Goal: Information Seeking & Learning: Learn about a topic

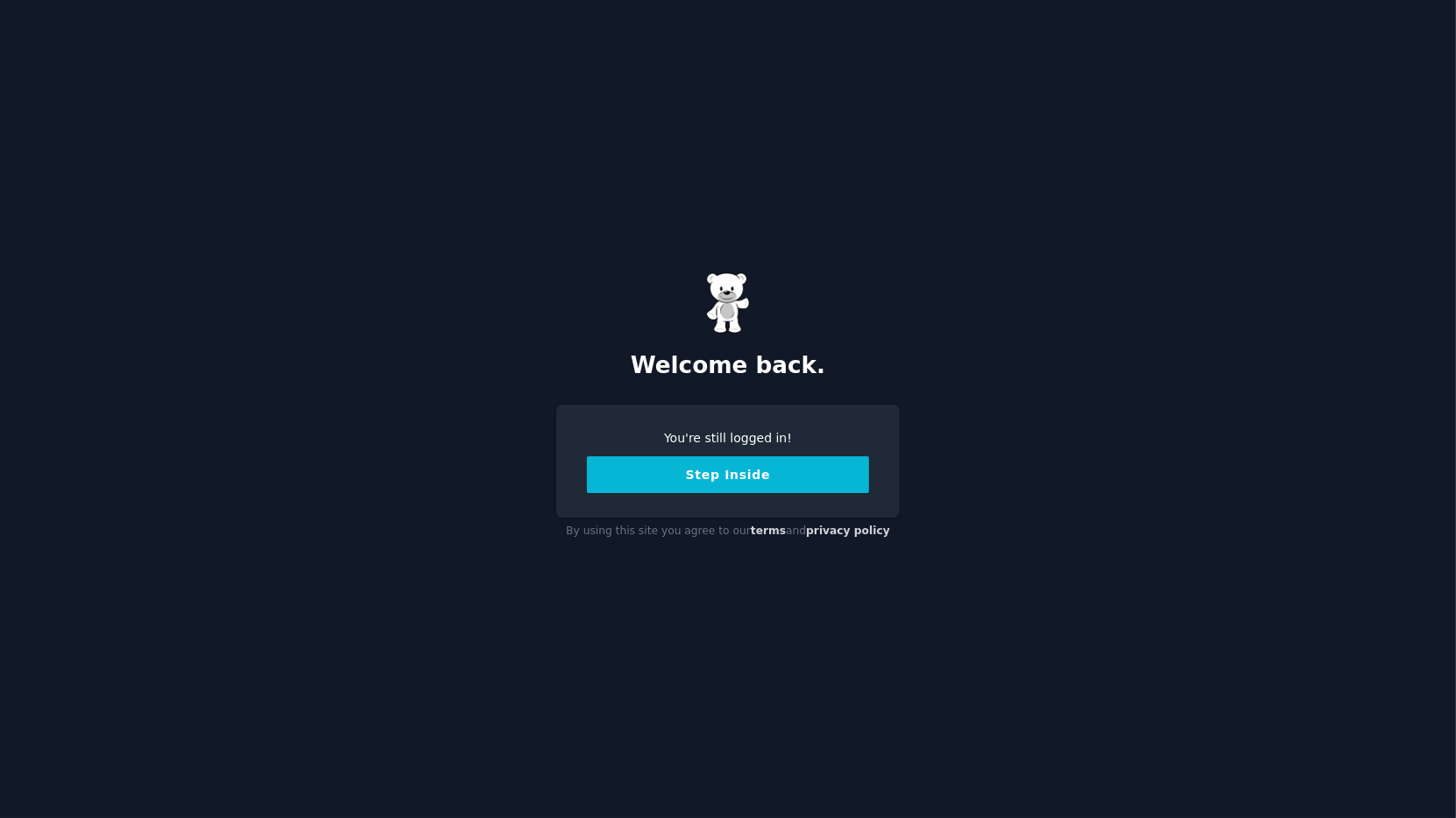
click at [774, 474] on button "Step Inside" at bounding box center [728, 475] width 282 height 37
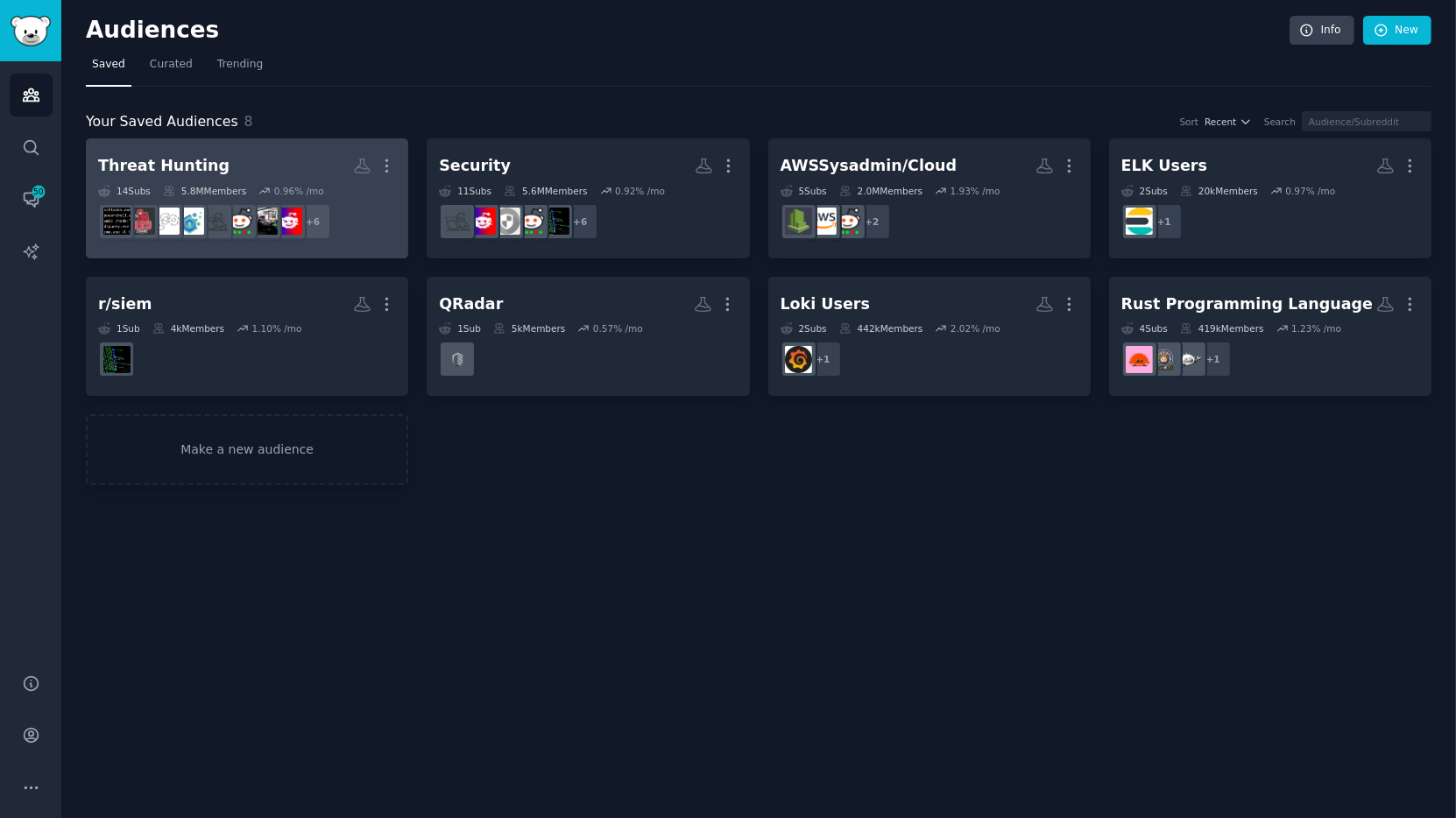
click at [275, 148] on link "Threat Hunting More 14 Sub s 5.8M Members 0.96 % /mo + 6" at bounding box center [246, 198] width 322 height 120
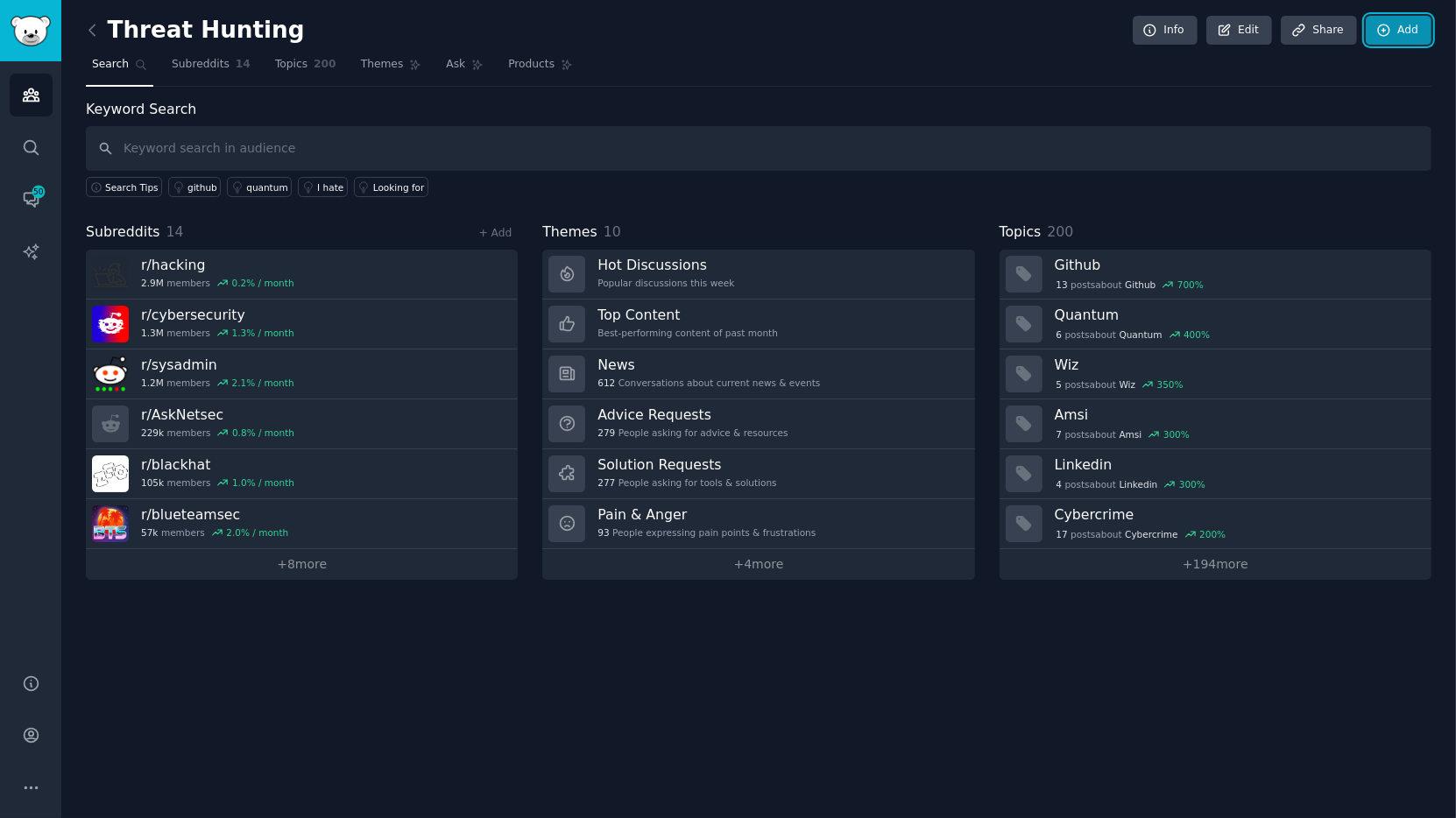
click at [1310, 40] on link "Add" at bounding box center [1398, 30] width 65 height 29
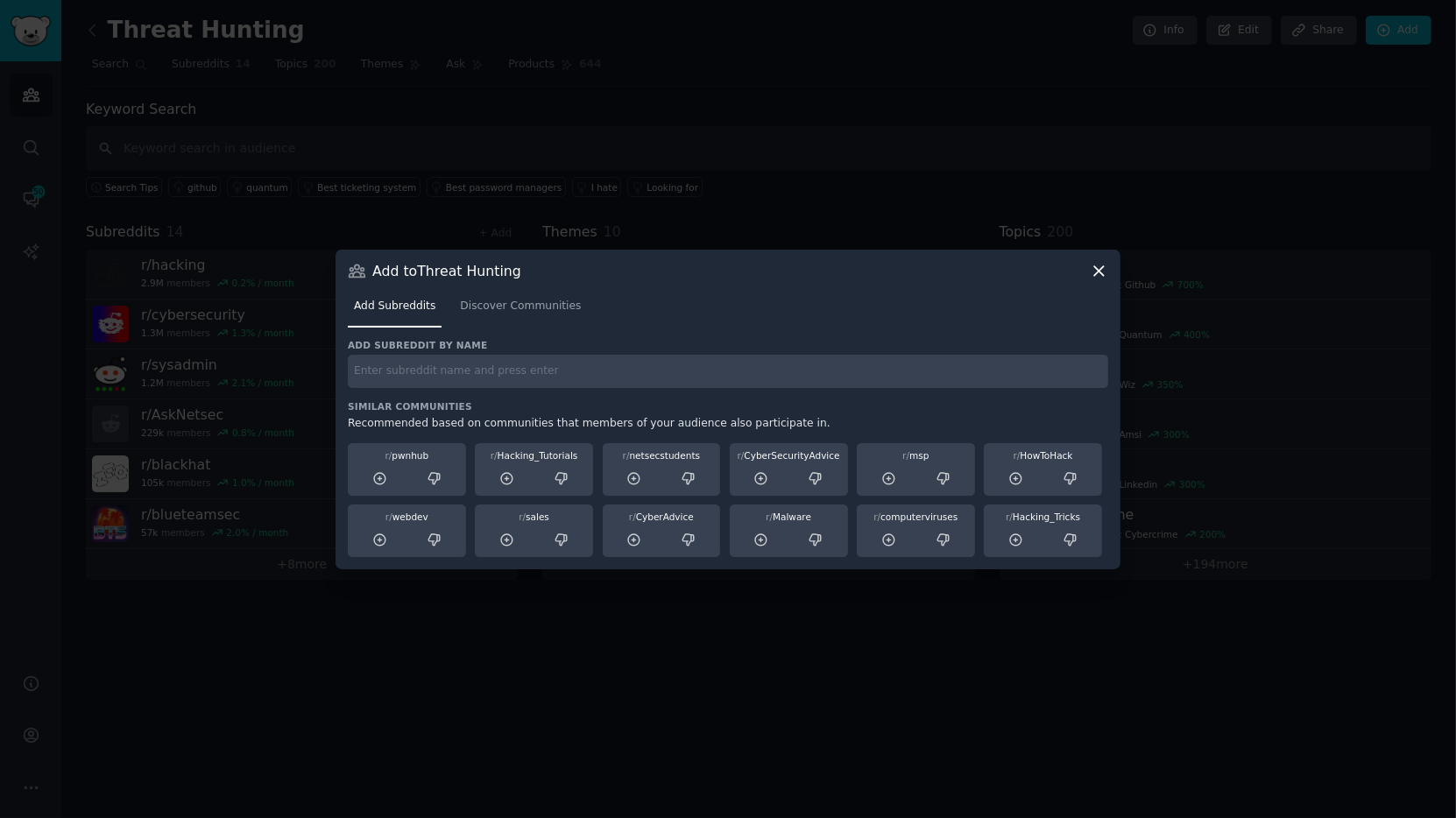
click at [1095, 274] on icon at bounding box center [1098, 271] width 9 height 9
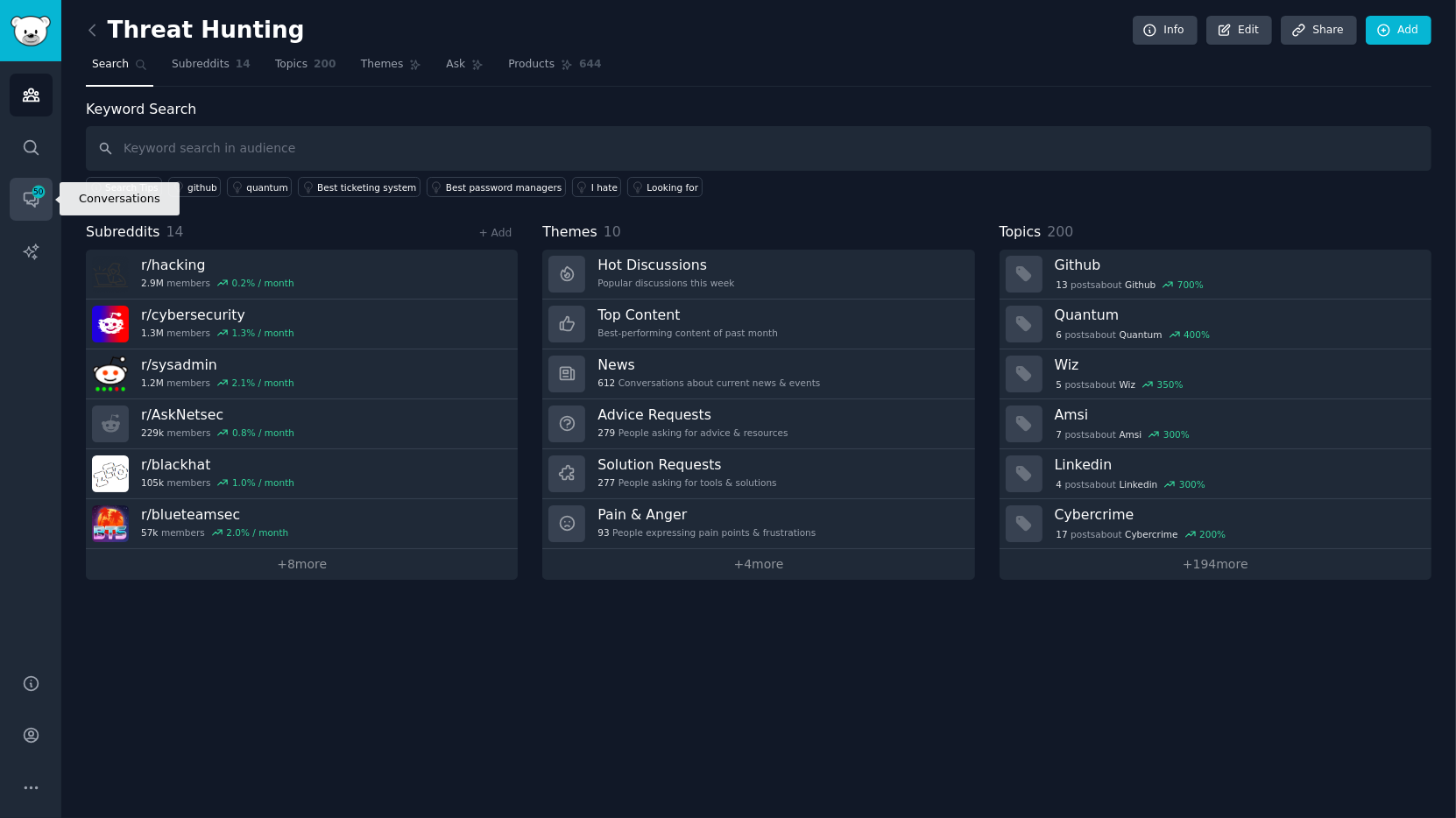
click at [38, 189] on span "50" at bounding box center [38, 191] width 16 height 12
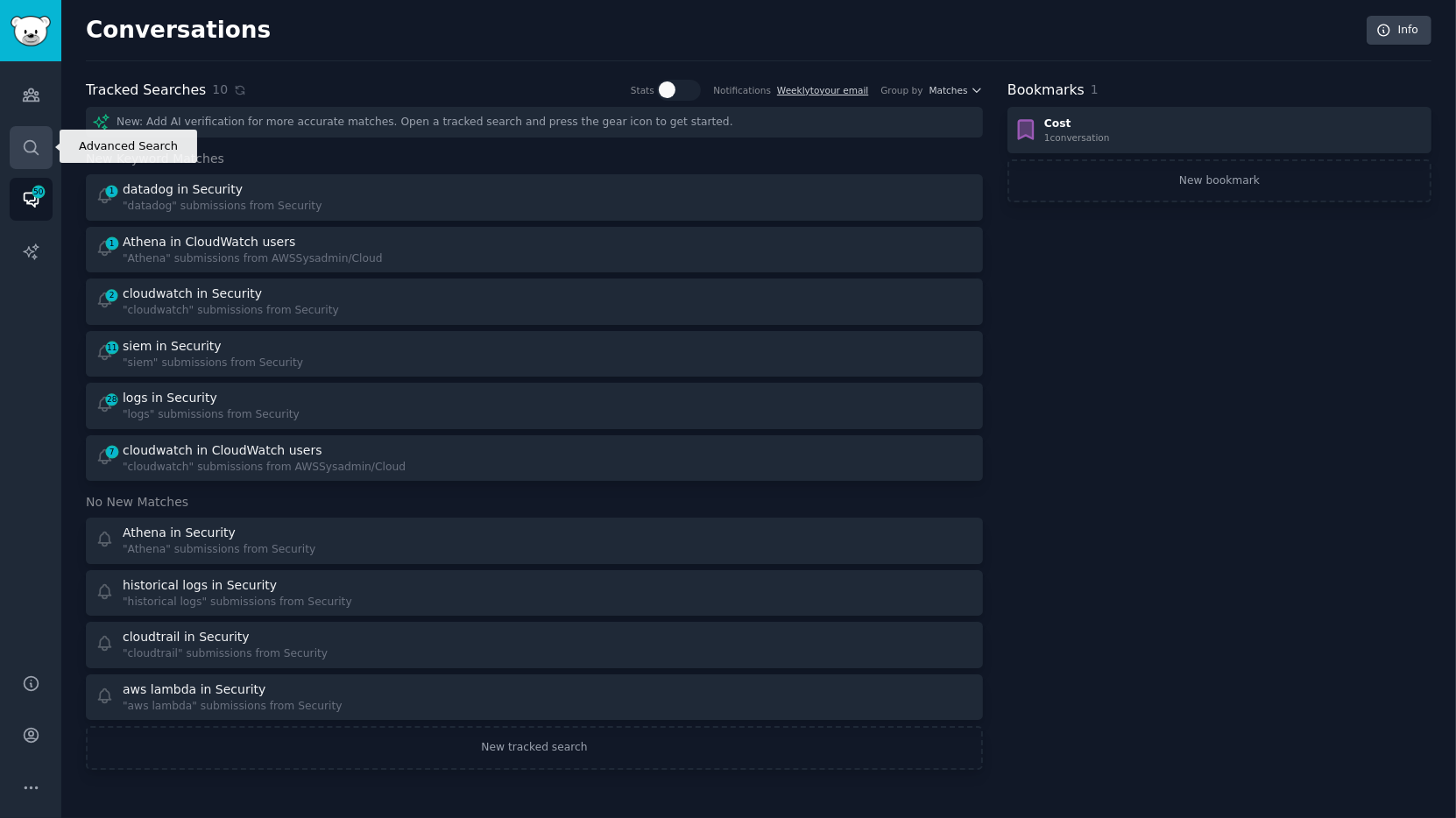
click at [22, 150] on icon "Sidebar" at bounding box center [31, 147] width 18 height 18
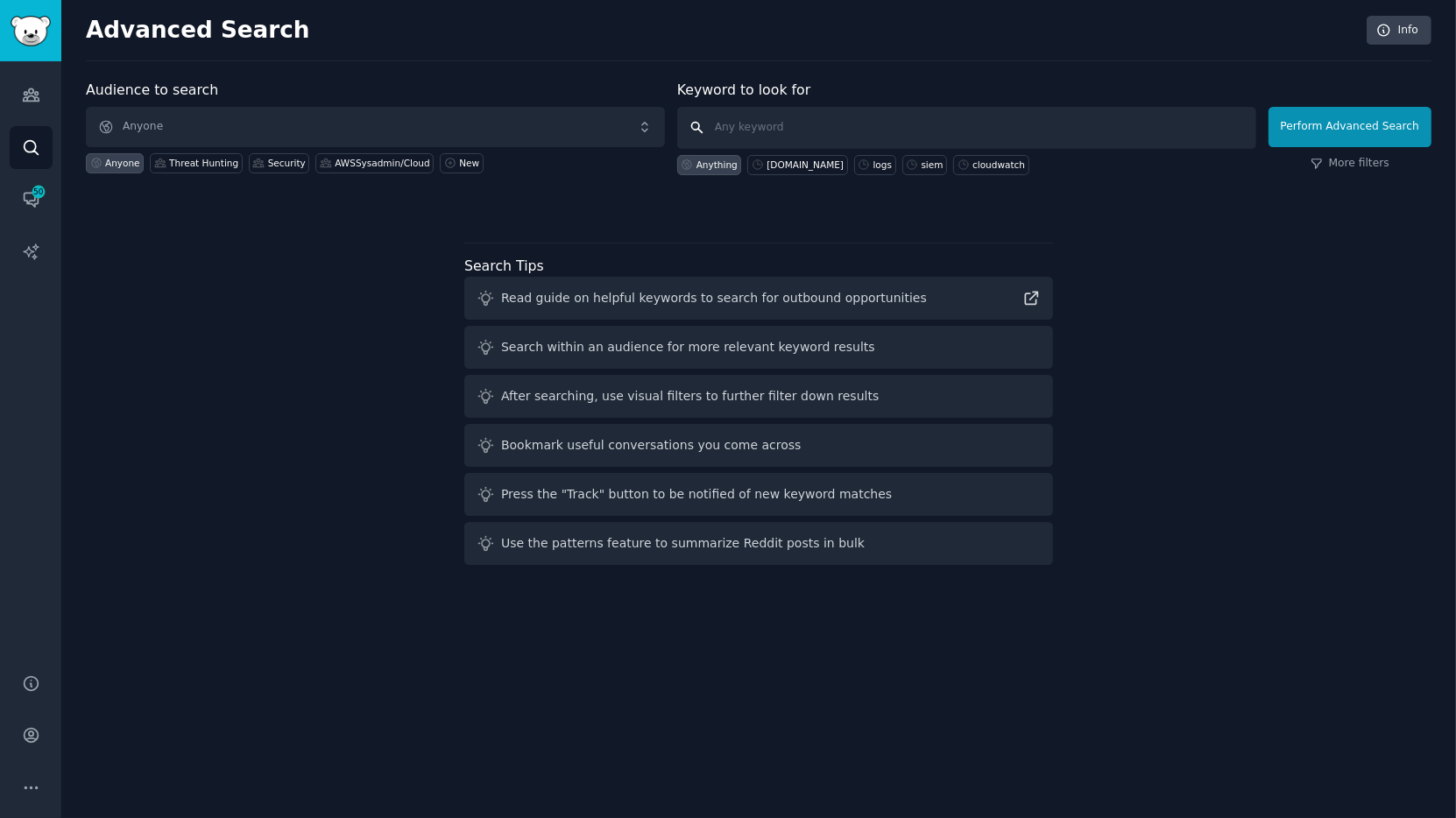
click at [872, 122] on input "text" at bounding box center [966, 128] width 579 height 42
type input ""data lake""
click at [1310, 132] on button "Perform Advanced Search" at bounding box center [1349, 127] width 163 height 40
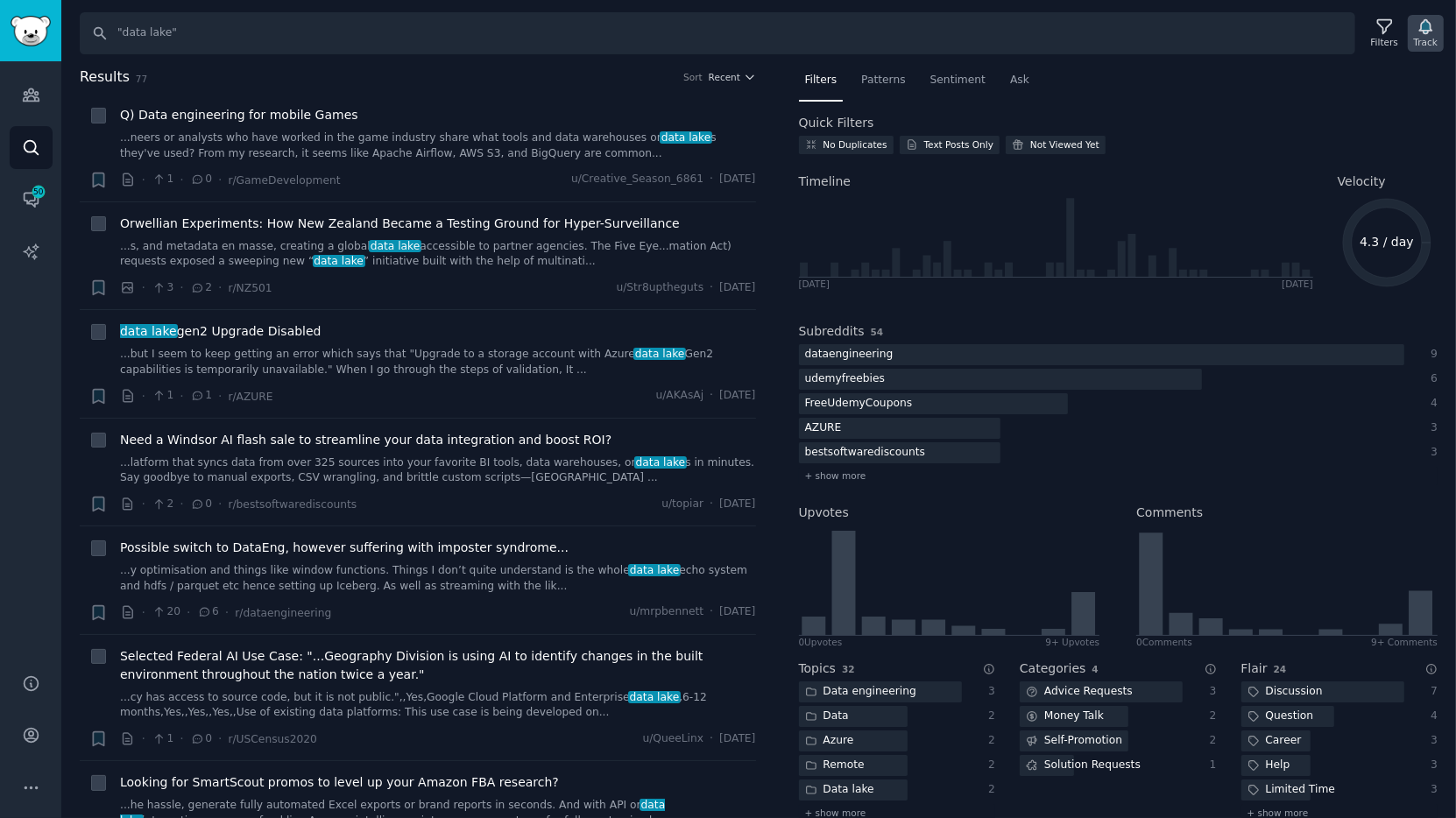
click at [1310, 51] on div "Track" at bounding box center [1425, 33] width 36 height 37
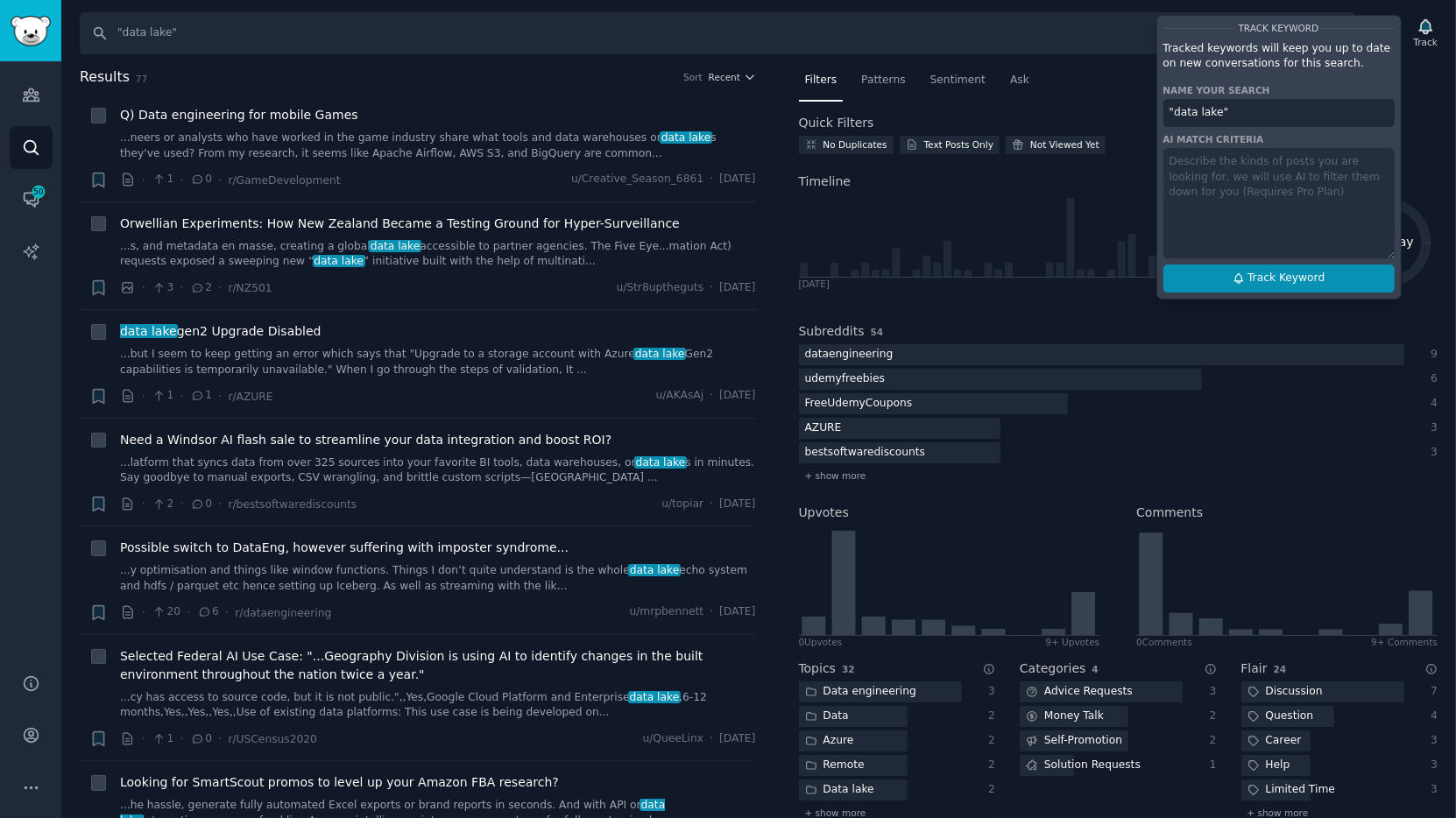
click at [1310, 289] on button "Track Keyword" at bounding box center [1278, 279] width 231 height 28
type input ""data lake""
click at [851, 48] on input ""data lake"" at bounding box center [717, 33] width 1275 height 42
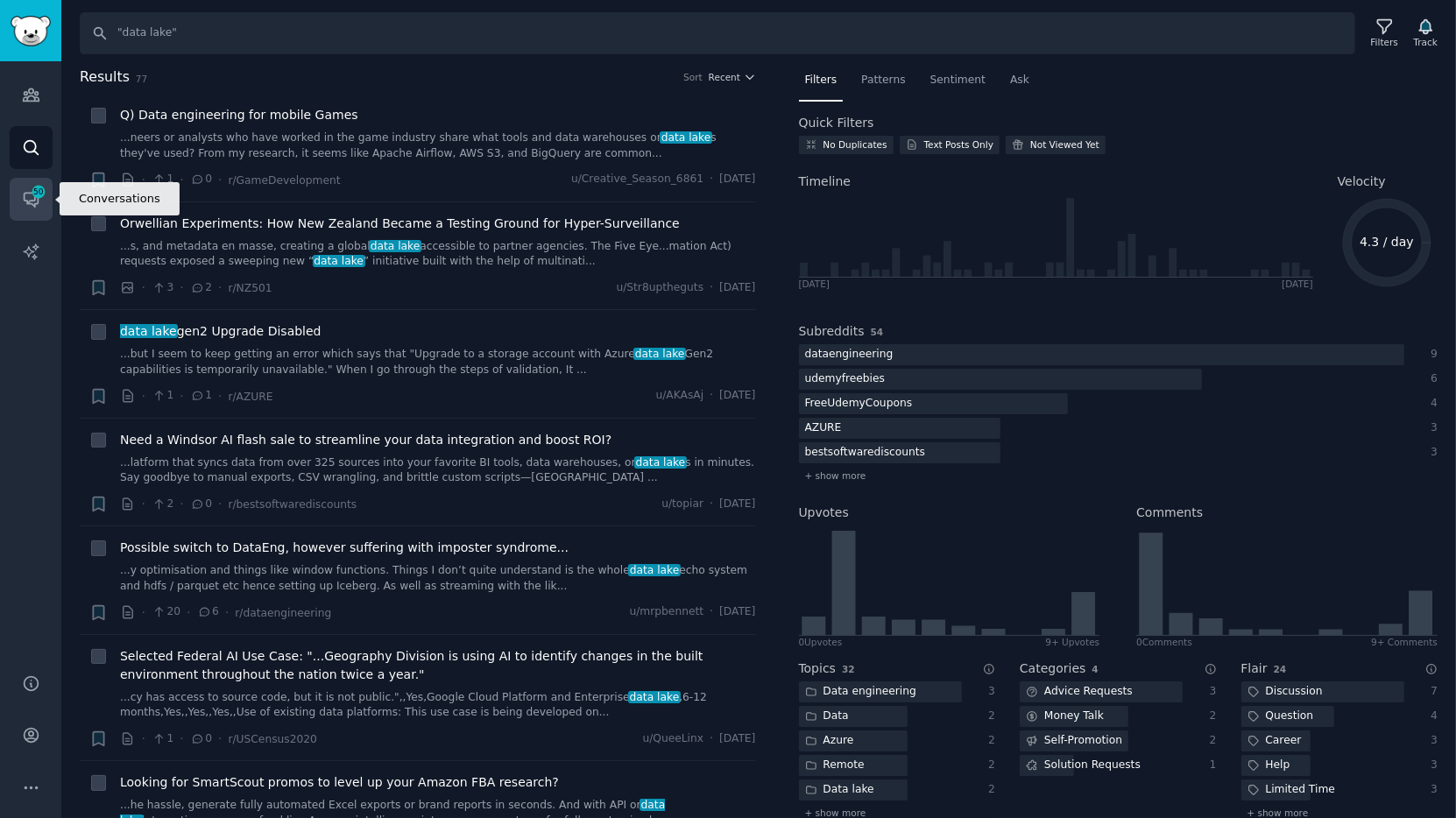
click at [28, 193] on icon "Sidebar" at bounding box center [30, 200] width 14 height 14
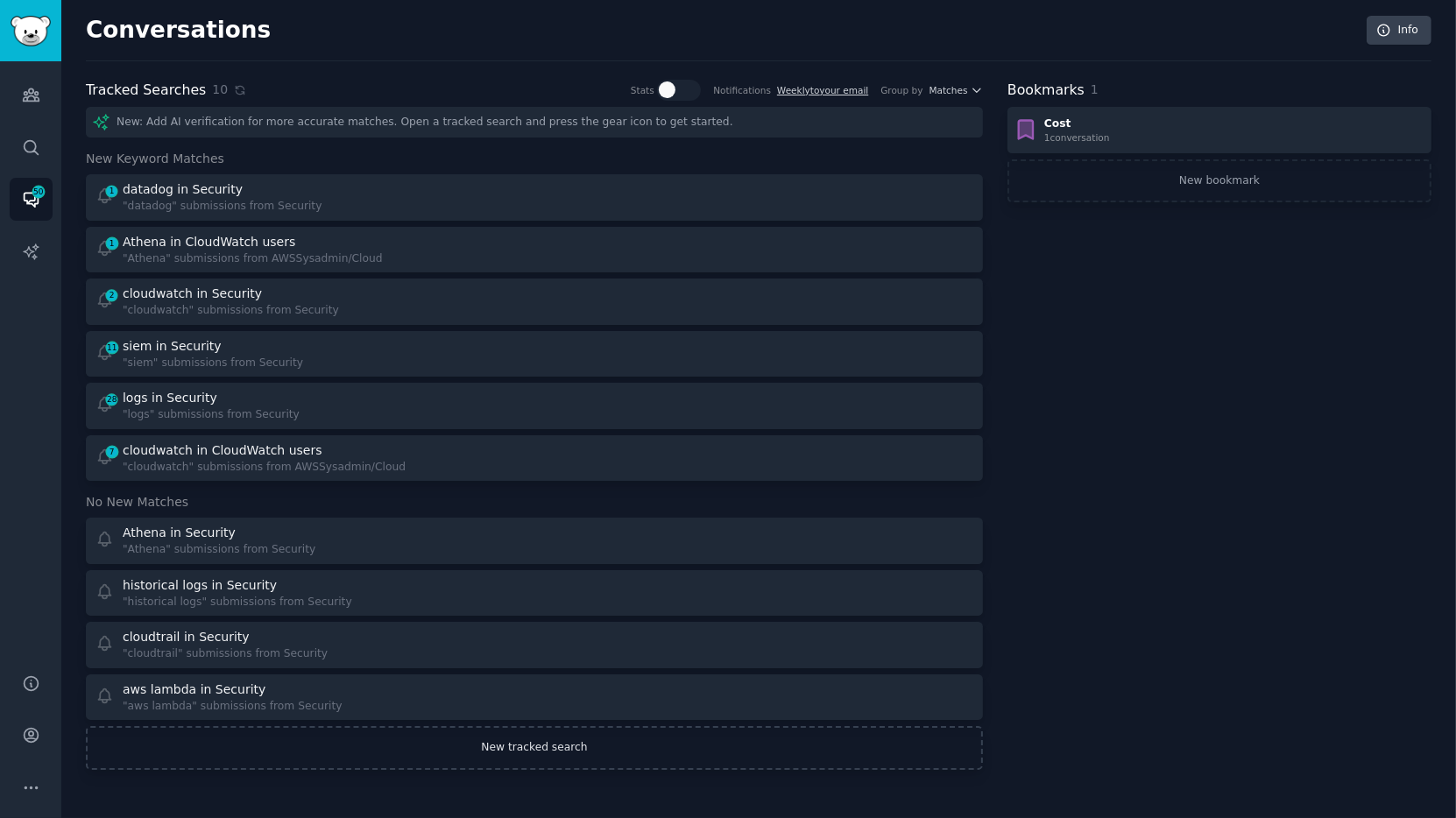
click at [524, 736] on link "New tracked search" at bounding box center [533, 748] width 897 height 44
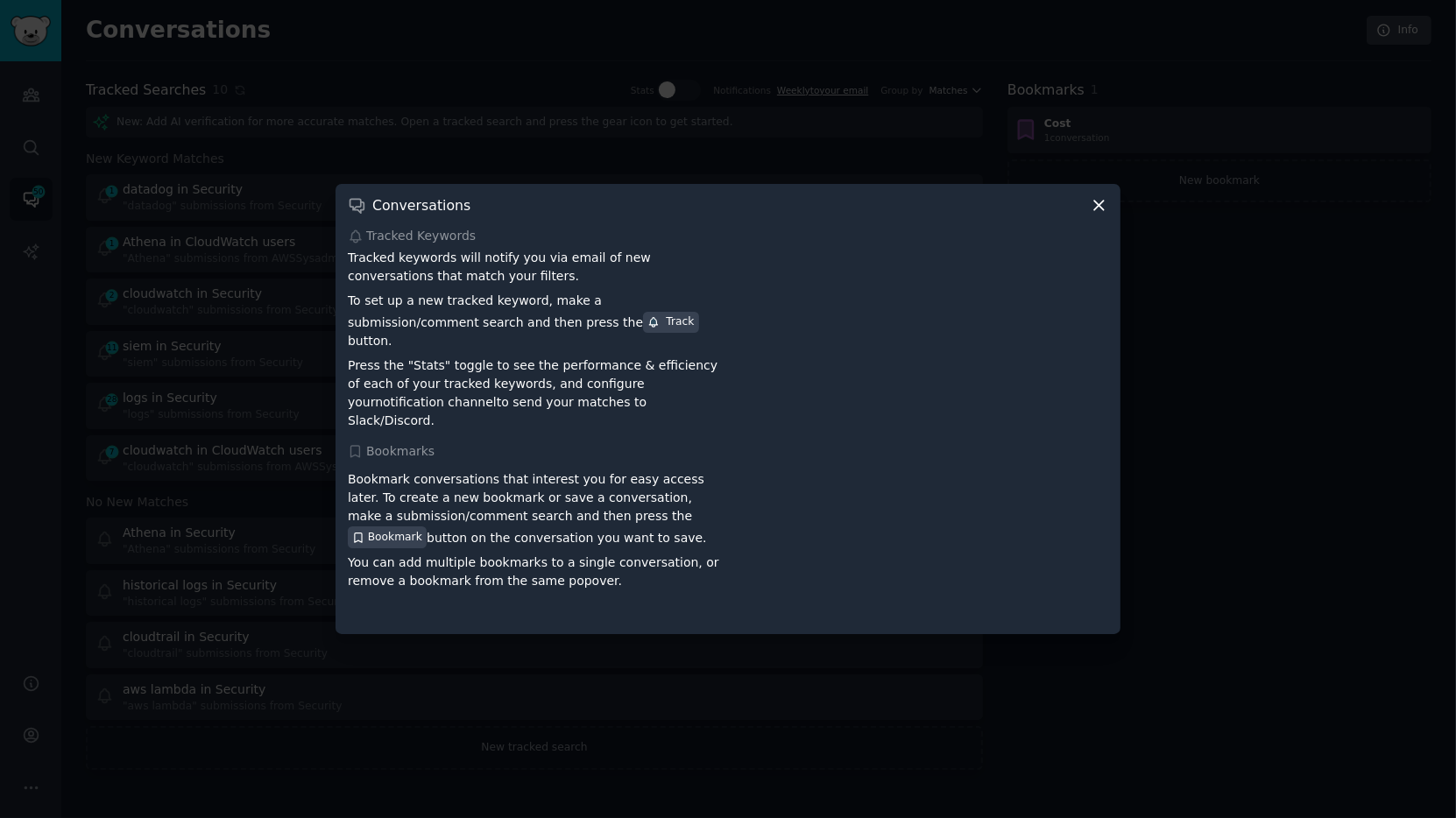
click at [1096, 214] on icon at bounding box center [1099, 205] width 18 height 18
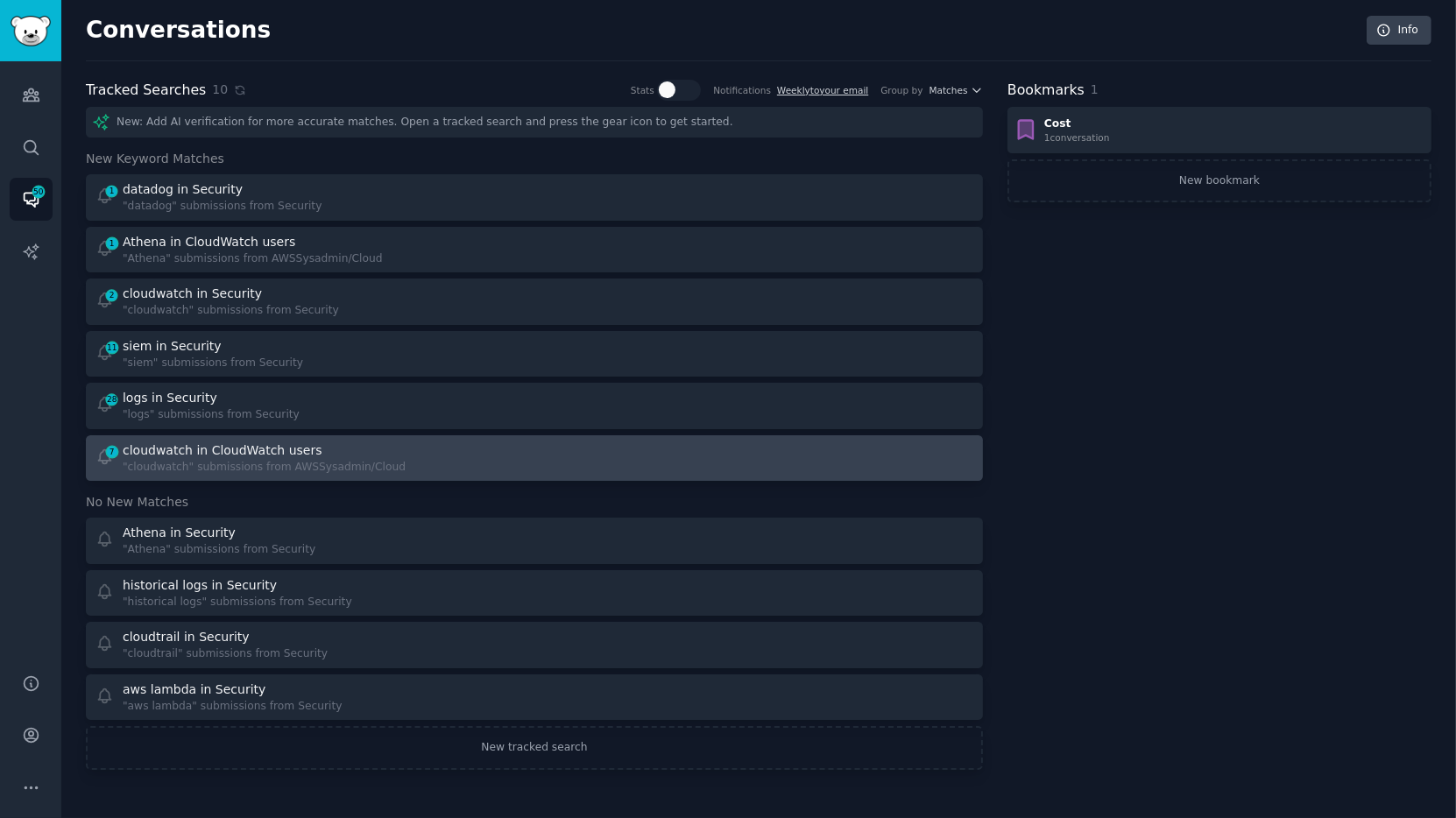
click at [365, 444] on div "cloudwatch in CloudWatch users" at bounding box center [264, 451] width 283 height 18
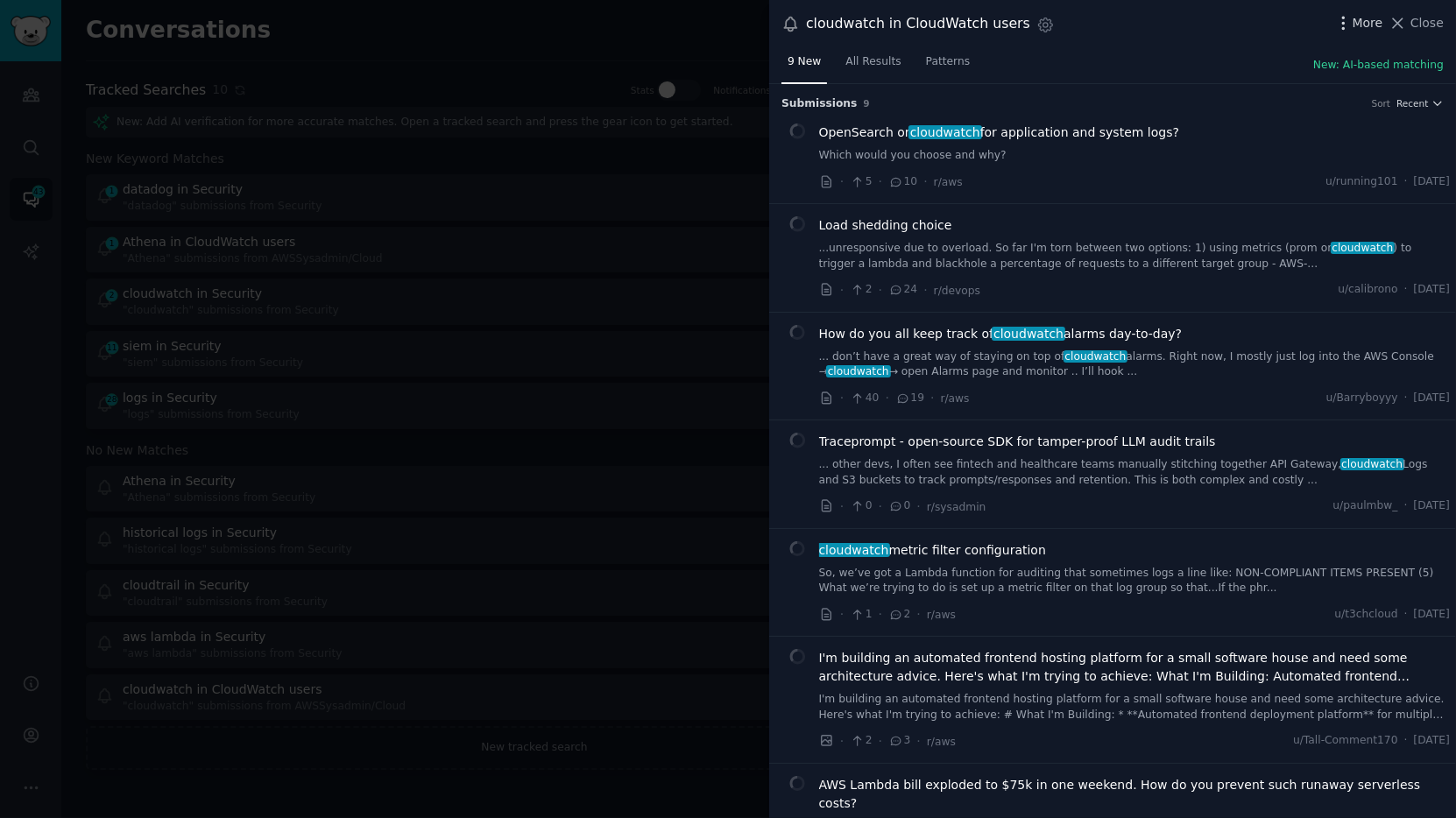
click at [1310, 25] on span "More" at bounding box center [1367, 23] width 30 height 18
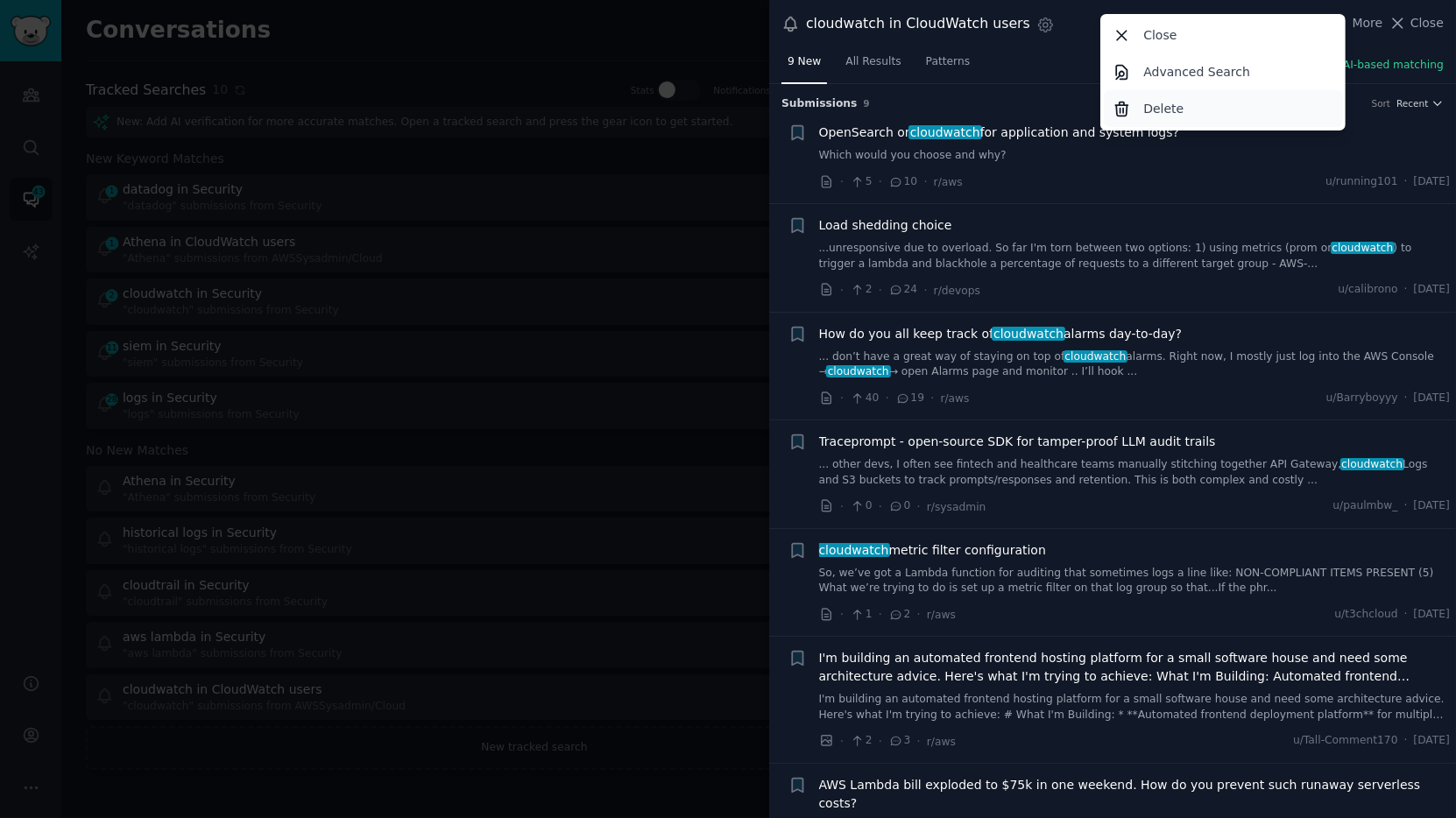
click at [1173, 111] on p "Delete" at bounding box center [1164, 109] width 40 height 18
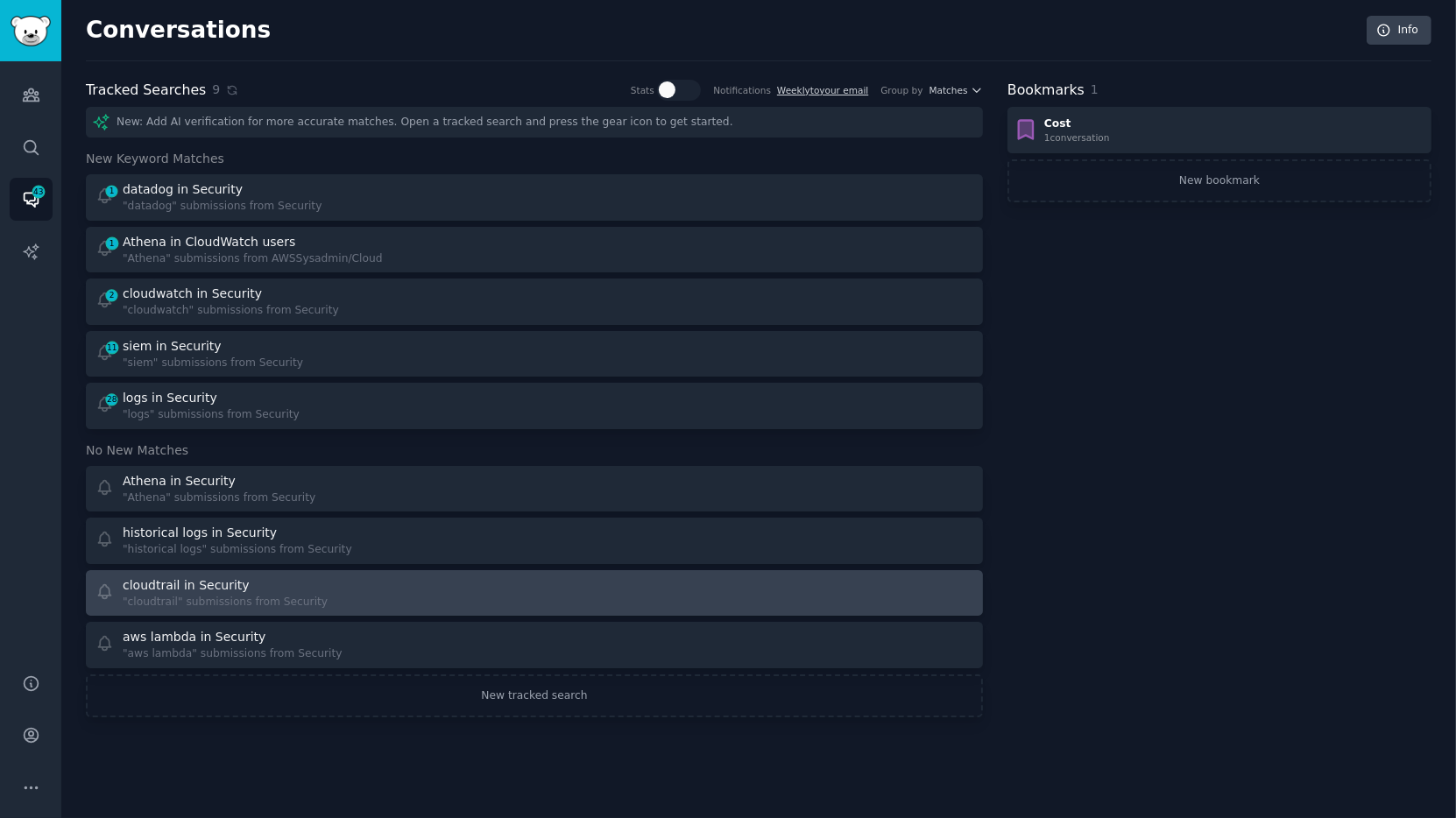
click at [383, 604] on div "cloudtrail in Security "cloudtrail" submissions from Security" at bounding box center [309, 593] width 428 height 34
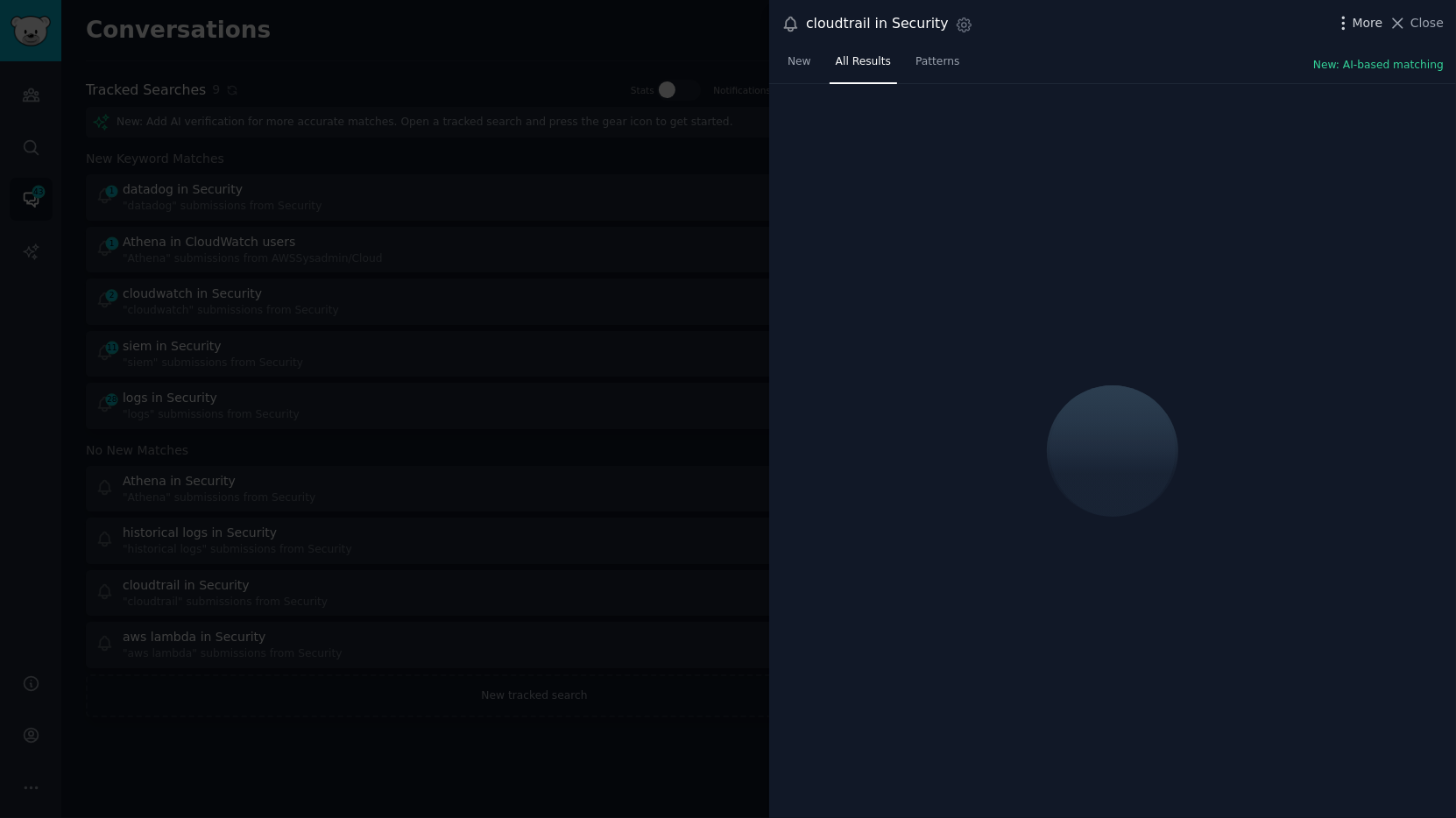
click at [1310, 17] on icon "button" at bounding box center [1343, 22] width 2 height 12
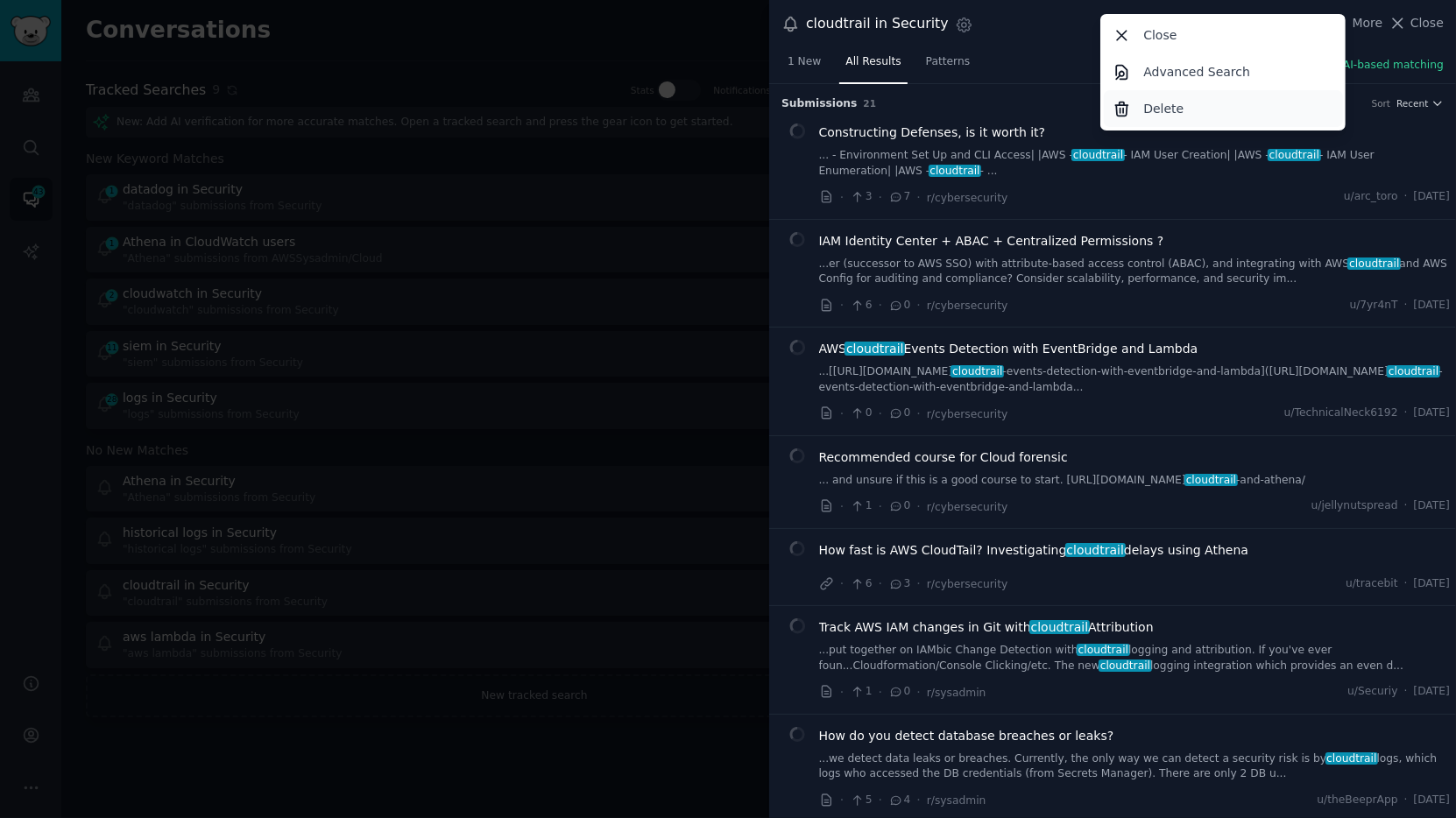
click at [1245, 102] on div "Delete" at bounding box center [1223, 109] width 239 height 37
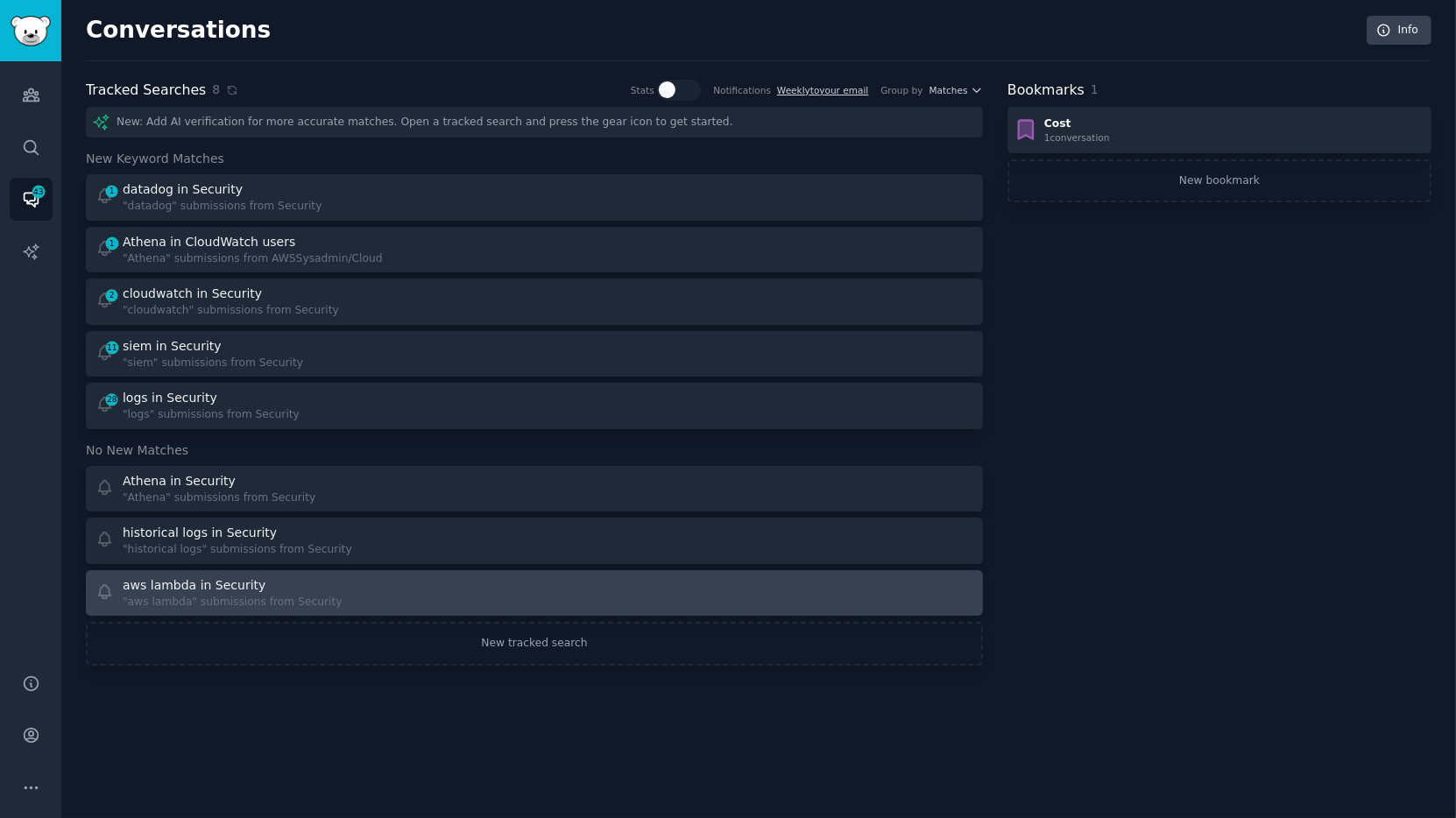
click at [397, 591] on div "aws lambda in Security "aws lambda" submissions from Security" at bounding box center [309, 593] width 428 height 34
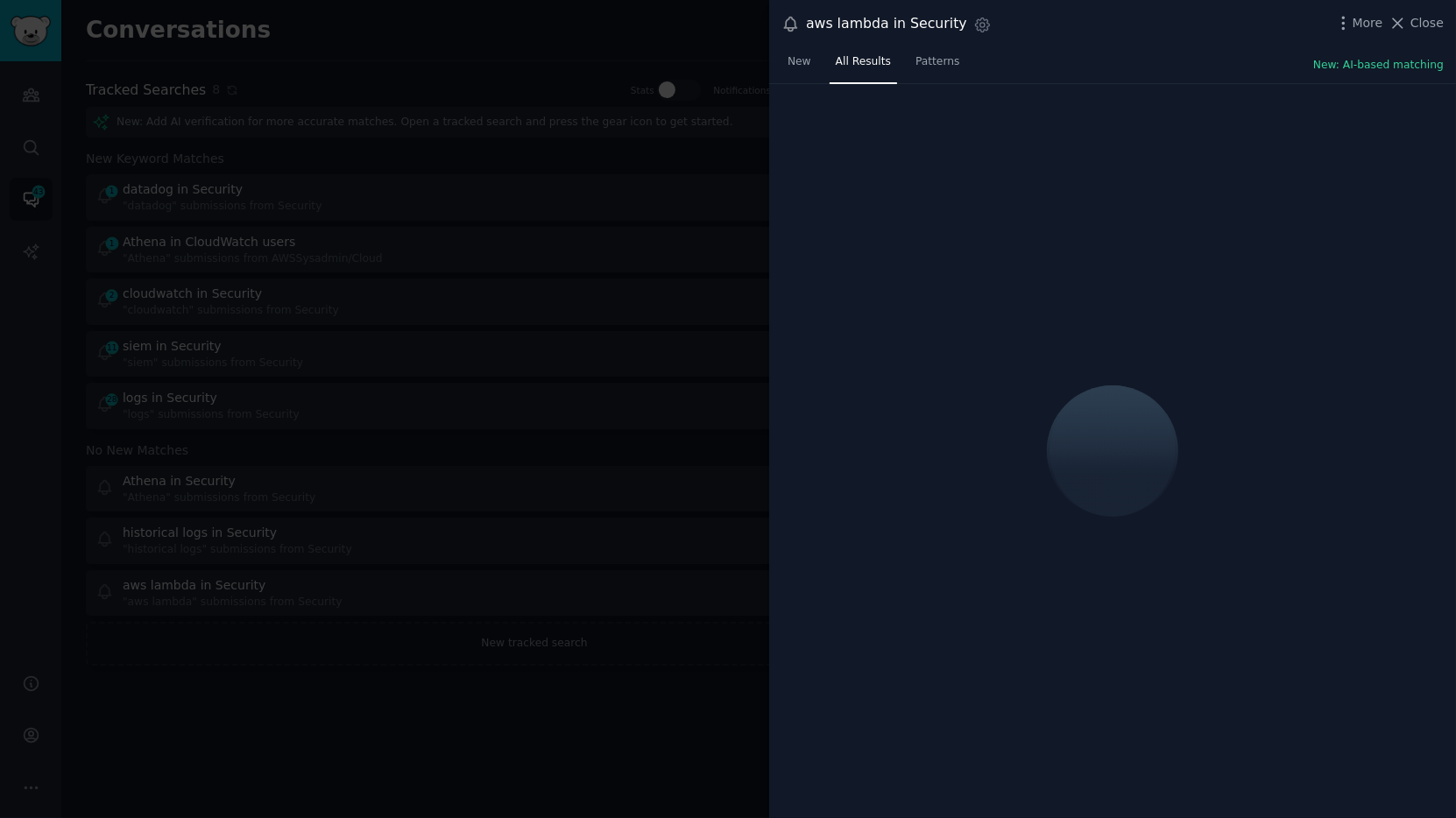
click at [1310, 34] on div "aws lambda in Security Settings More Close" at bounding box center [1112, 24] width 662 height 24
click at [1310, 28] on icon "button" at bounding box center [1343, 22] width 2 height 12
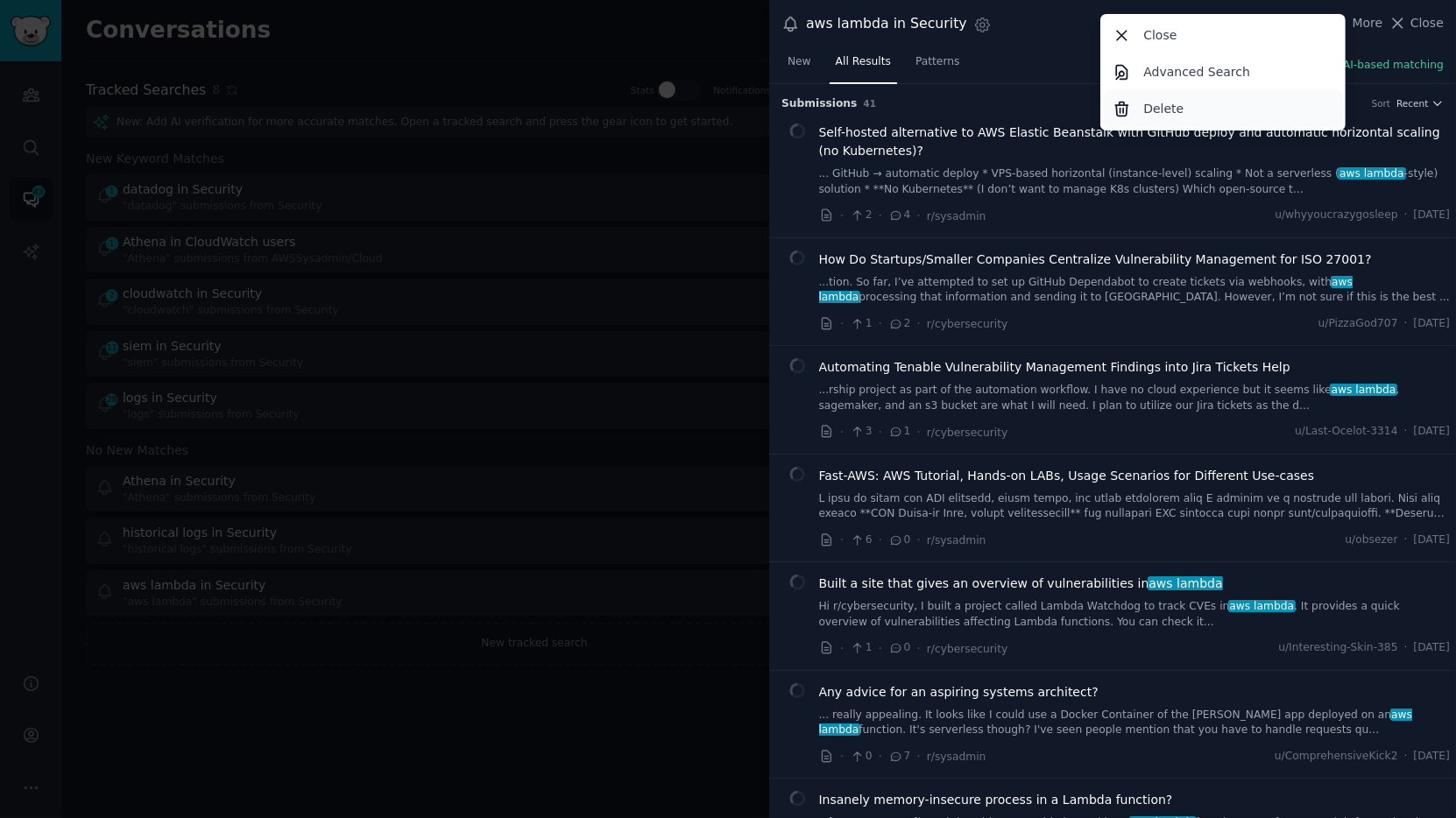
click at [1175, 106] on p "Delete" at bounding box center [1164, 109] width 40 height 18
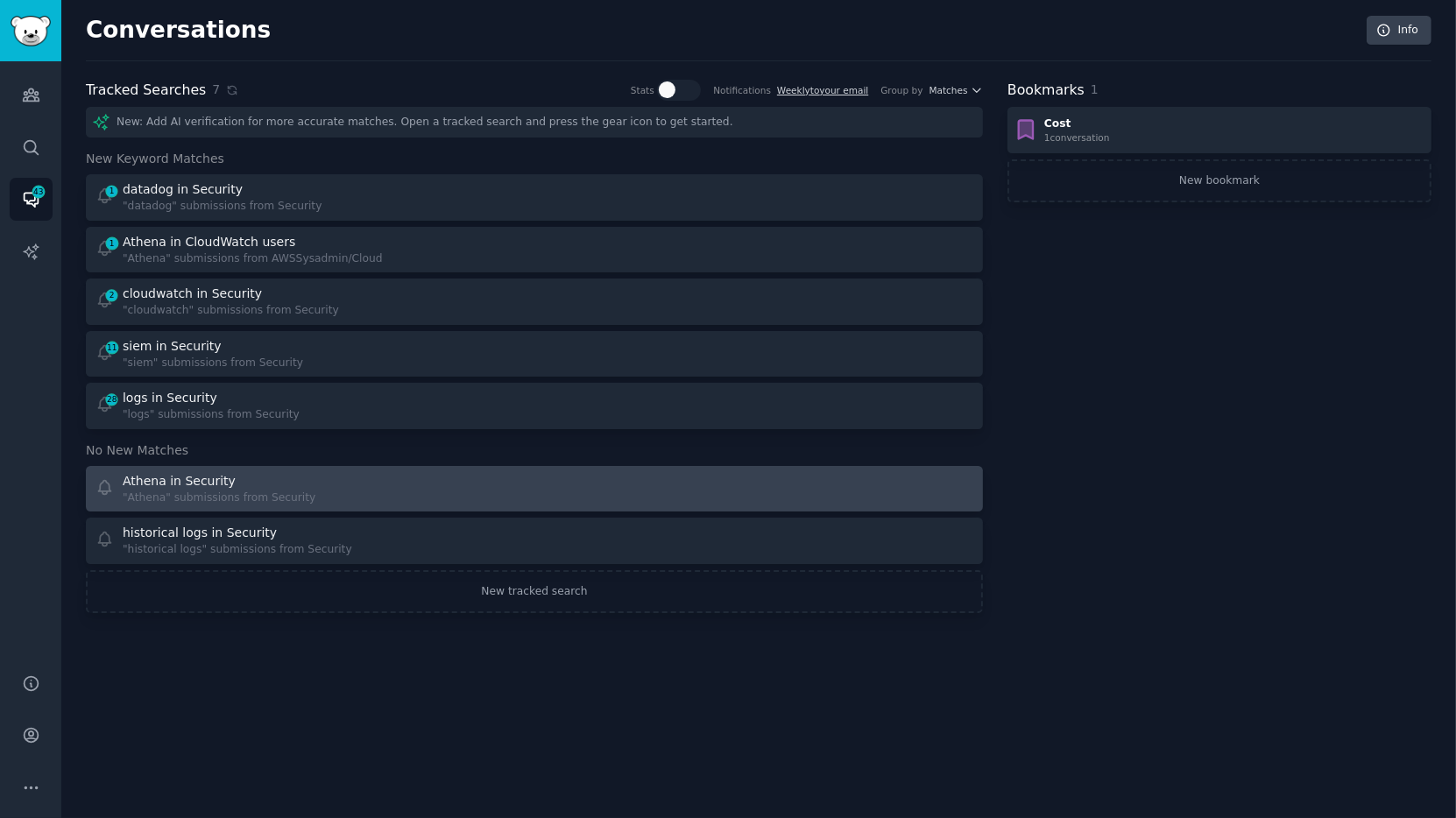
click at [391, 493] on div "Athena in Security "Athena" submissions from Security" at bounding box center [309, 489] width 428 height 34
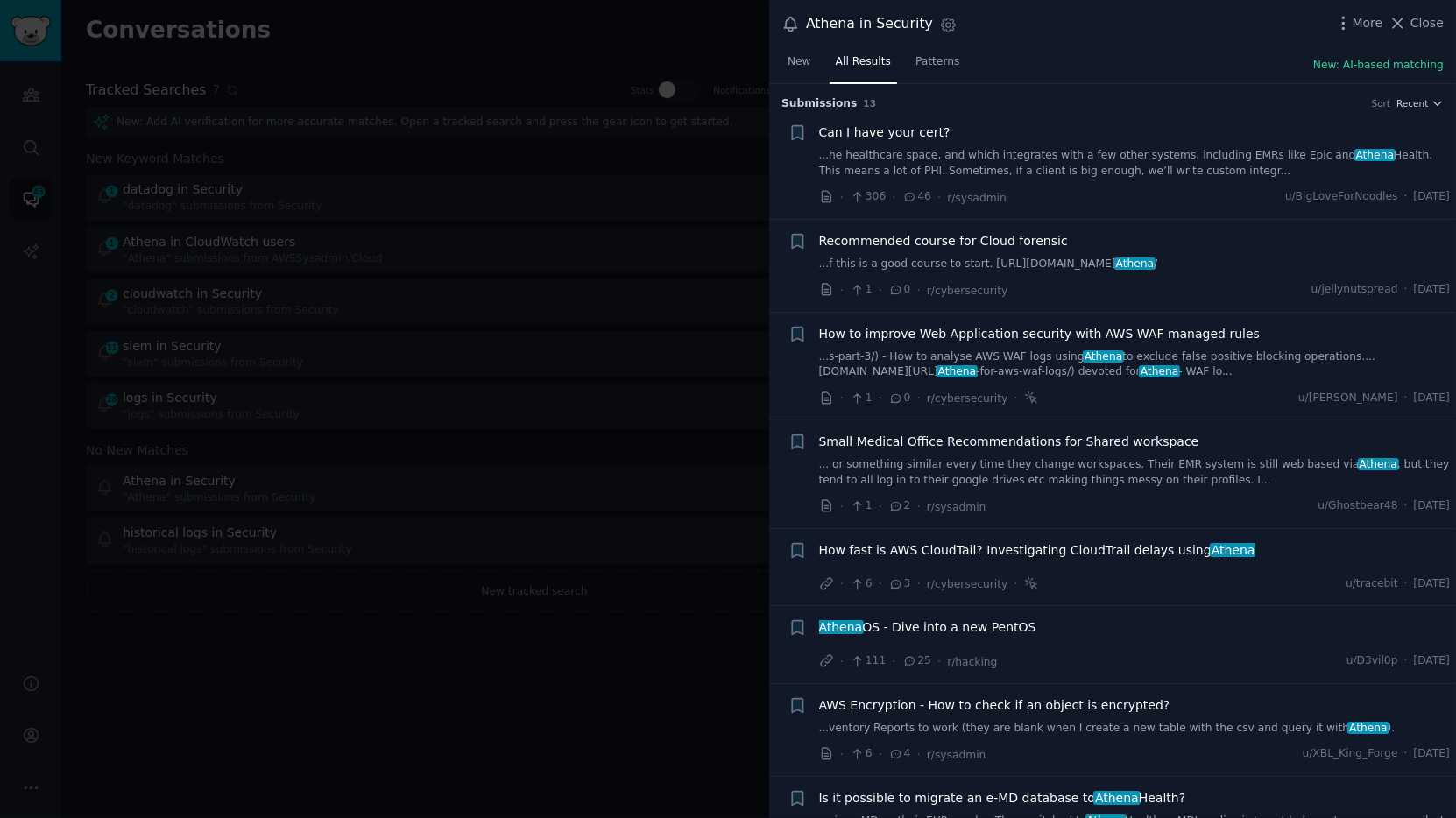
click at [521, 131] on div at bounding box center [728, 409] width 1456 height 818
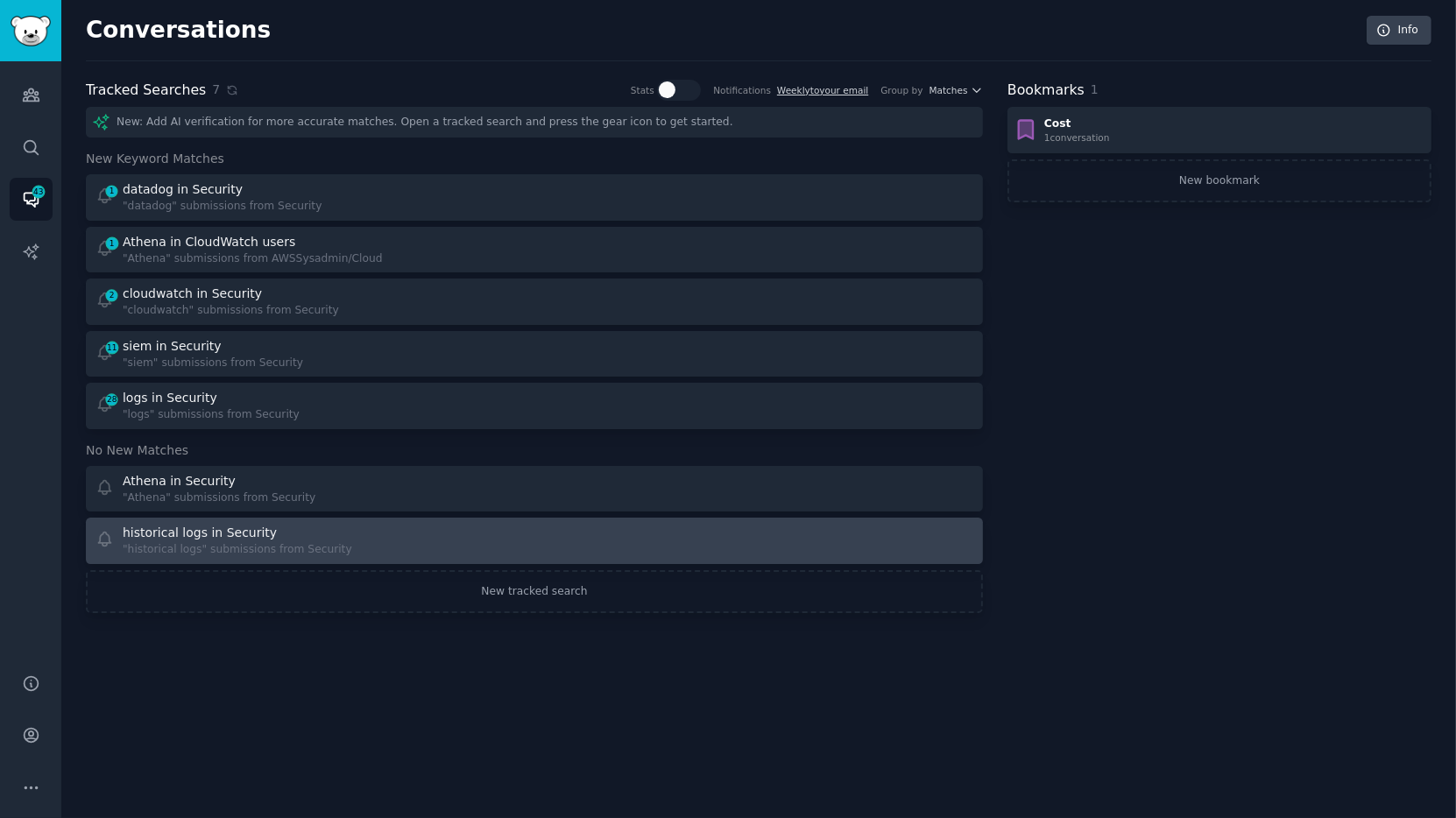
click at [229, 552] on div ""historical logs" submissions from Security" at bounding box center [236, 549] width 229 height 16
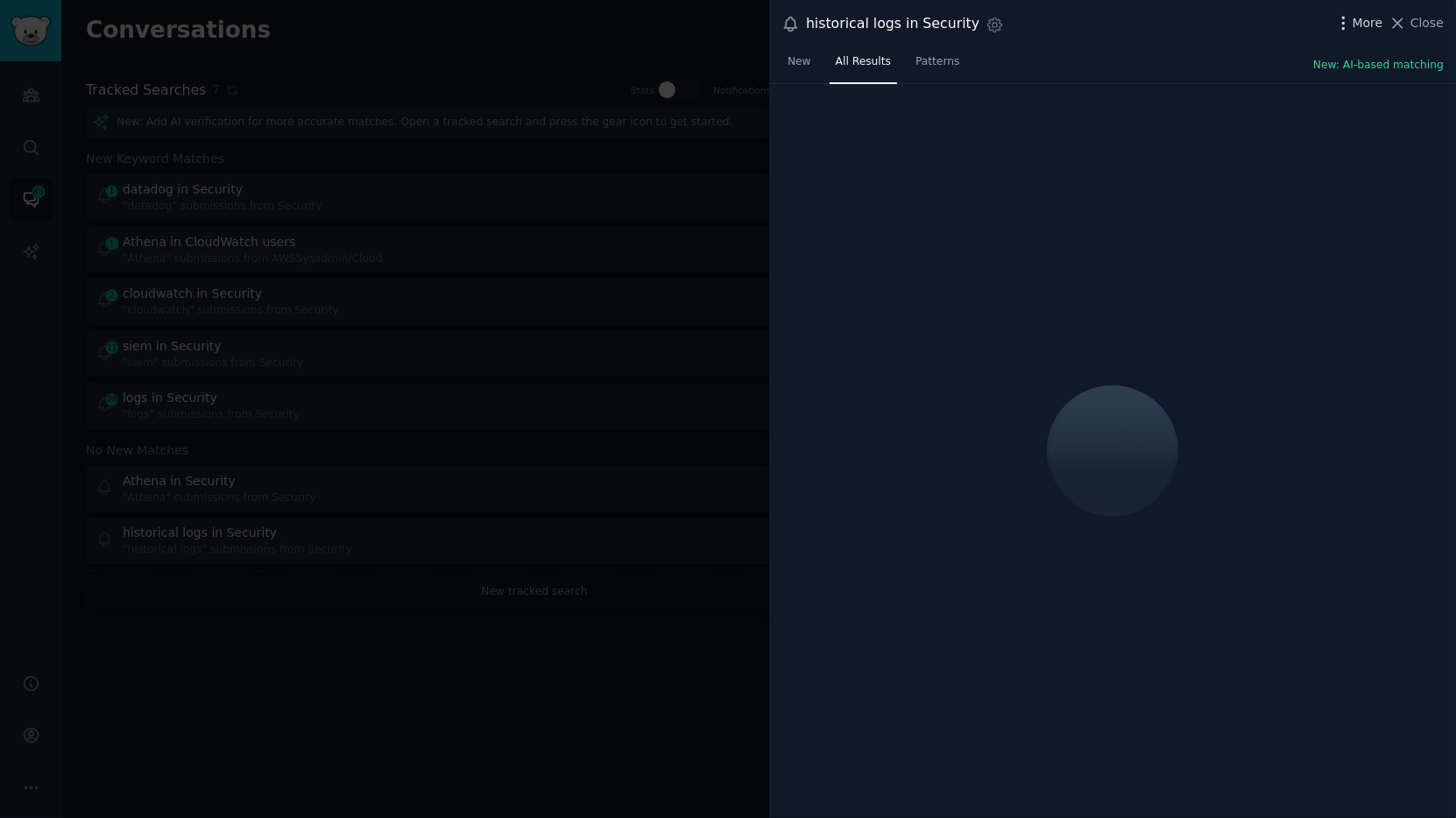
click at [1310, 26] on icon "button" at bounding box center [1343, 23] width 18 height 18
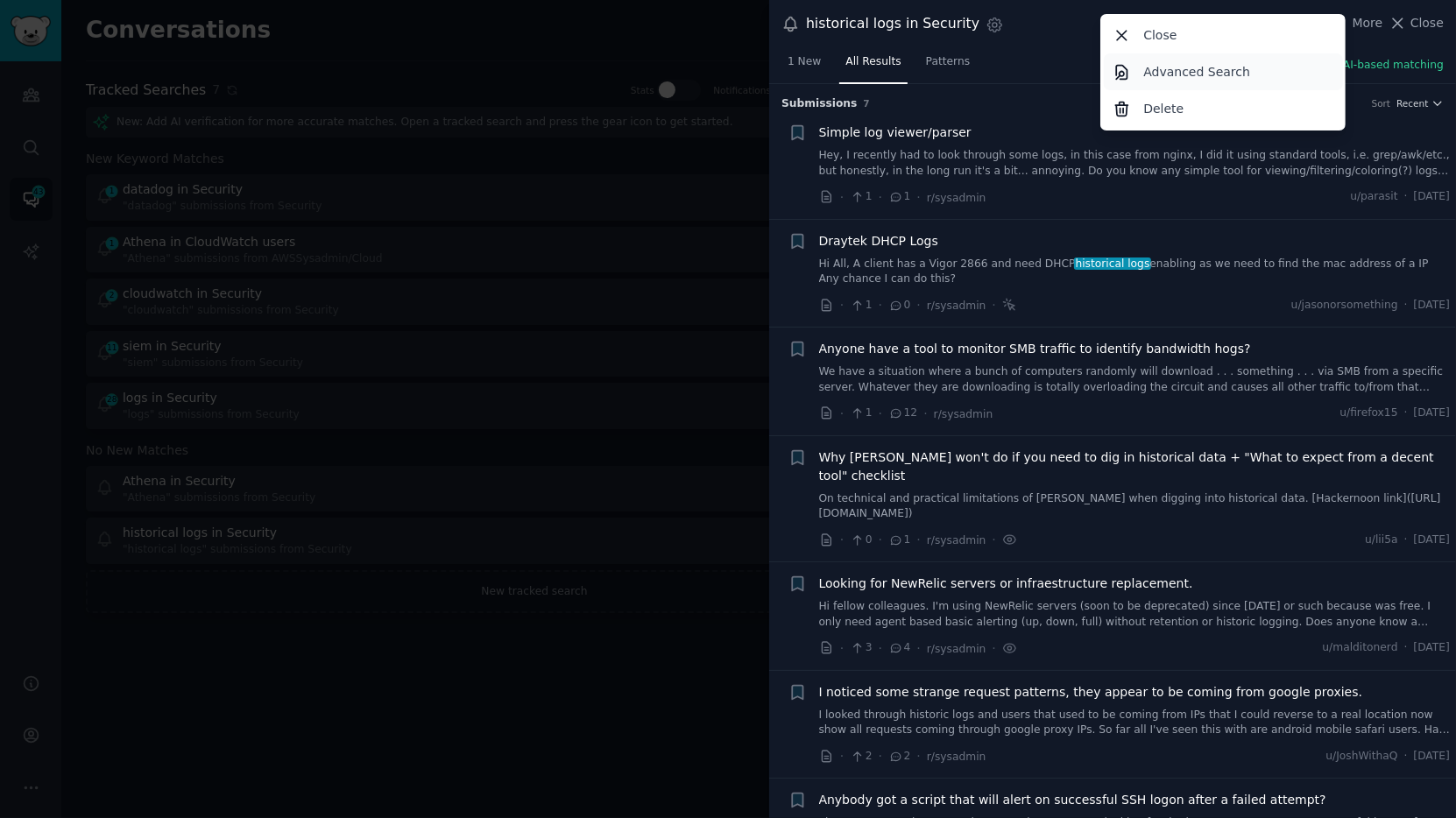
click at [1194, 69] on p "Advanced Search" at bounding box center [1197, 73] width 107 height 18
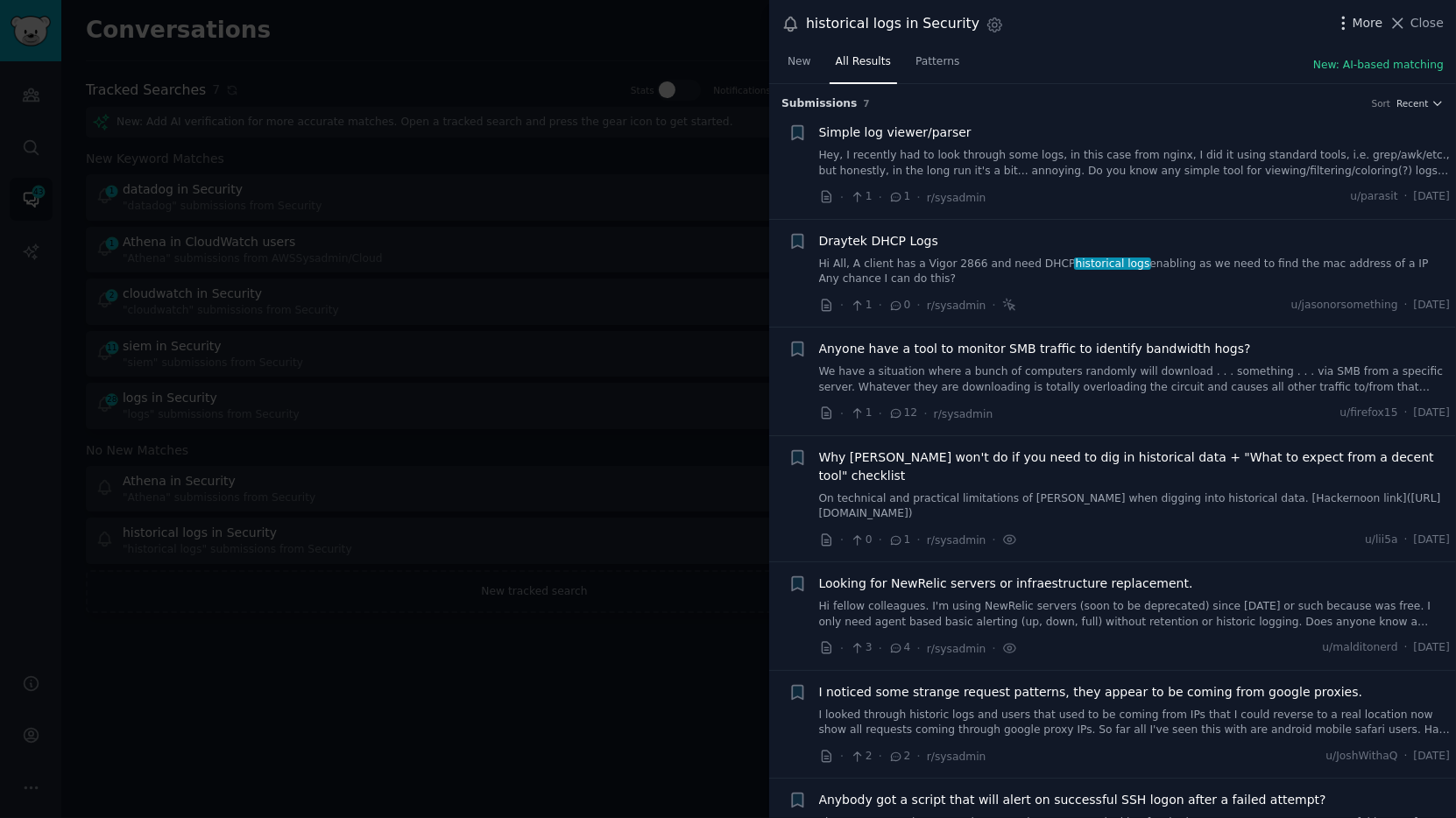
click at [1310, 22] on span "More" at bounding box center [1367, 23] width 30 height 18
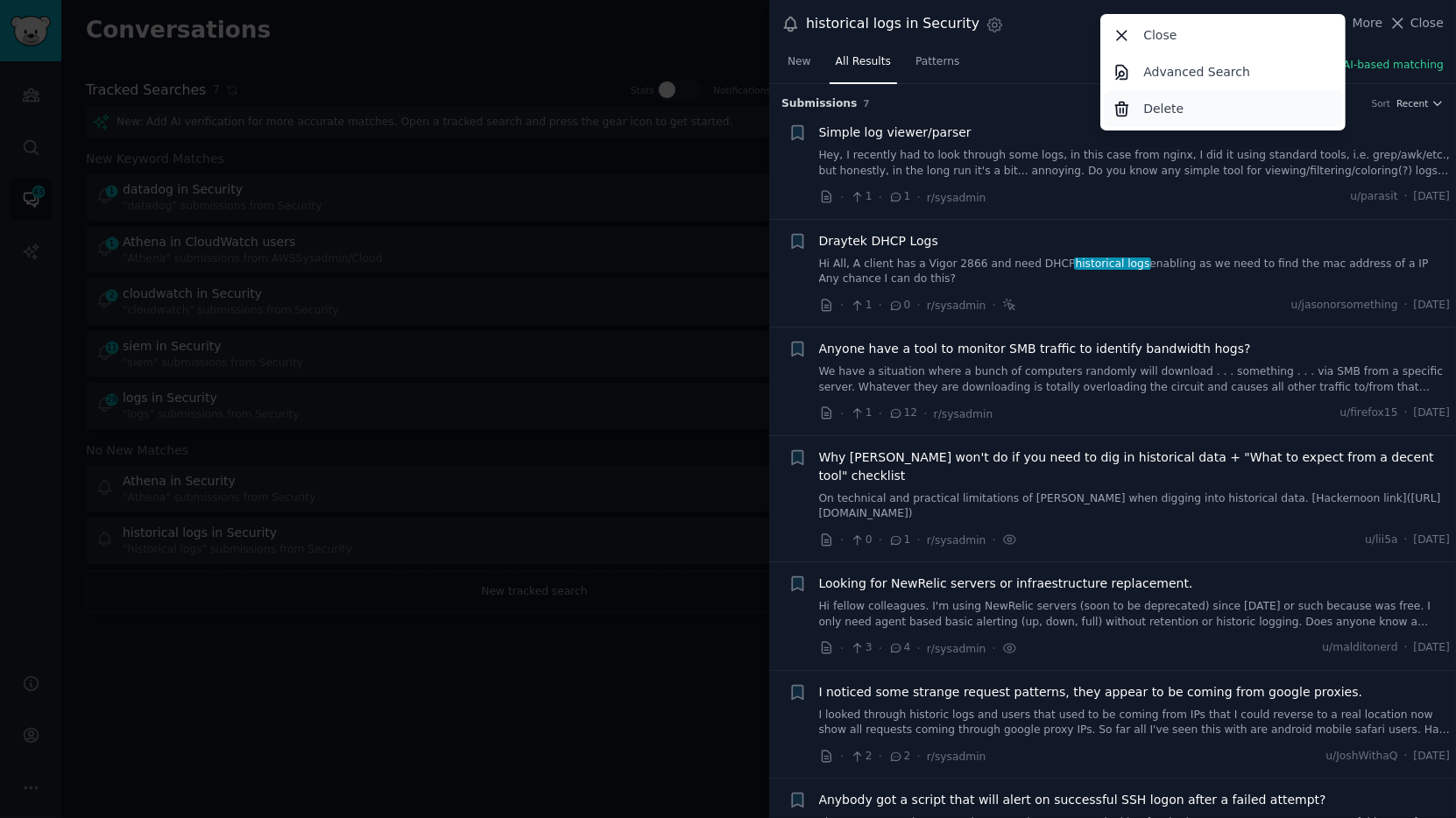
click at [1234, 105] on div "Delete" at bounding box center [1223, 109] width 239 height 37
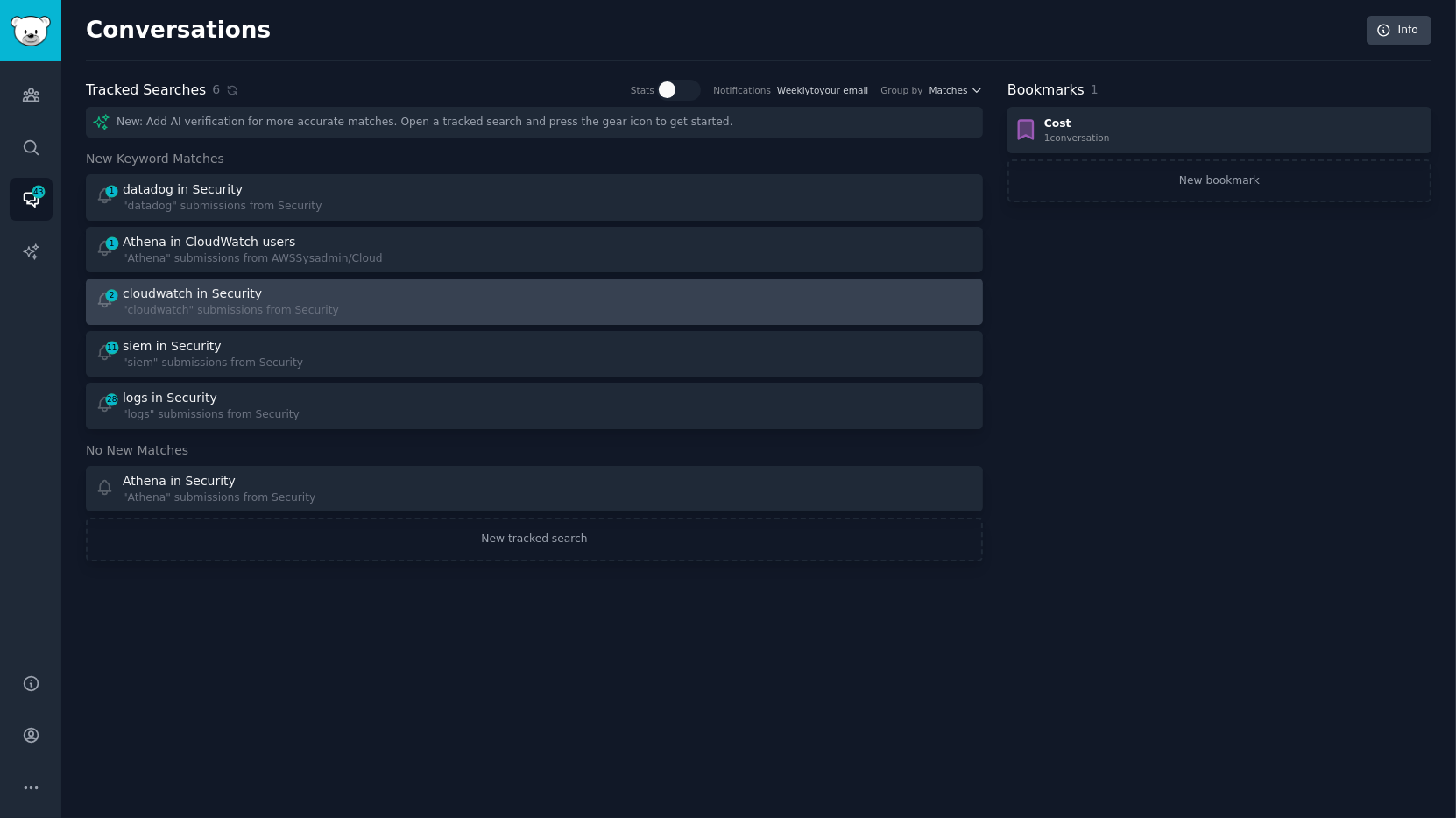
click at [226, 288] on div "cloudwatch in Security" at bounding box center [191, 294] width 139 height 18
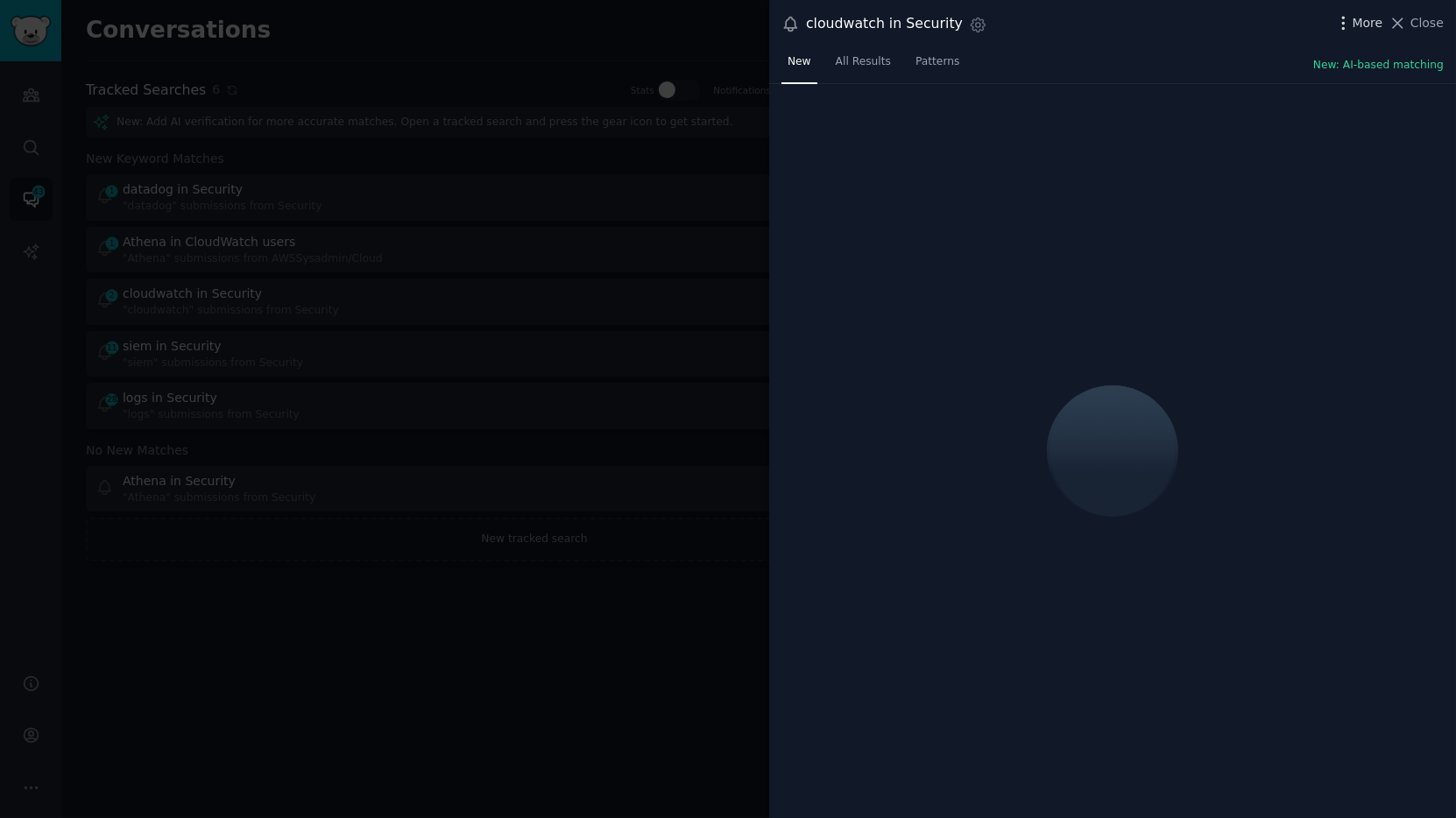
click at [1310, 28] on icon "button" at bounding box center [1343, 22] width 2 height 12
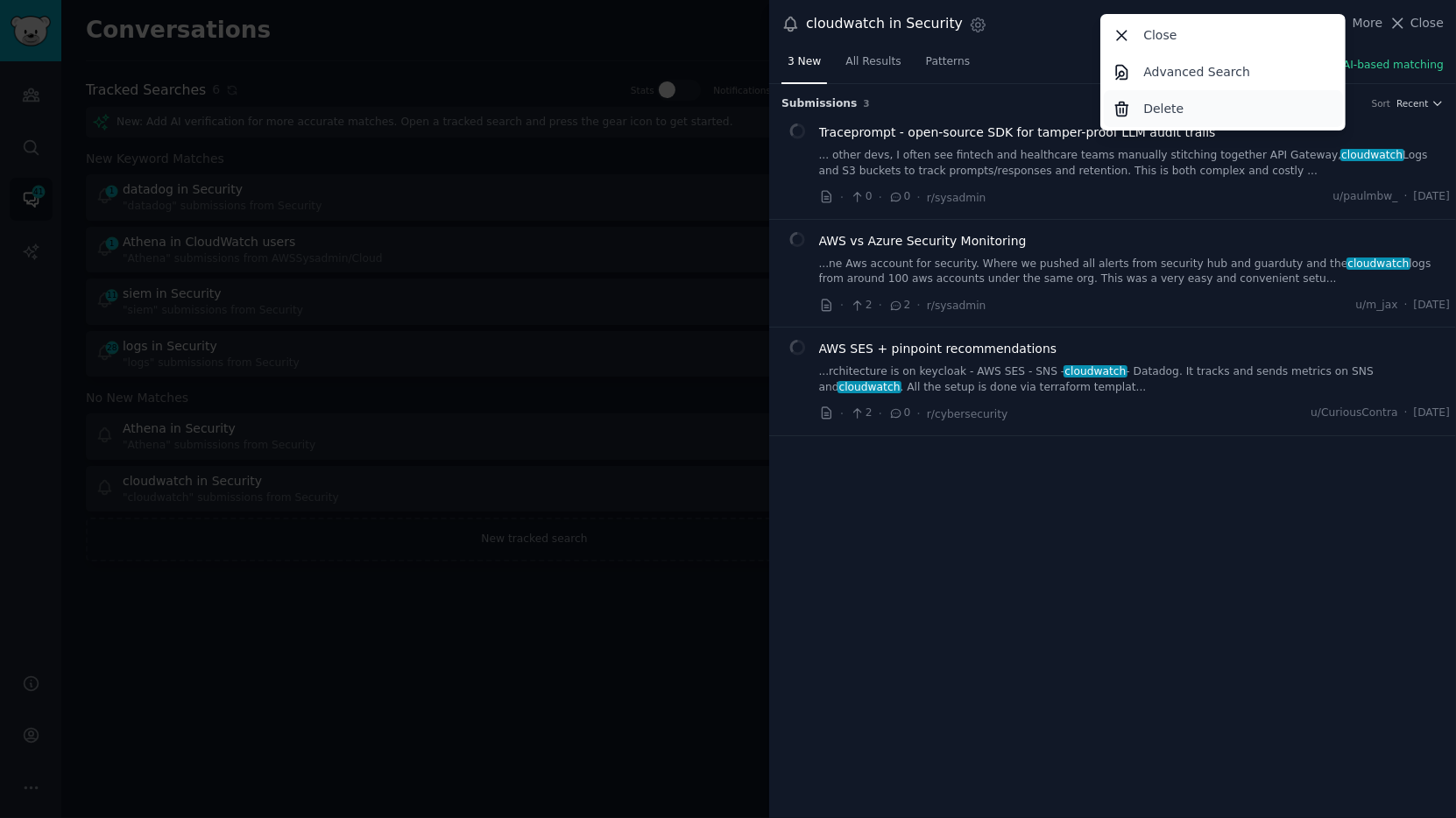
click at [1165, 111] on p "Delete" at bounding box center [1164, 109] width 40 height 18
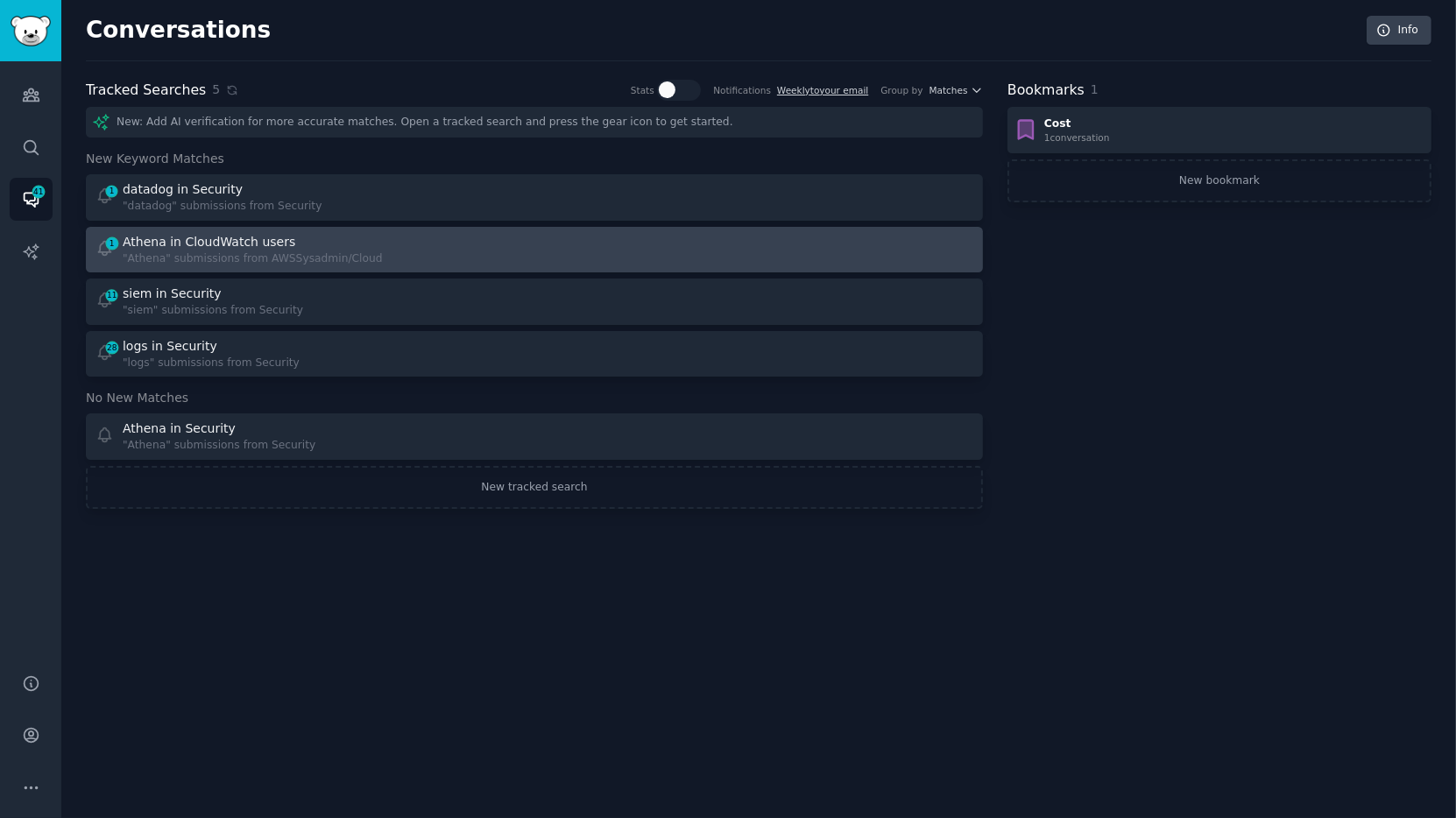
click at [322, 236] on div "Athena in CloudWatch users" at bounding box center [252, 242] width 260 height 18
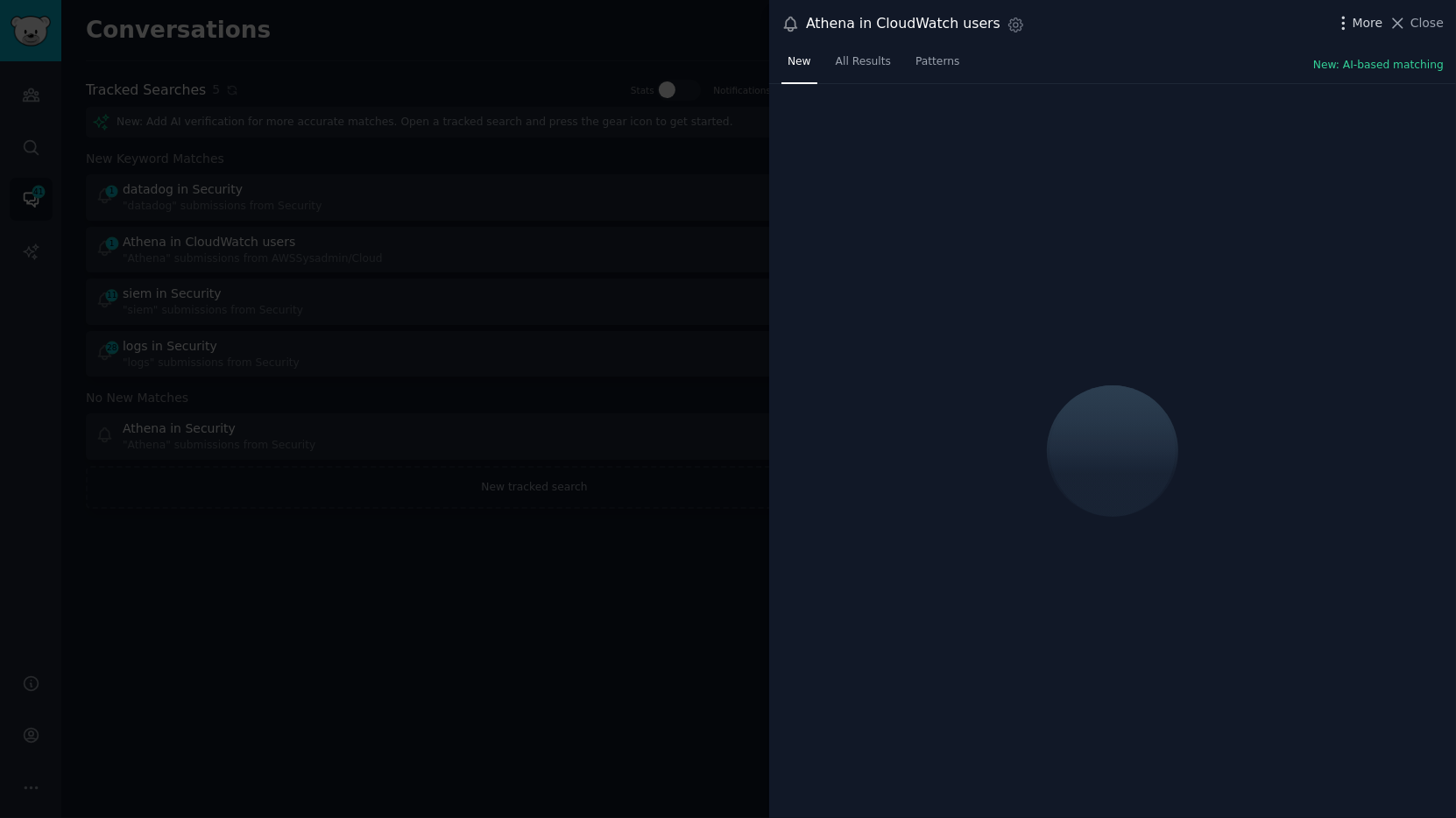
click at [1310, 23] on span "More" at bounding box center [1367, 23] width 30 height 18
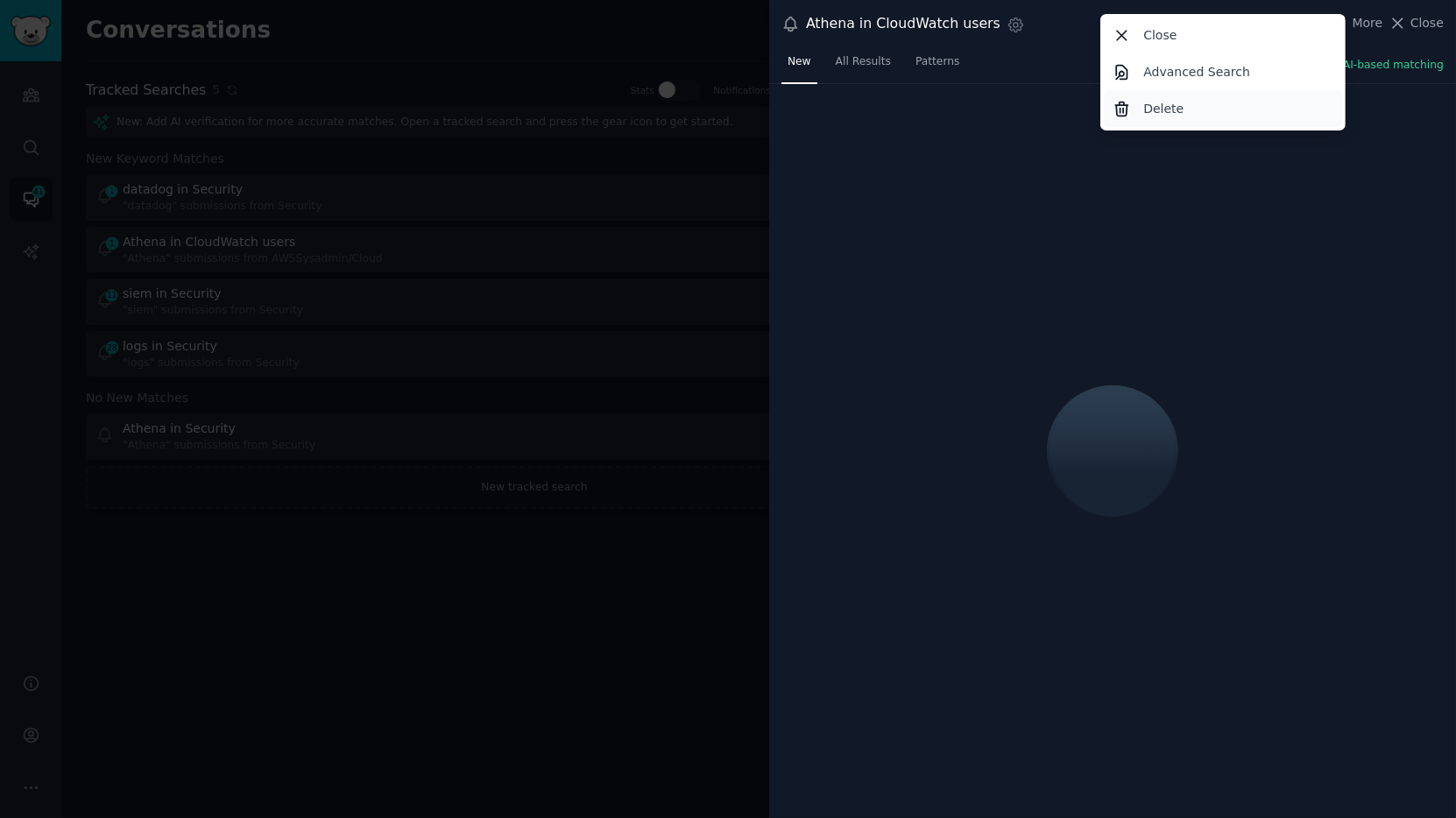
click at [1151, 103] on p "Delete" at bounding box center [1164, 109] width 40 height 18
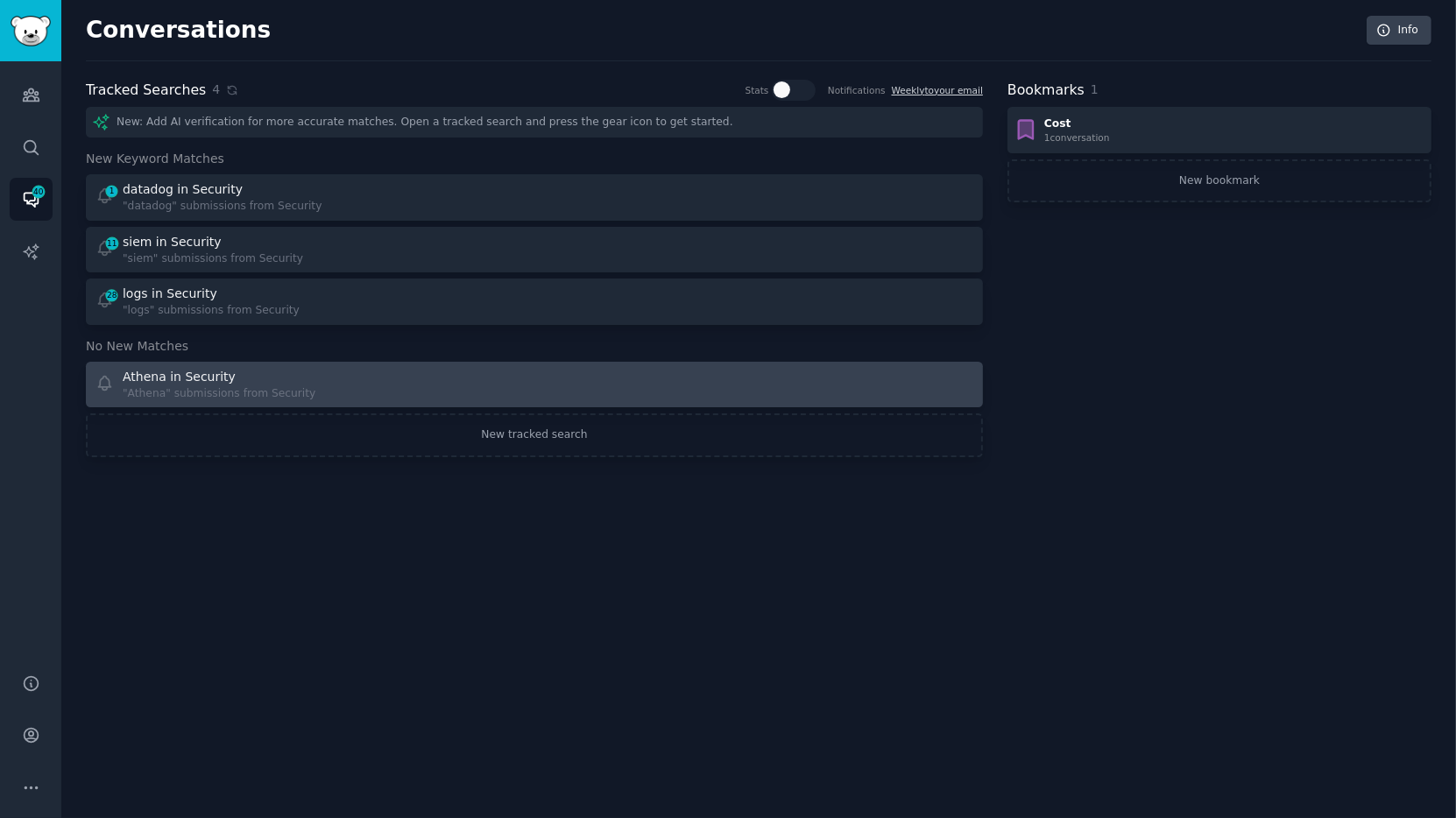
click at [292, 379] on div "Athena in Security" at bounding box center [218, 377] width 192 height 18
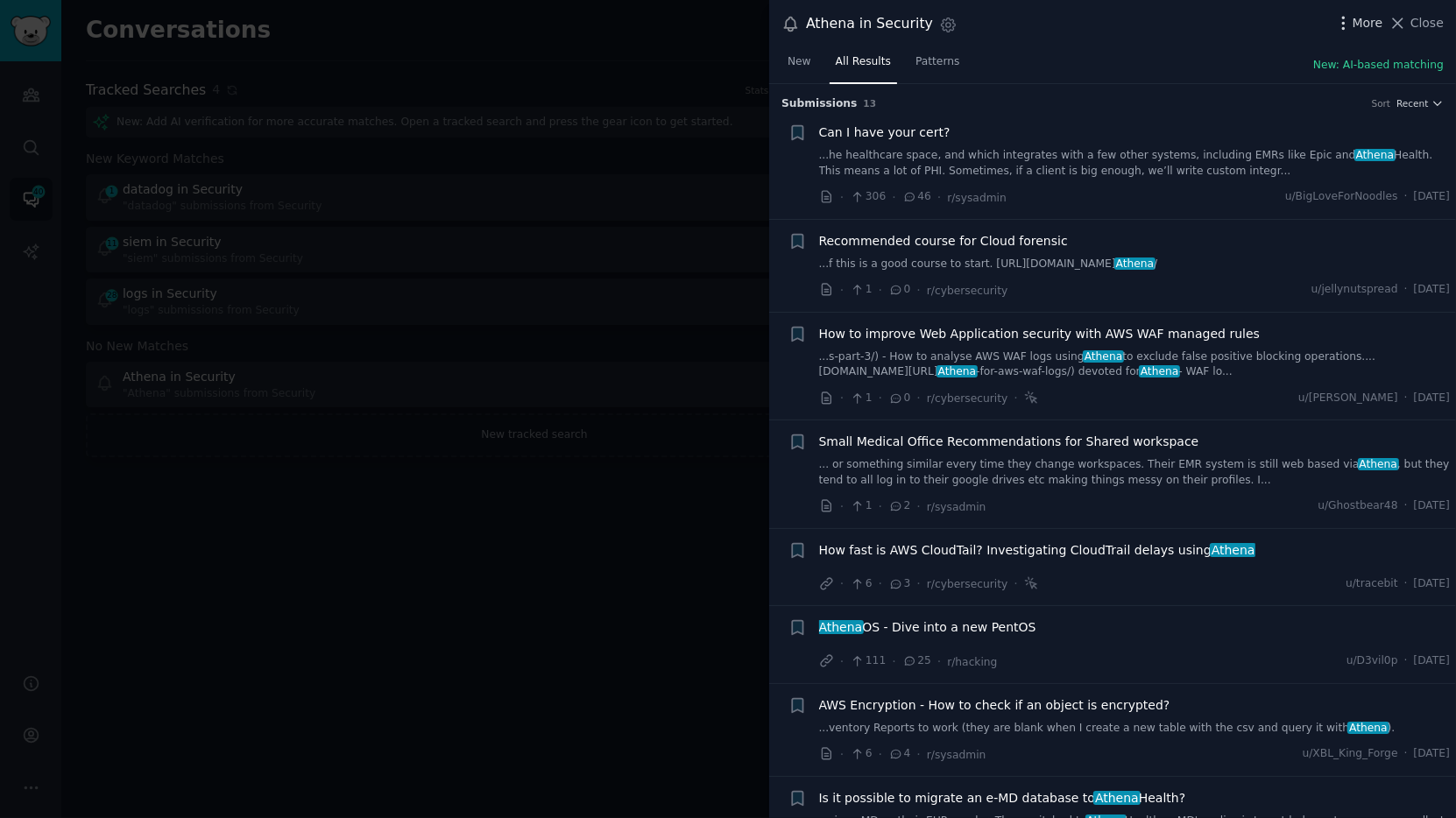
click at [1310, 29] on icon "button" at bounding box center [1343, 23] width 18 height 18
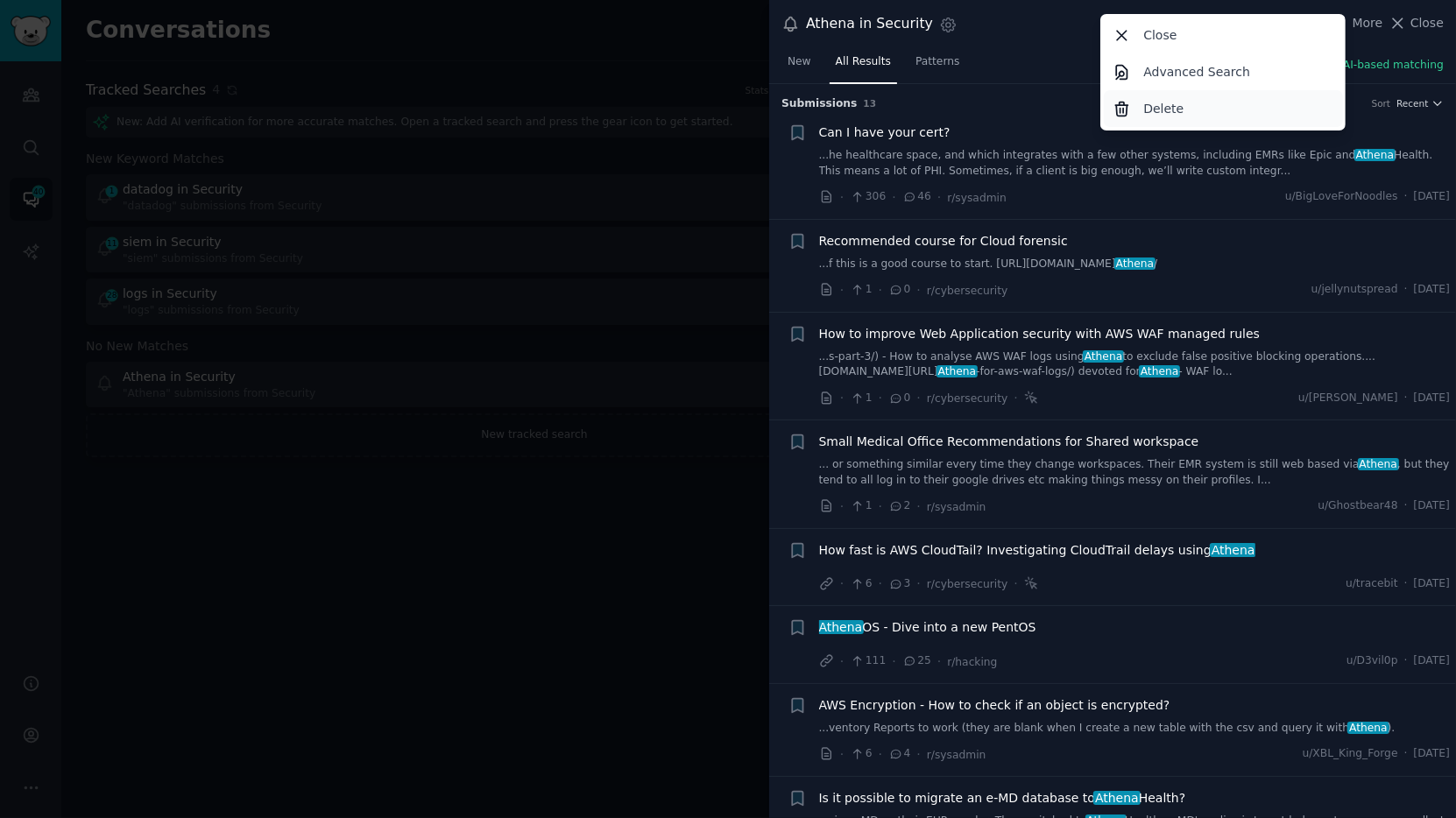
click at [1159, 105] on p "Delete" at bounding box center [1164, 109] width 40 height 18
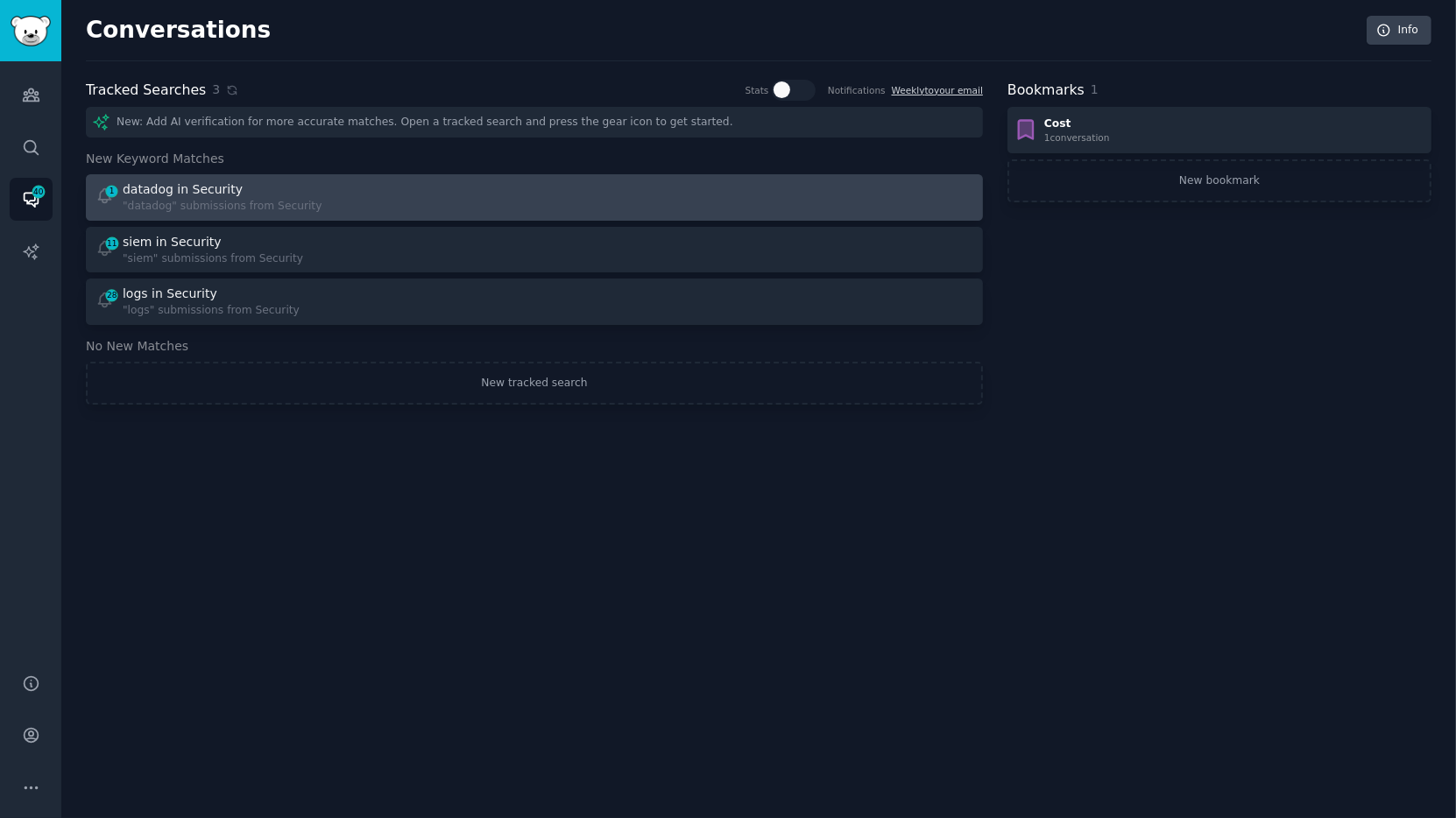
click at [413, 208] on div "1 datadog in Security "datadog" submissions from Security" at bounding box center [309, 197] width 428 height 34
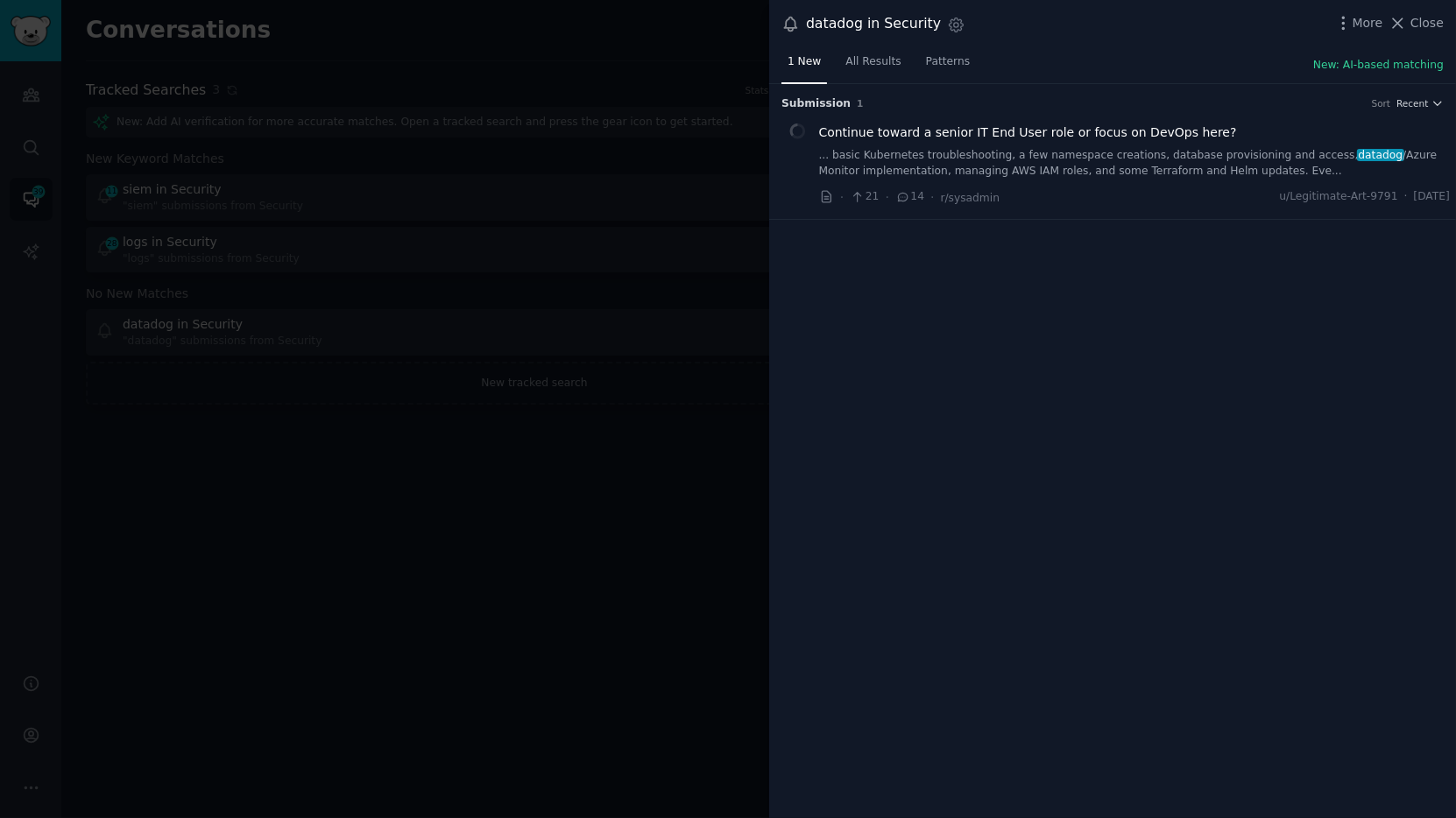
click at [512, 501] on div at bounding box center [728, 409] width 1456 height 818
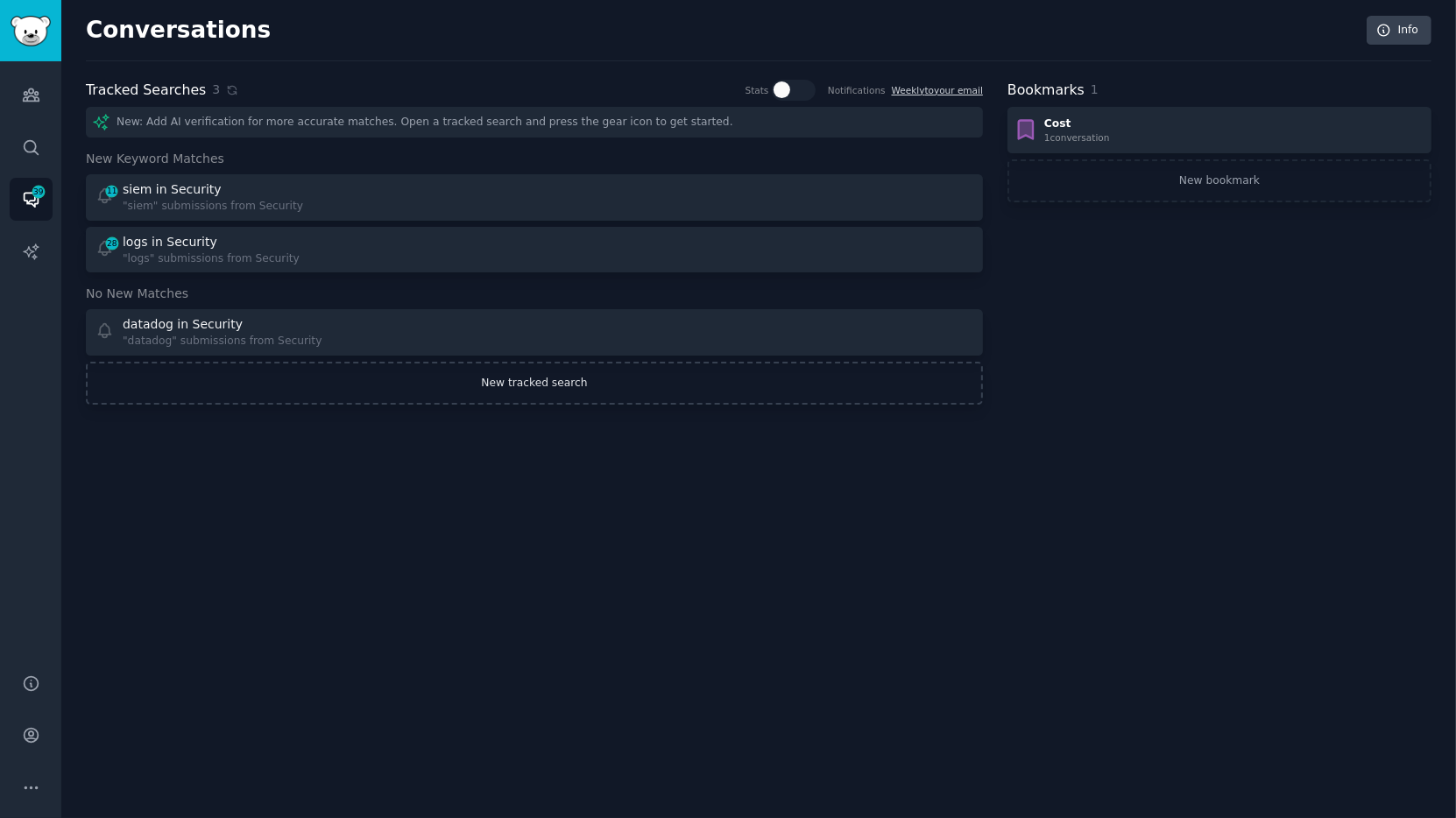
click at [523, 380] on link "New tracked search" at bounding box center [533, 384] width 897 height 44
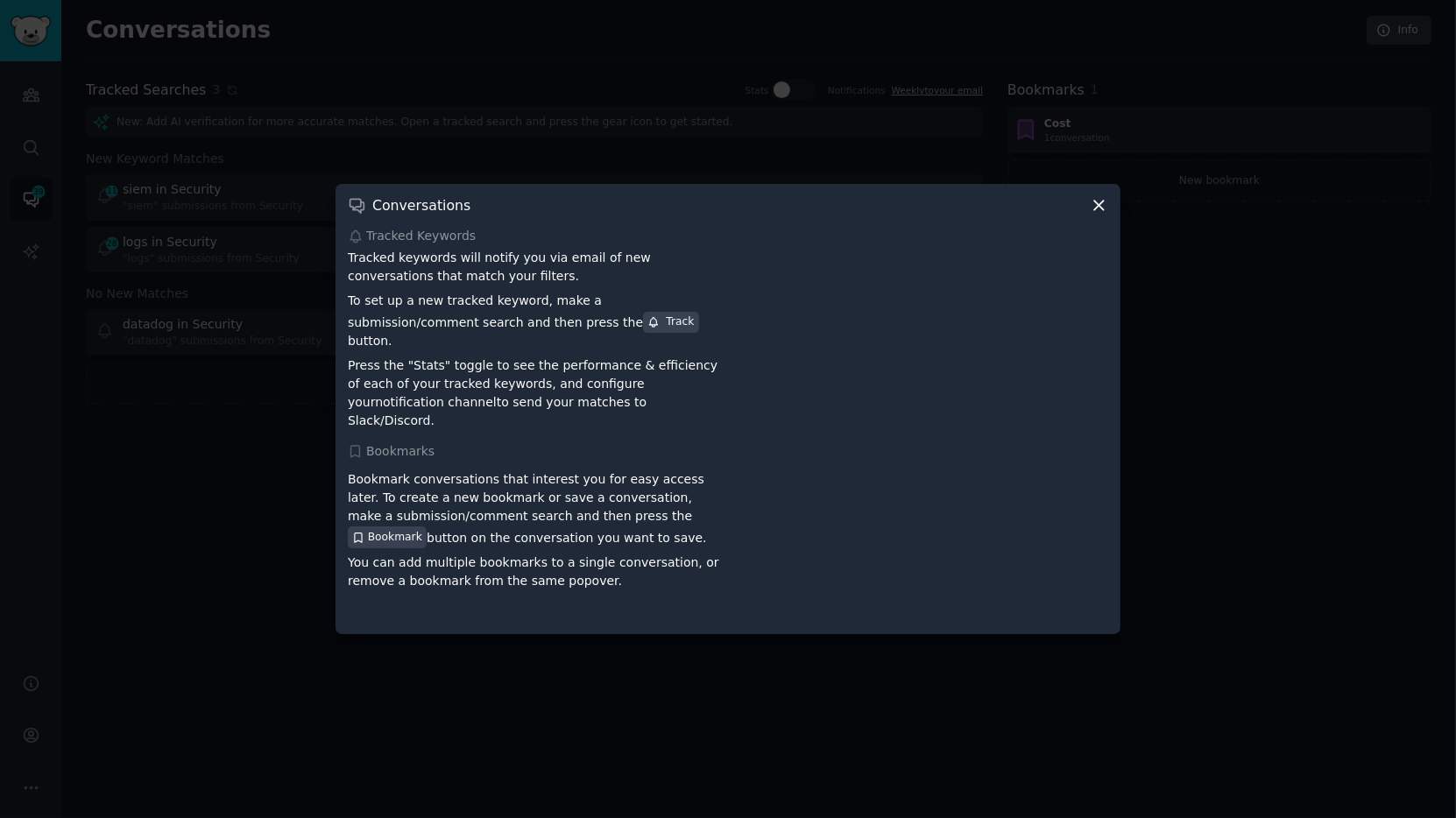
click at [1092, 214] on icon at bounding box center [1099, 205] width 18 height 18
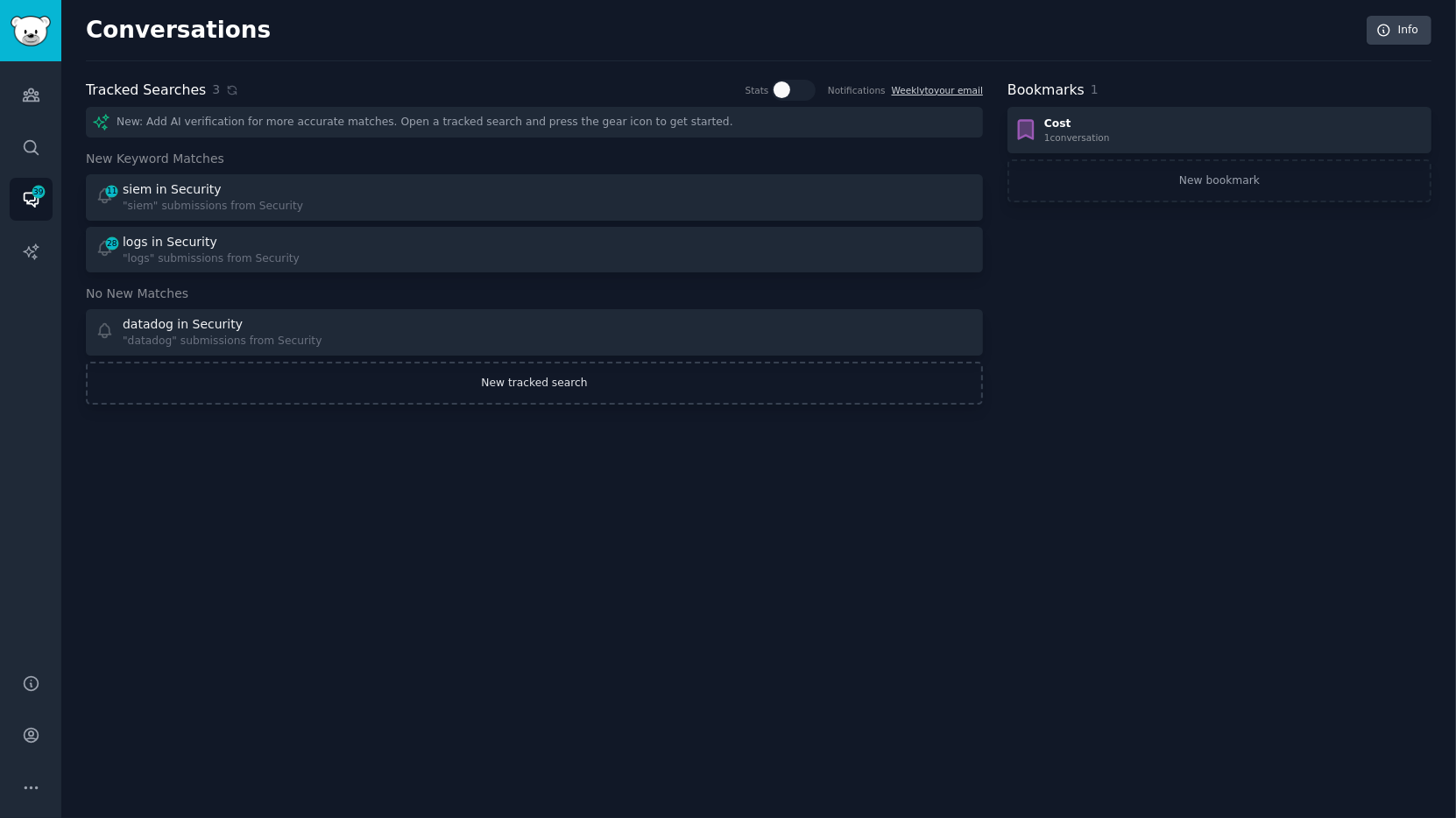
click at [476, 381] on link "New tracked search" at bounding box center [533, 384] width 897 height 44
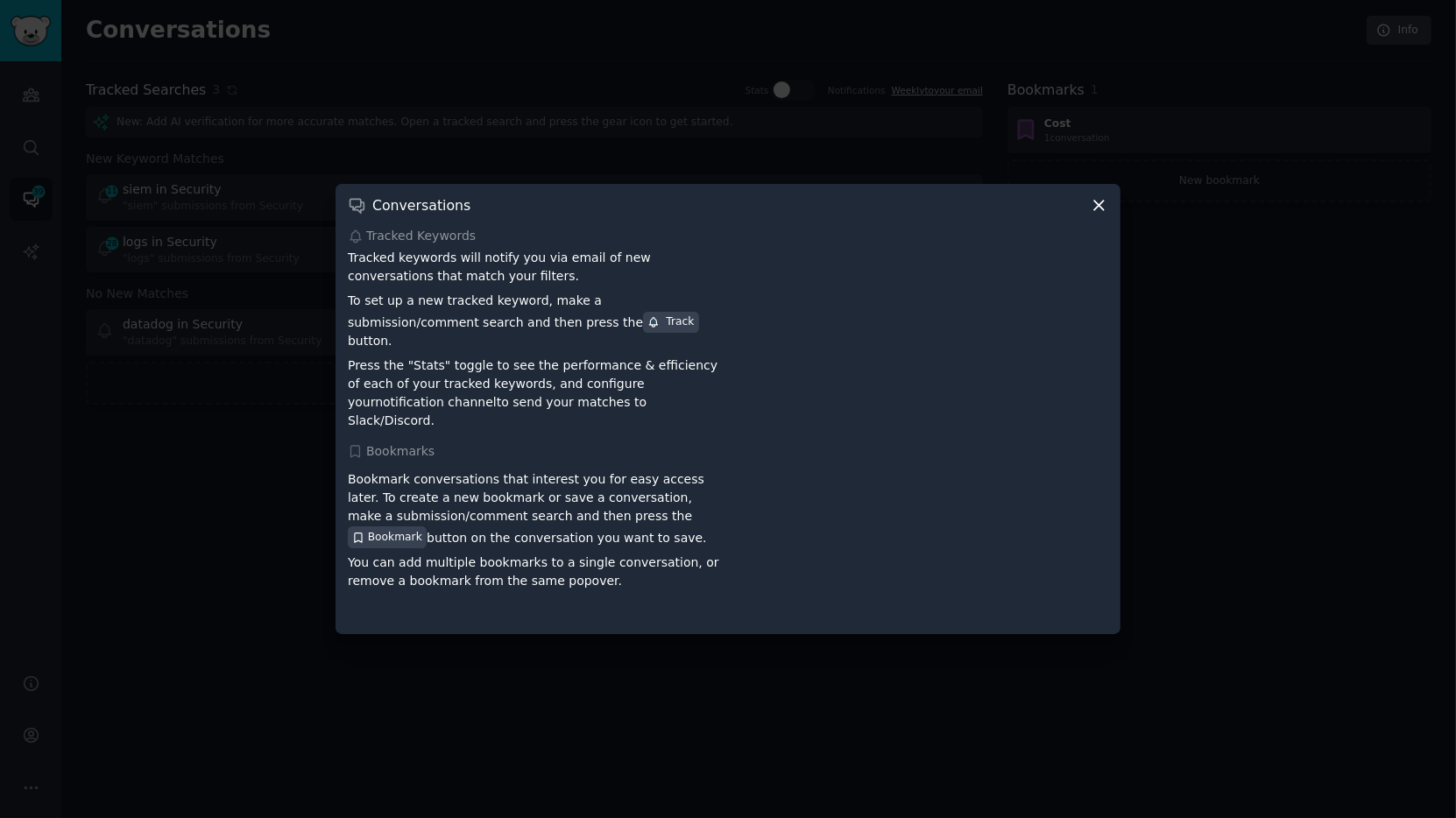
click at [542, 486] on p "Bookmark conversations that interest you for easy access later. To create a new…" at bounding box center [534, 509] width 374 height 77
click at [592, 534] on p "Bookmark conversations that interest you for easy access later. To create a new…" at bounding box center [534, 509] width 374 height 77
click at [601, 537] on div "Bookmark conversations that interest you for easy access later. To create a new…" at bounding box center [534, 543] width 374 height 157
click at [684, 554] on p "You can add multiple bookmarks to a single conversation, or remove a bookmark f…" at bounding box center [534, 572] width 374 height 37
click at [1100, 214] on icon at bounding box center [1099, 205] width 18 height 18
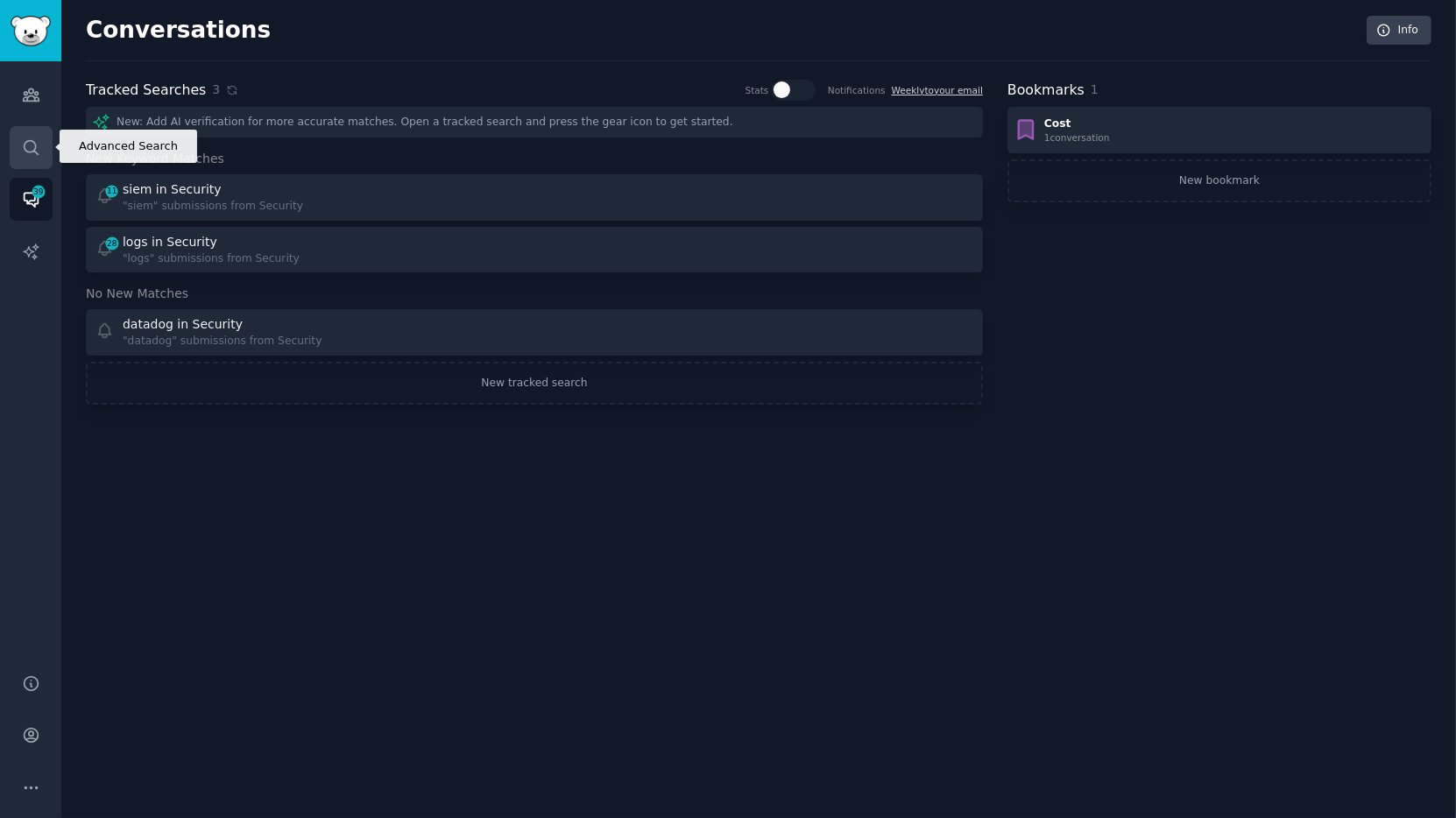
click at [35, 126] on link "Search" at bounding box center [30, 147] width 43 height 43
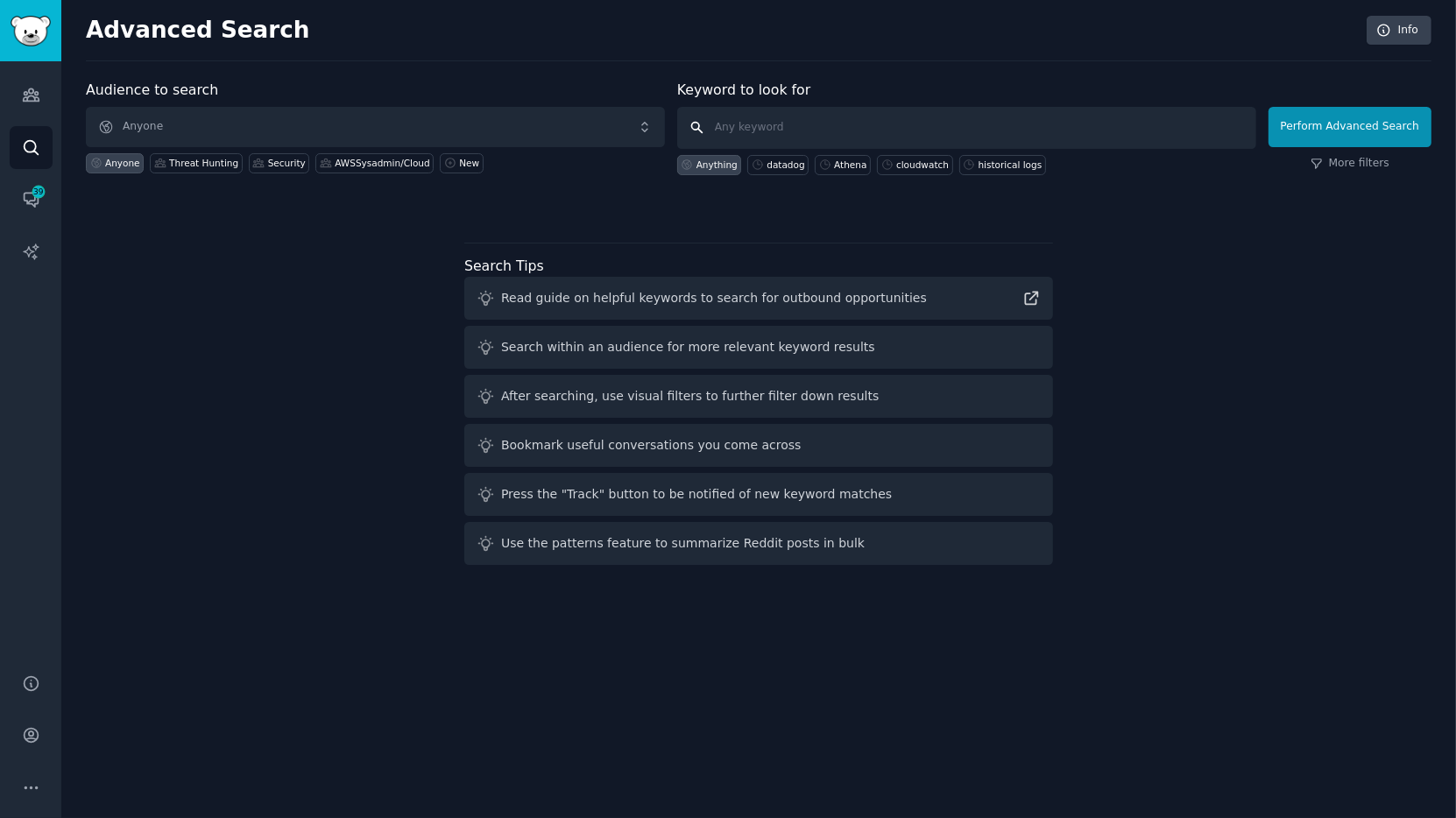
click at [737, 130] on input "text" at bounding box center [966, 128] width 579 height 42
type input "data lake"
click button "Perform Advanced Search" at bounding box center [1349, 127] width 163 height 40
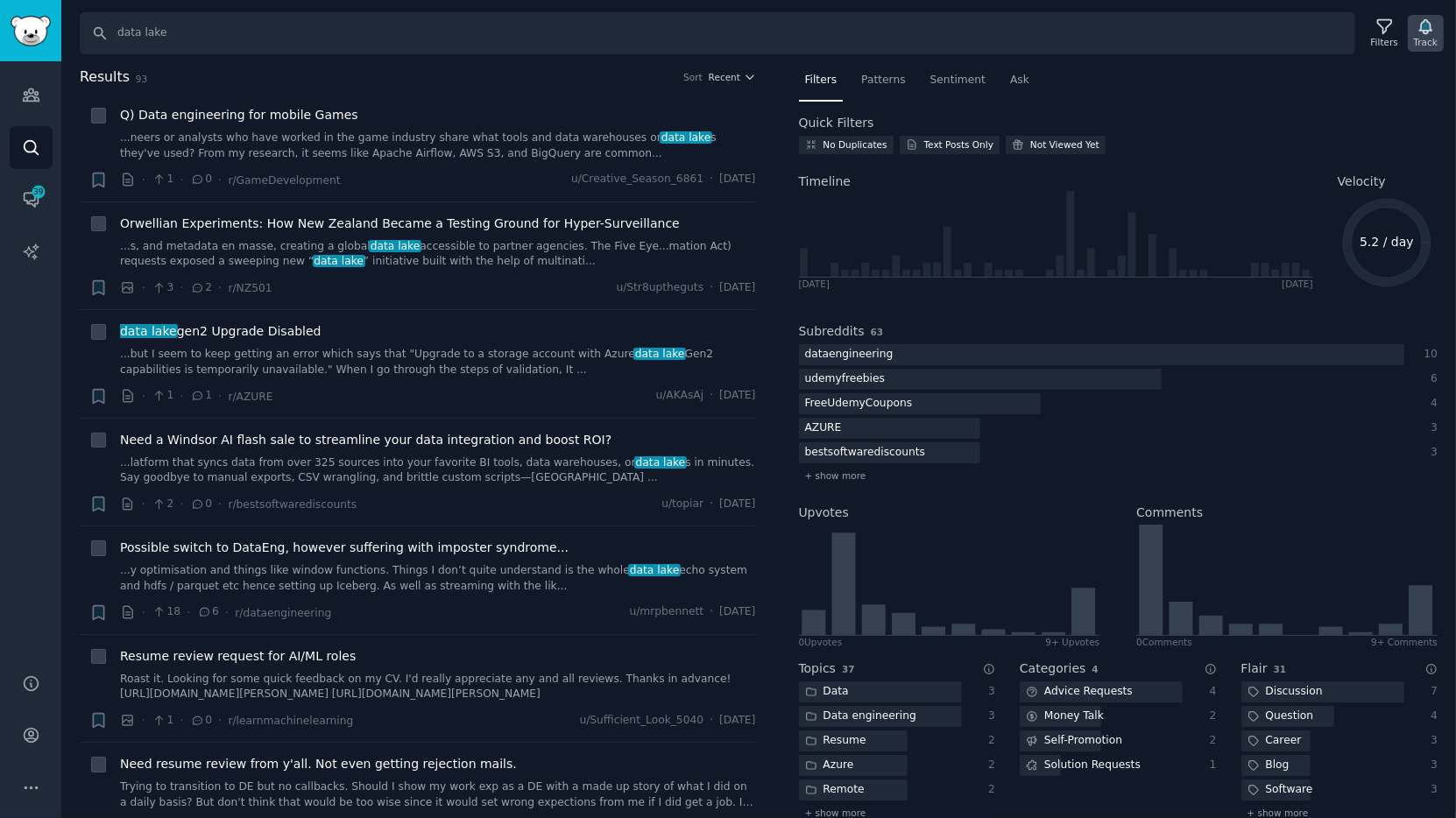
click at [1310, 43] on div "Track" at bounding box center [1426, 41] width 24 height 12
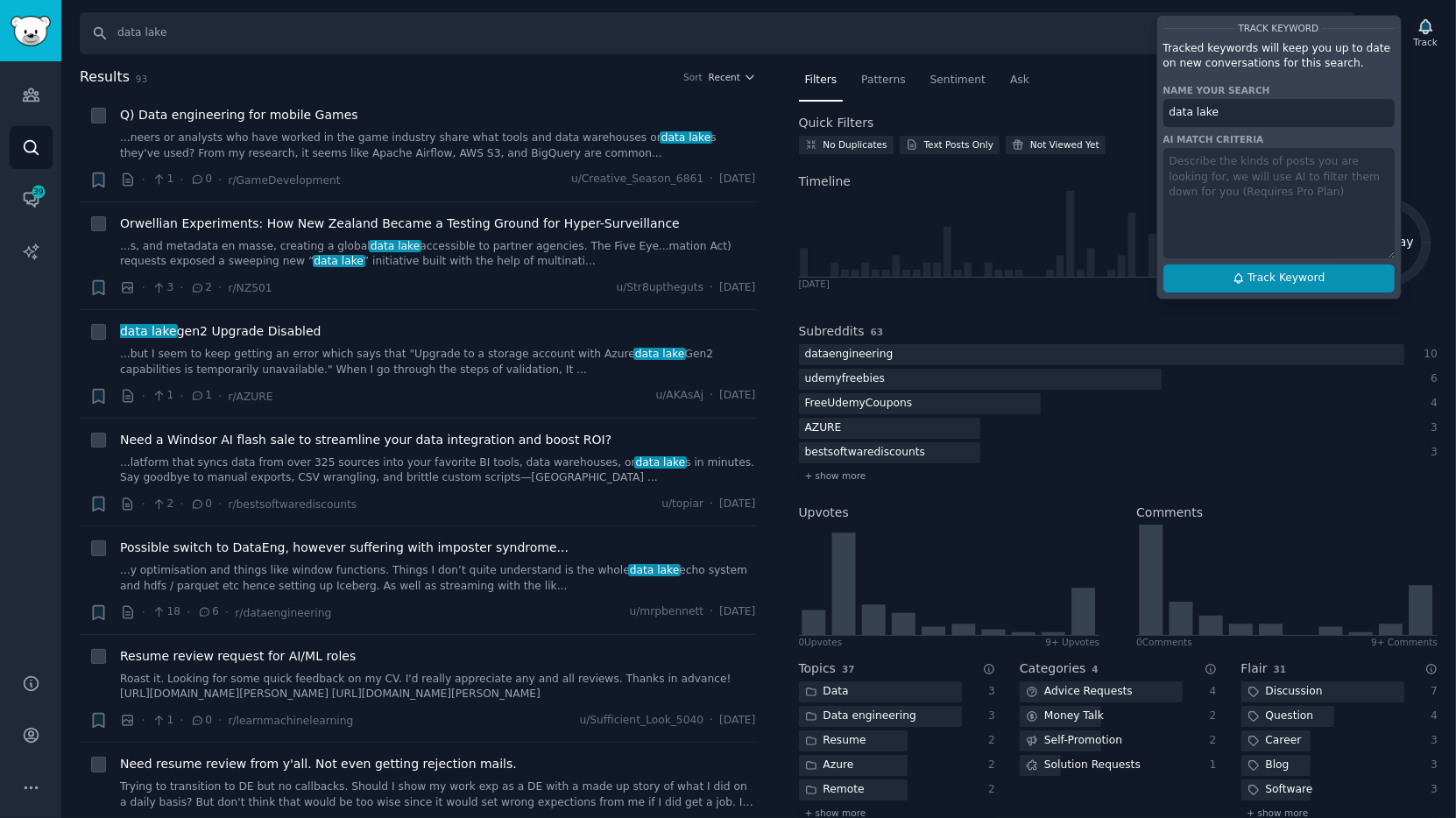
drag, startPoint x: 1248, startPoint y: 264, endPoint x: 1255, endPoint y: 287, distance: 24.0
click at [1248, 264] on div "Track Keyword Tracked keywords will keep you up to date on new conversations fo…" at bounding box center [1278, 156] width 246 height 284
click at [1255, 287] on button "Track Keyword" at bounding box center [1278, 279] width 231 height 28
type input "data lake"
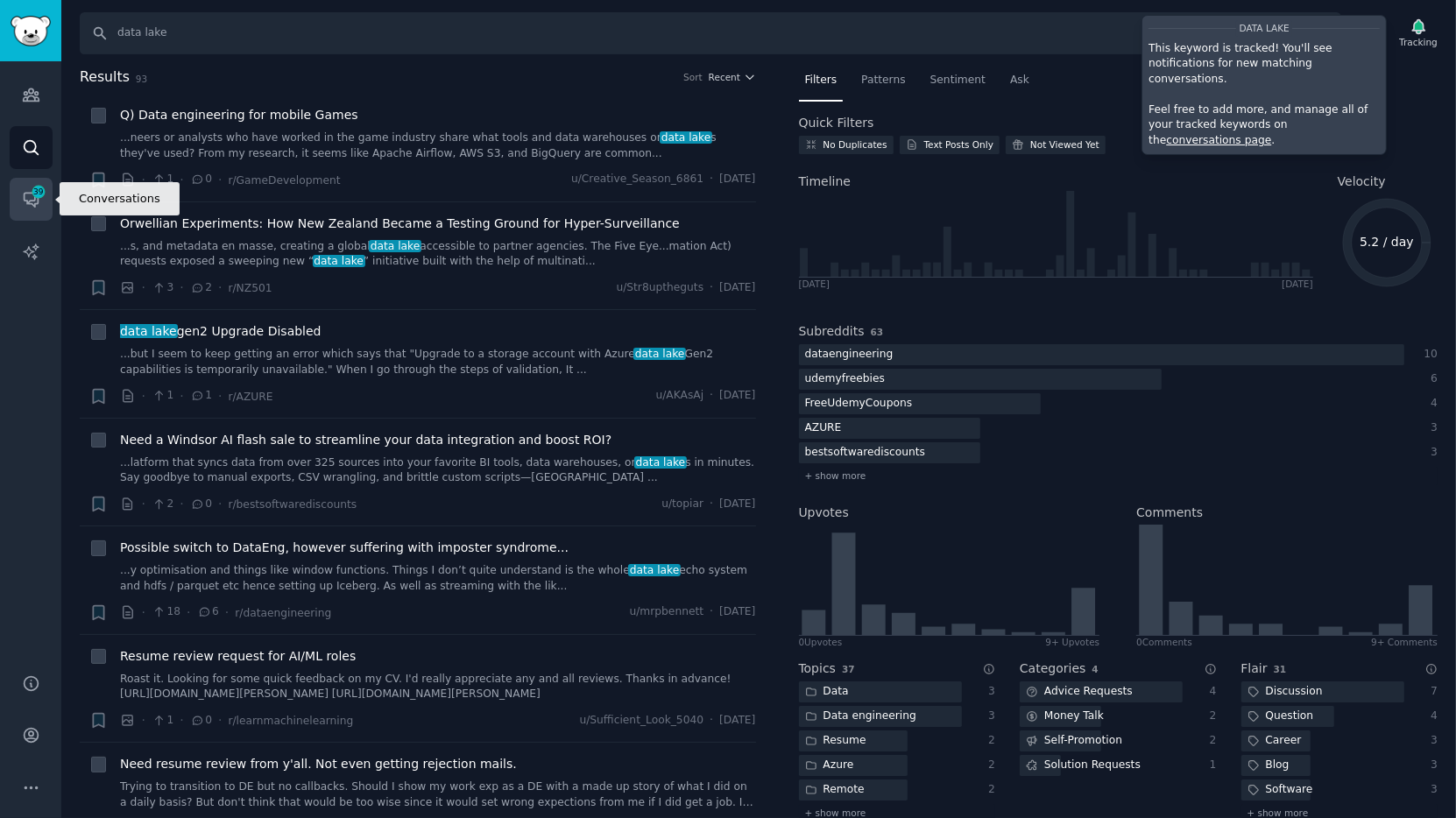
click at [28, 207] on icon "Sidebar" at bounding box center [31, 200] width 18 height 18
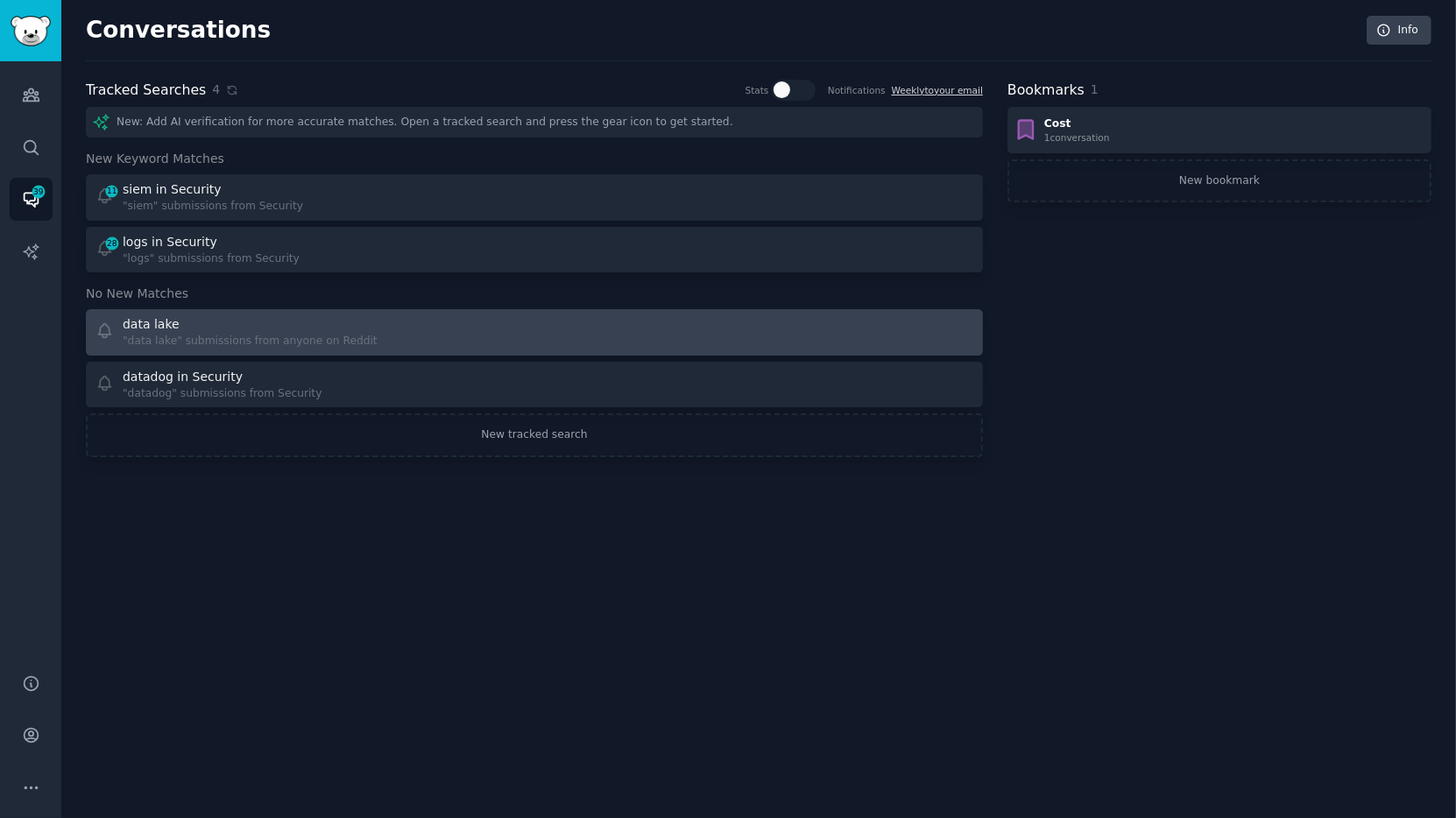
click at [200, 327] on div "data lake" at bounding box center [249, 325] width 255 height 18
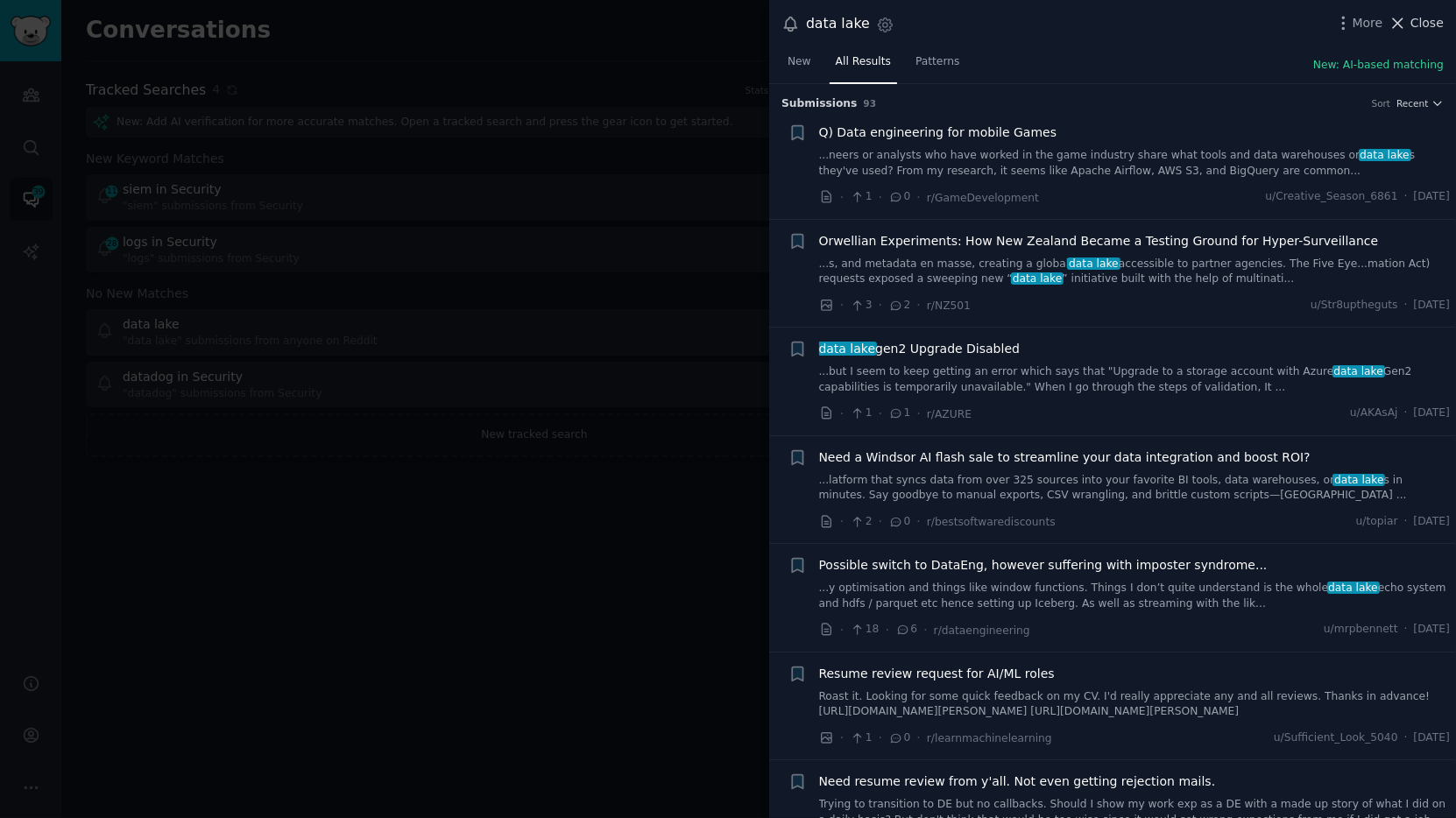
click at [1310, 15] on icon at bounding box center [1397, 23] width 18 height 18
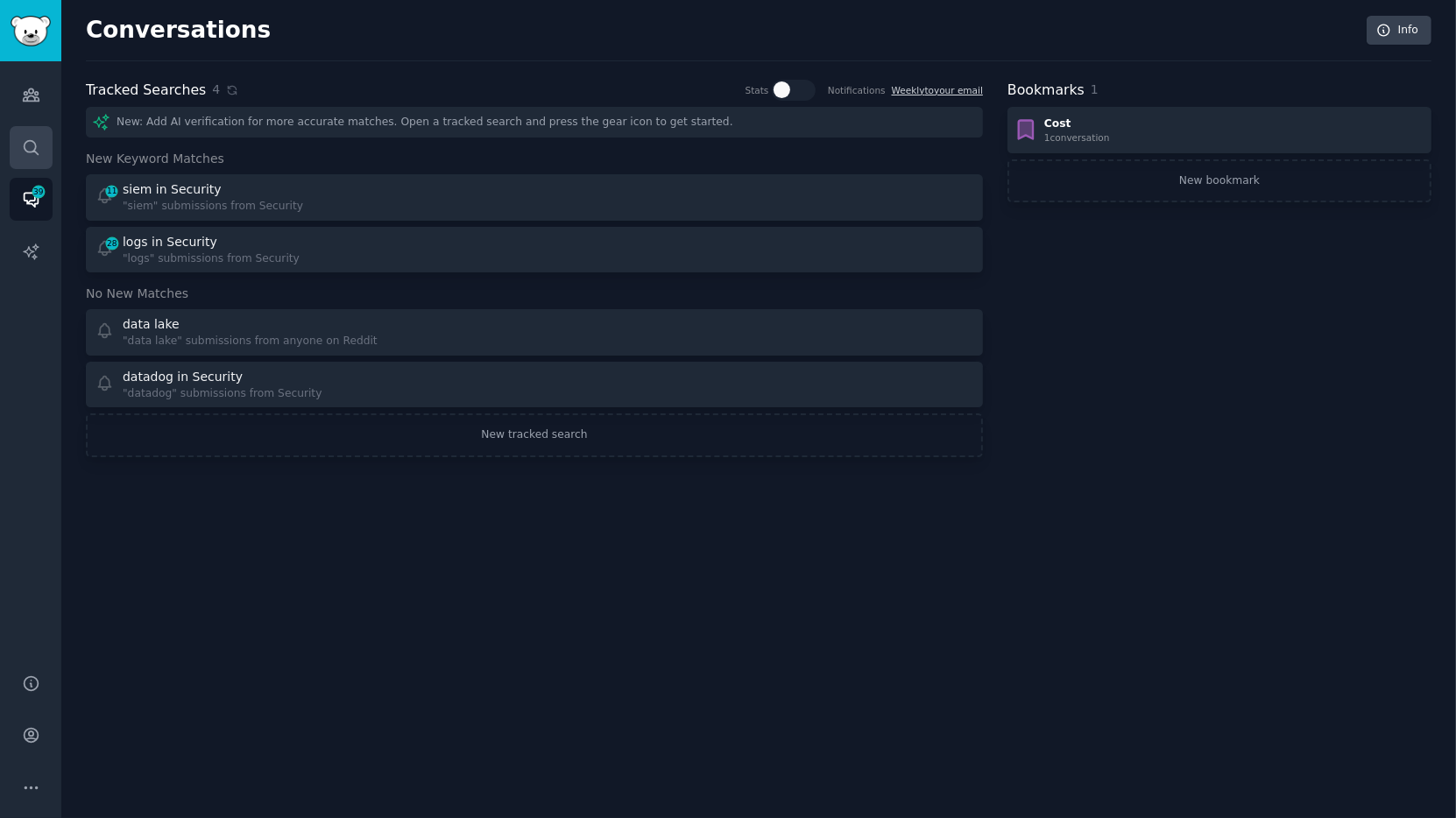
click at [32, 128] on link "Search" at bounding box center [30, 147] width 43 height 43
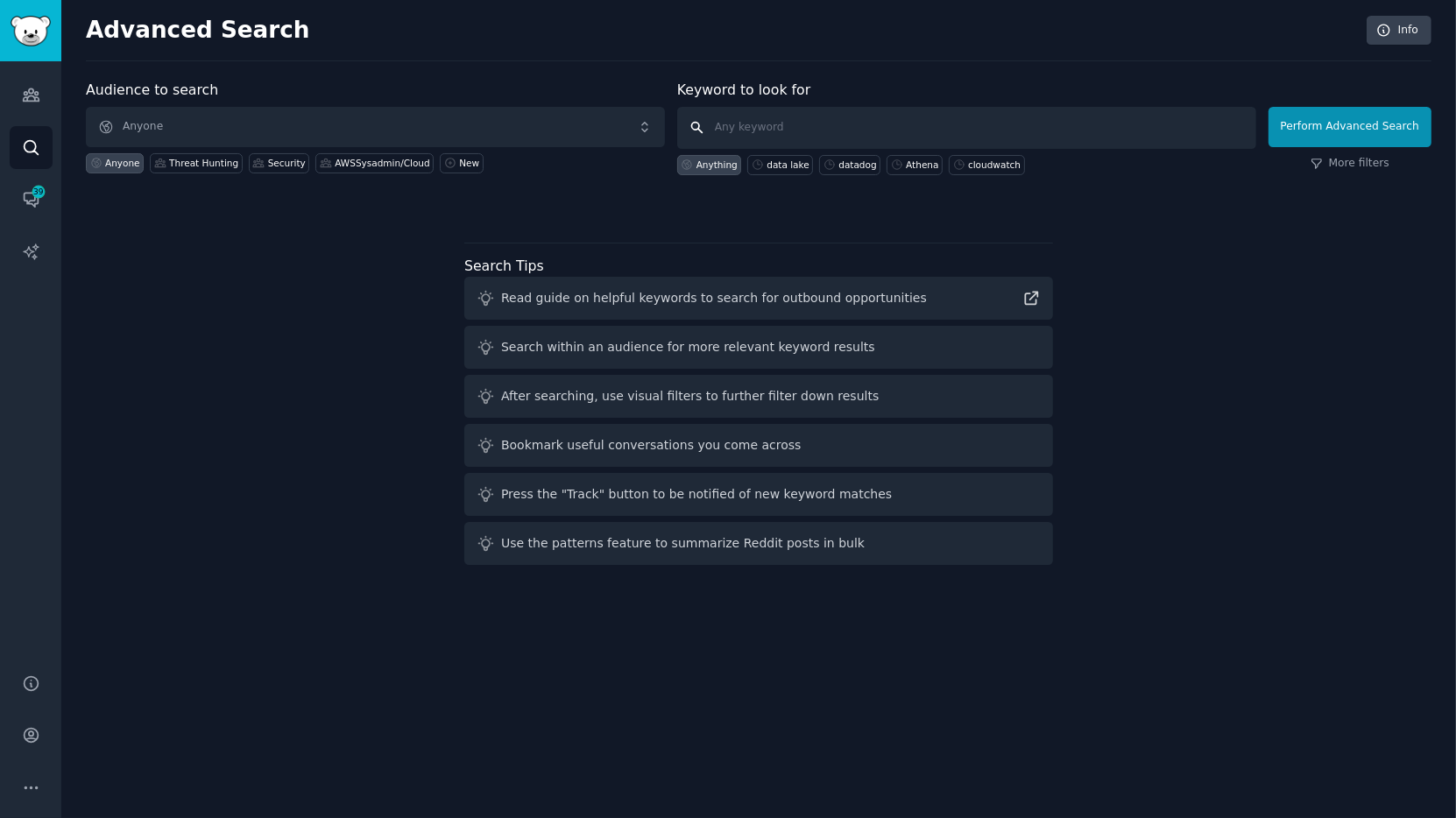
click at [761, 132] on input "text" at bounding box center [966, 128] width 579 height 42
type input "security data lake"
click button "Perform Advanced Search" at bounding box center [1349, 127] width 163 height 40
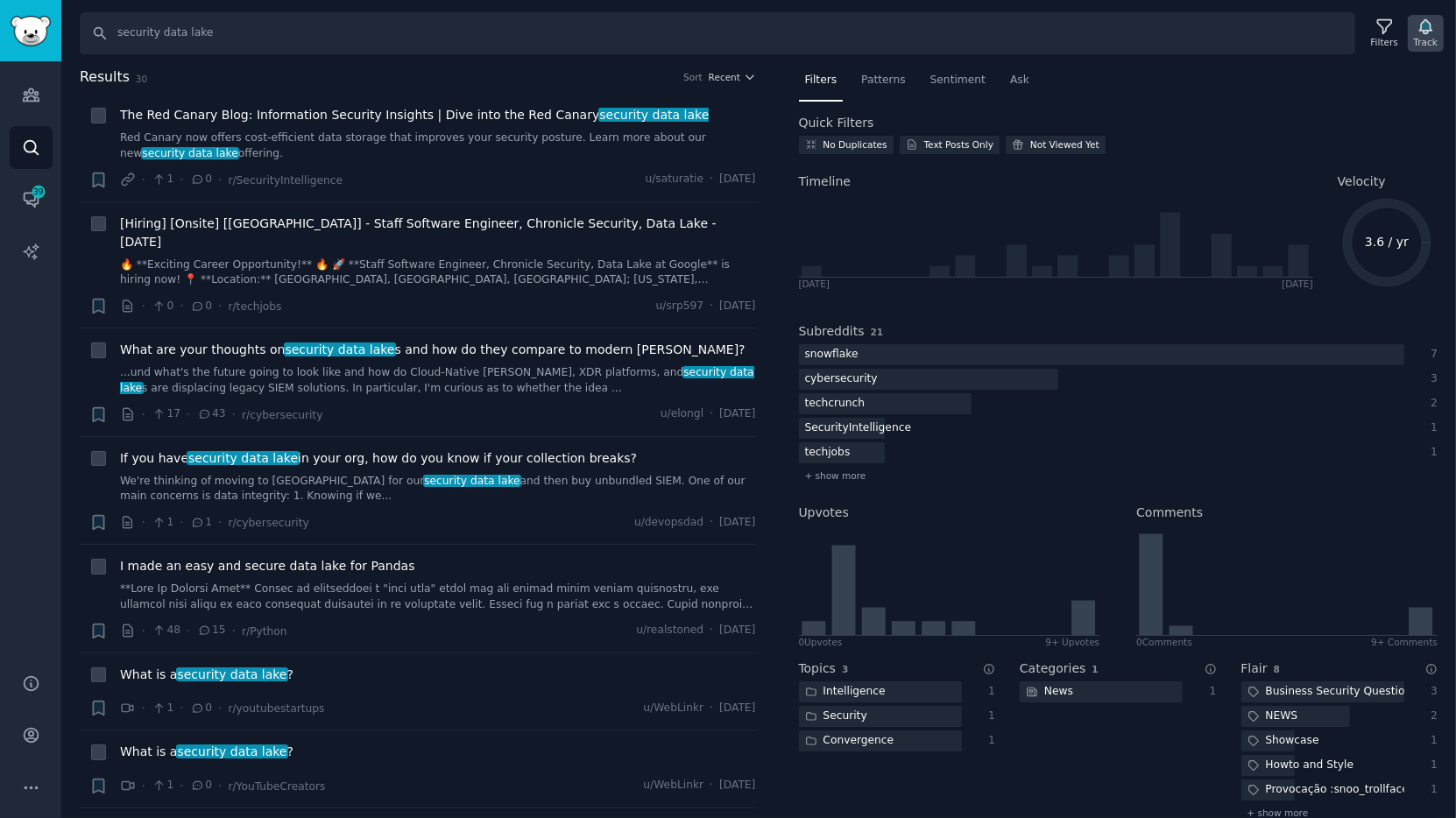
click at [1310, 34] on icon "button" at bounding box center [1426, 27] width 18 height 18
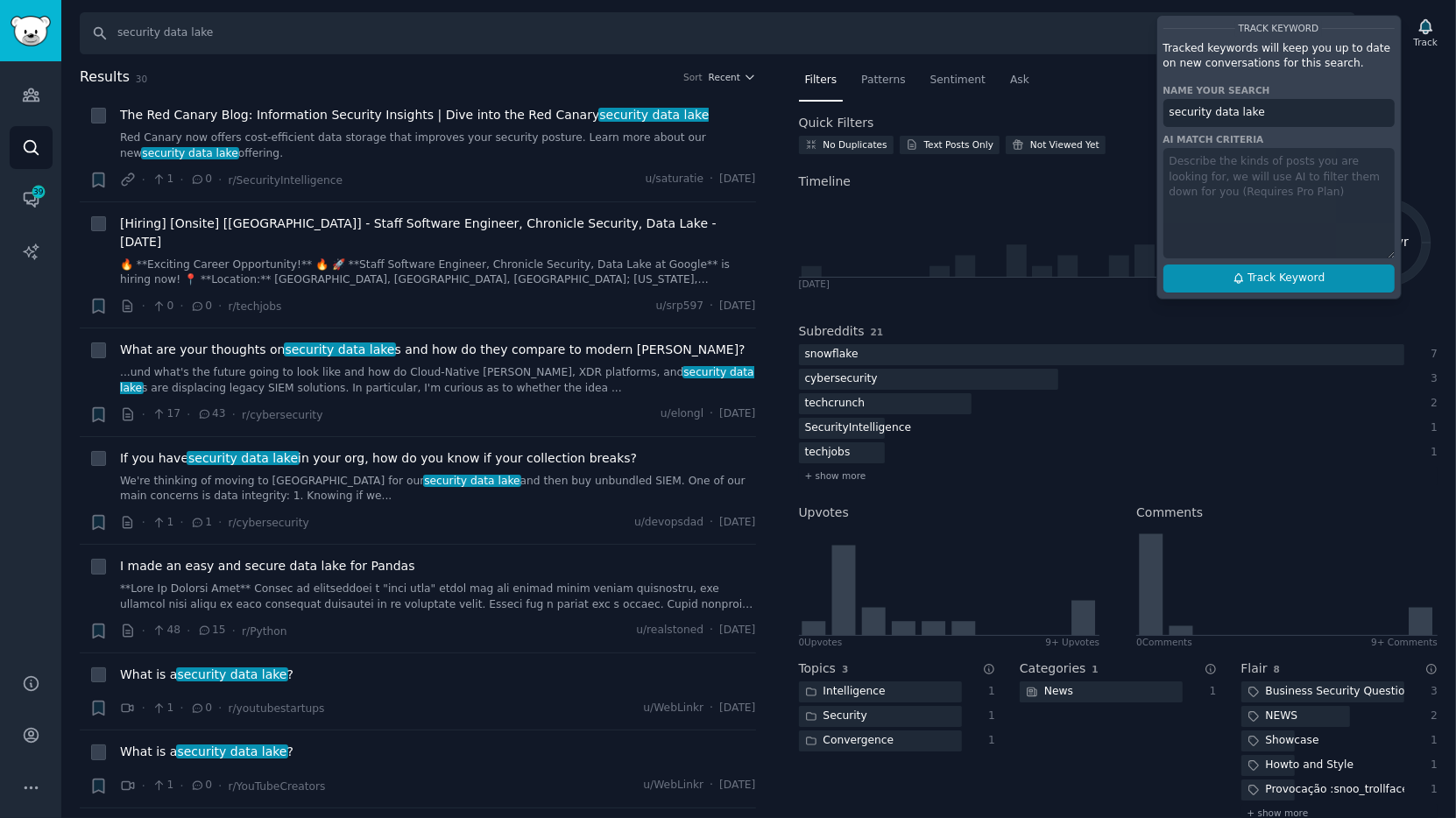
click at [1271, 273] on span "Track Keyword" at bounding box center [1286, 278] width 77 height 16
type input "security data lake"
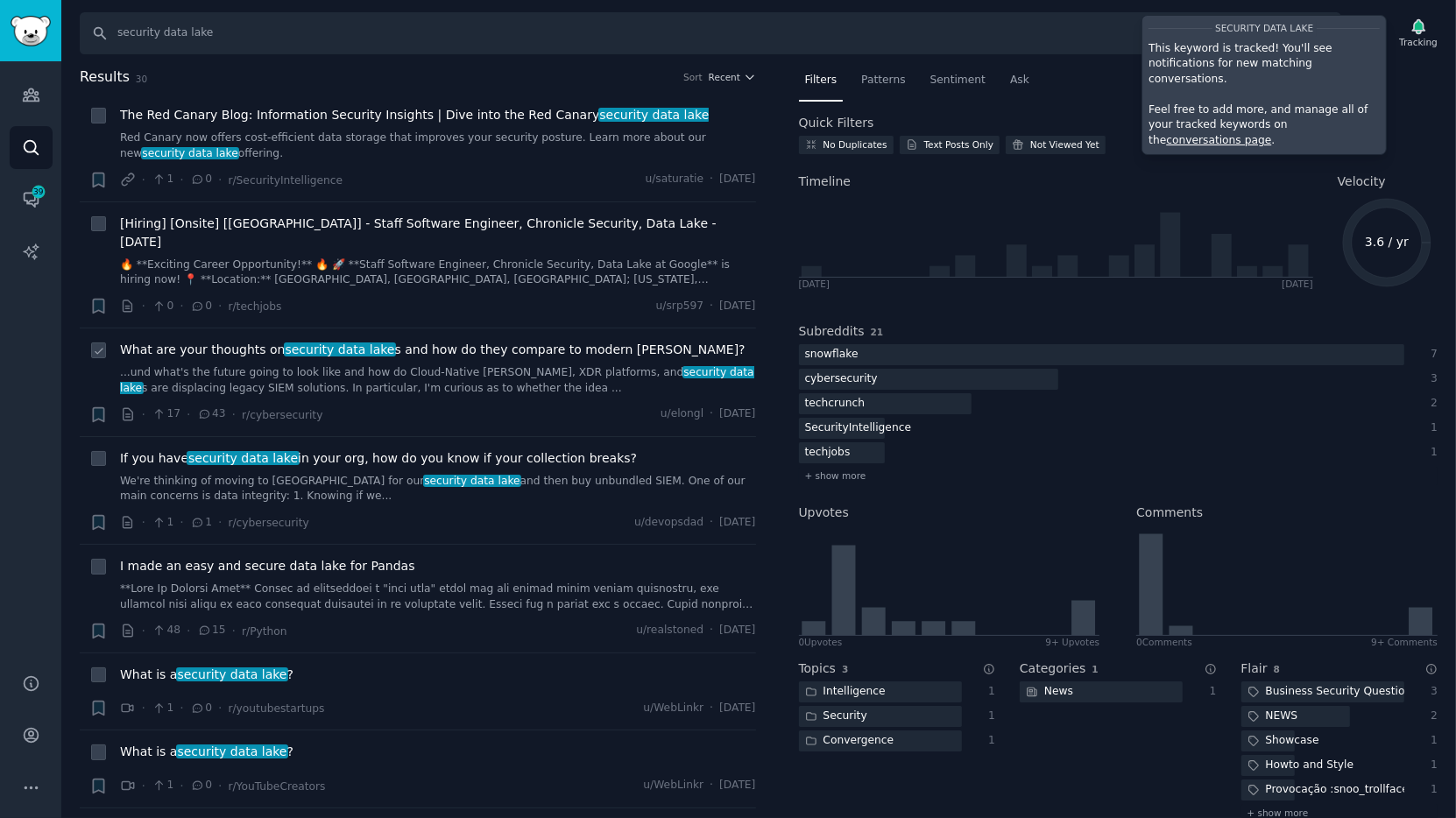
click at [544, 381] on div "What are your thoughts on security data lake s and how do they compare to moder…" at bounding box center [437, 382] width 636 height 83
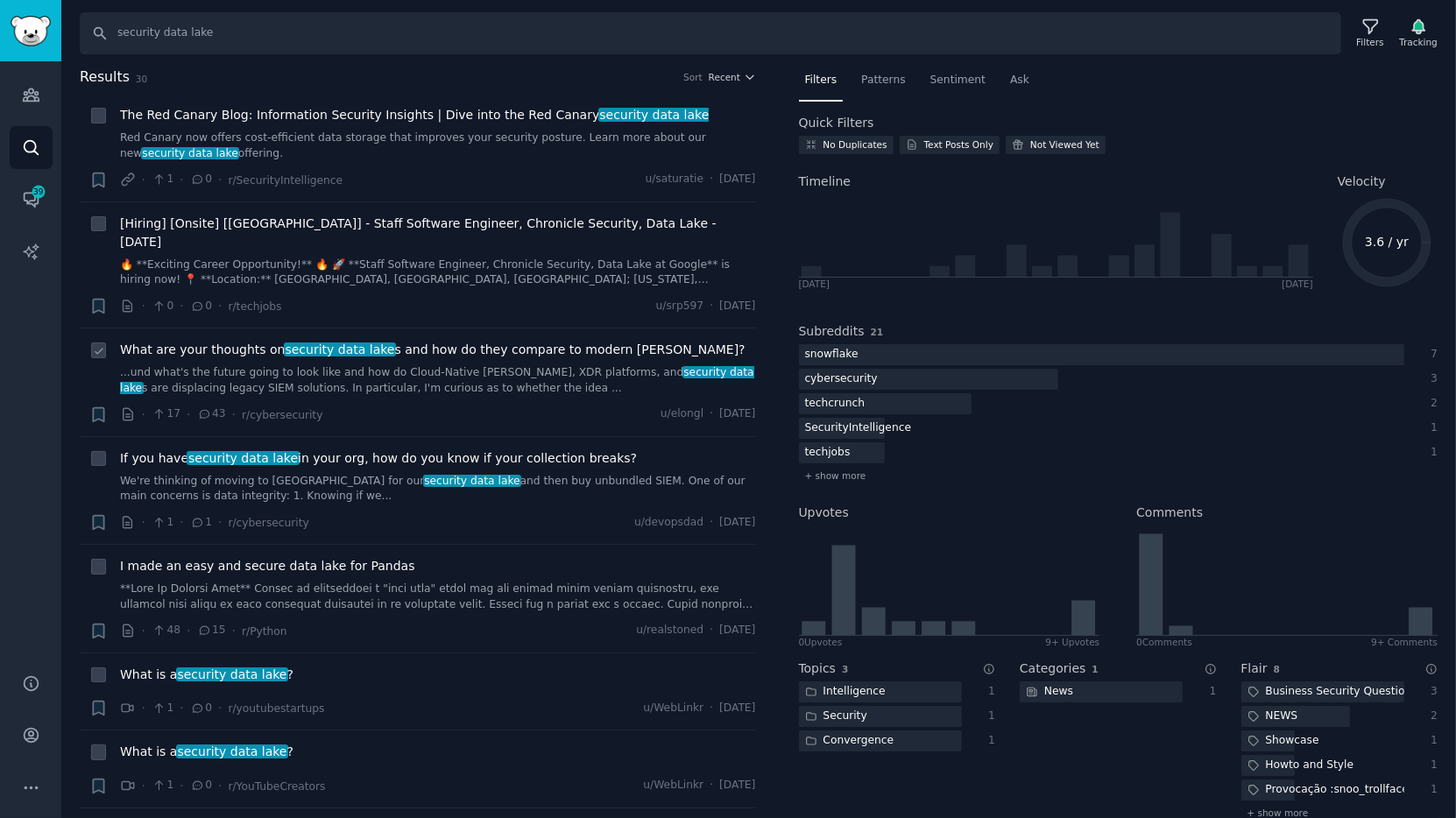
click at [449, 365] on link "...und what's the future going to look like and how do Cloud-Native [PERSON_NAM…" at bounding box center [437, 380] width 636 height 30
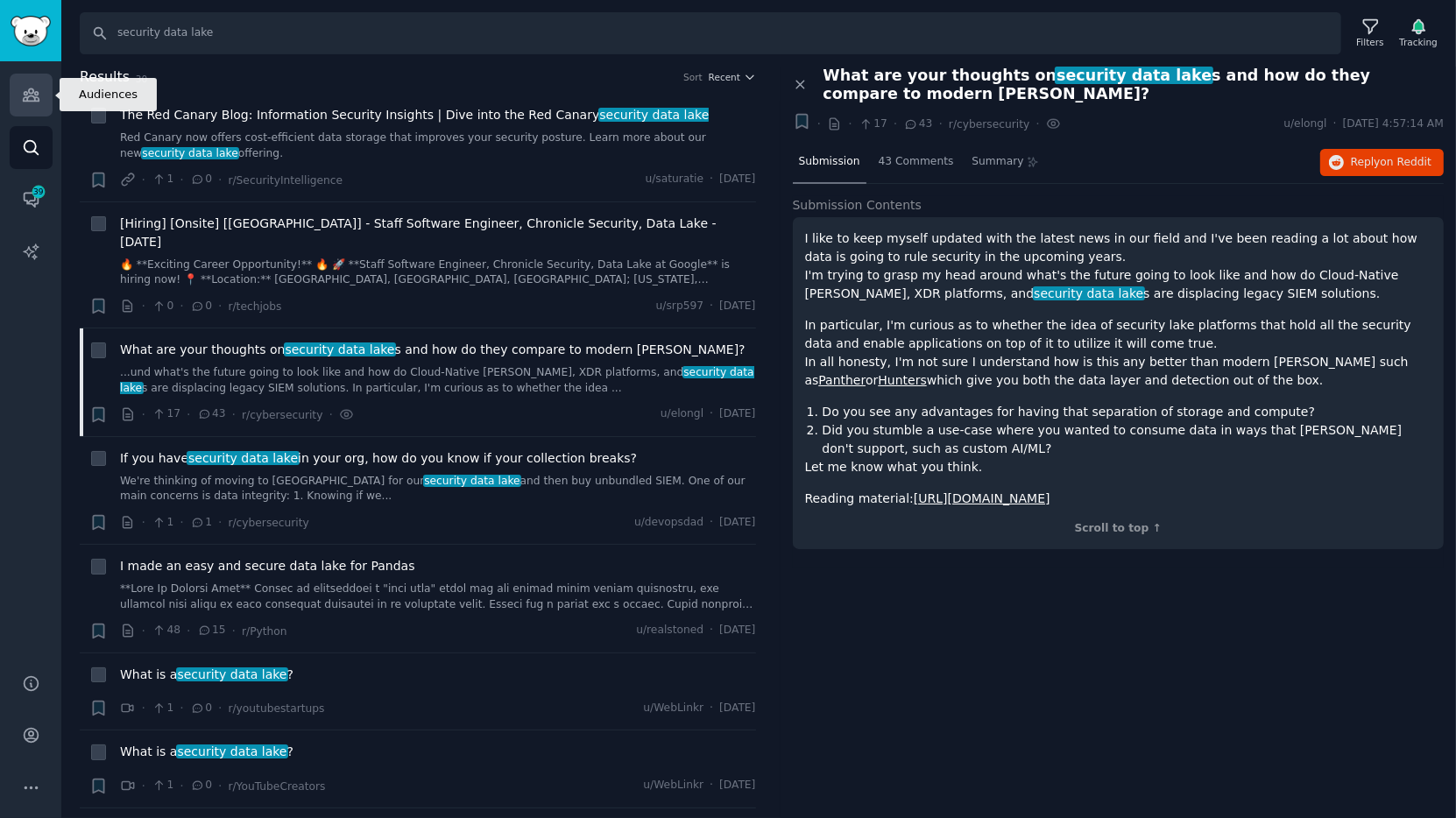
click at [36, 99] on icon "Sidebar" at bounding box center [31, 95] width 18 height 18
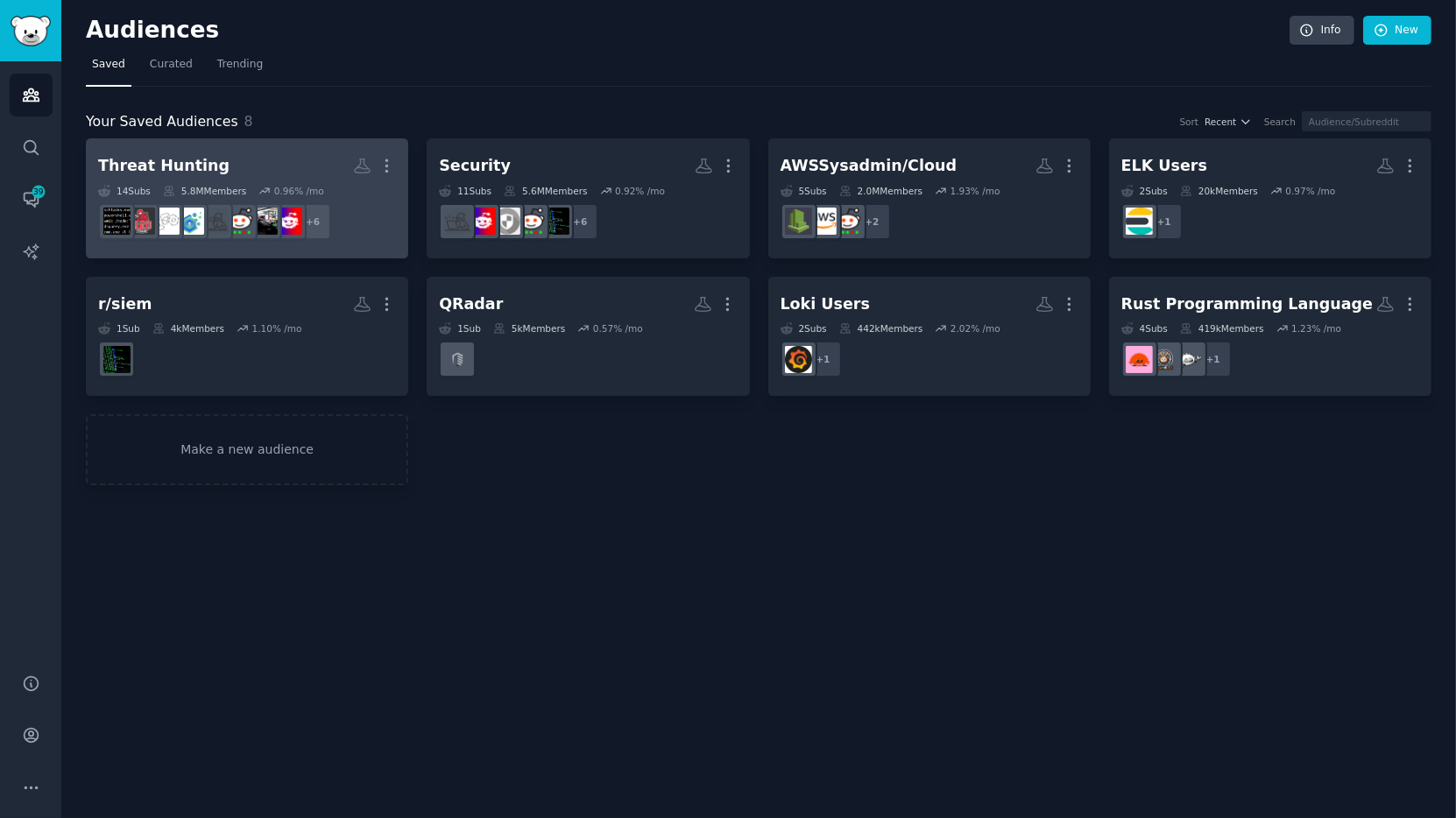
click at [199, 158] on div "Threat Hunting" at bounding box center [164, 167] width 132 height 22
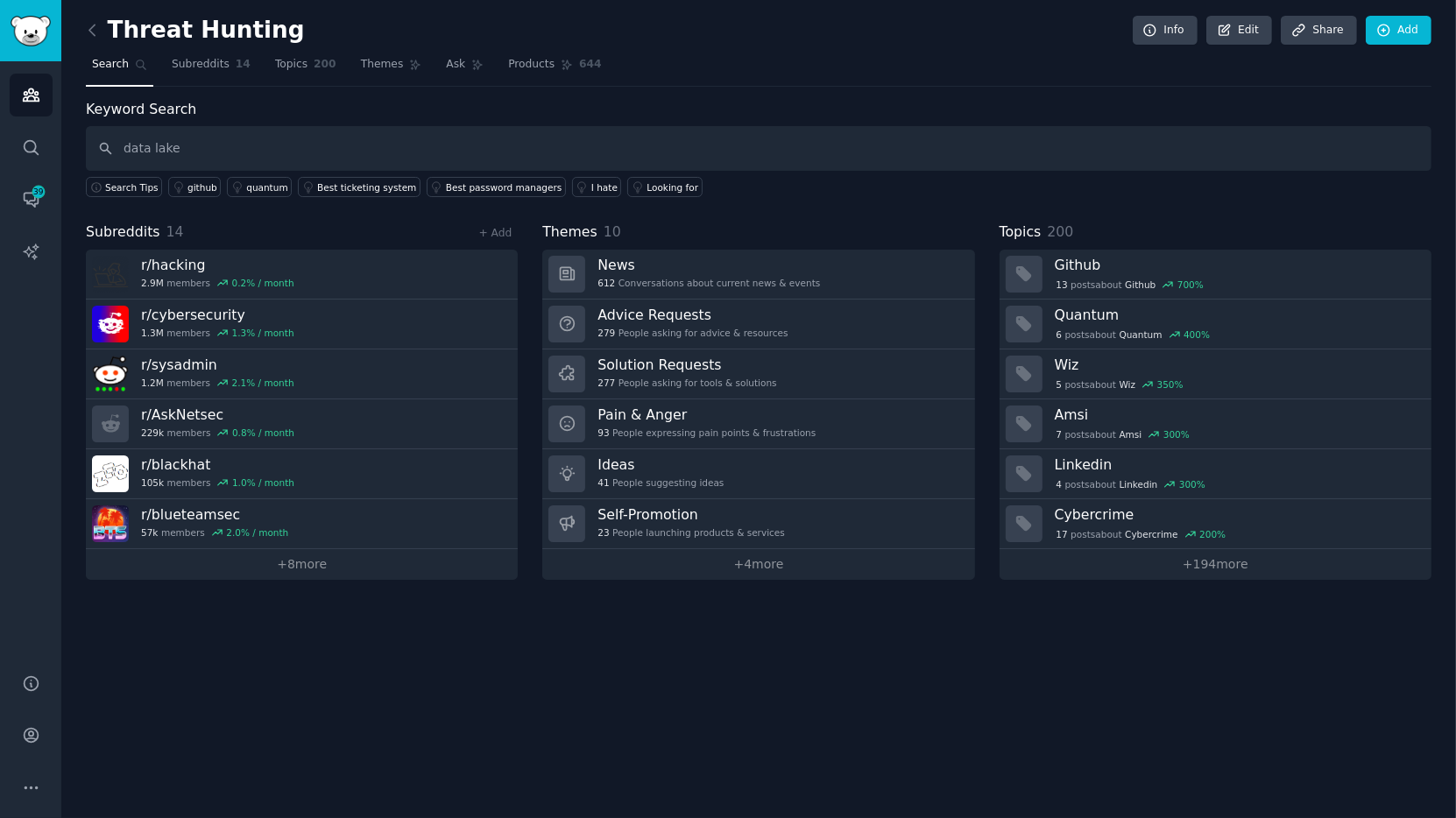
type input "data lake"
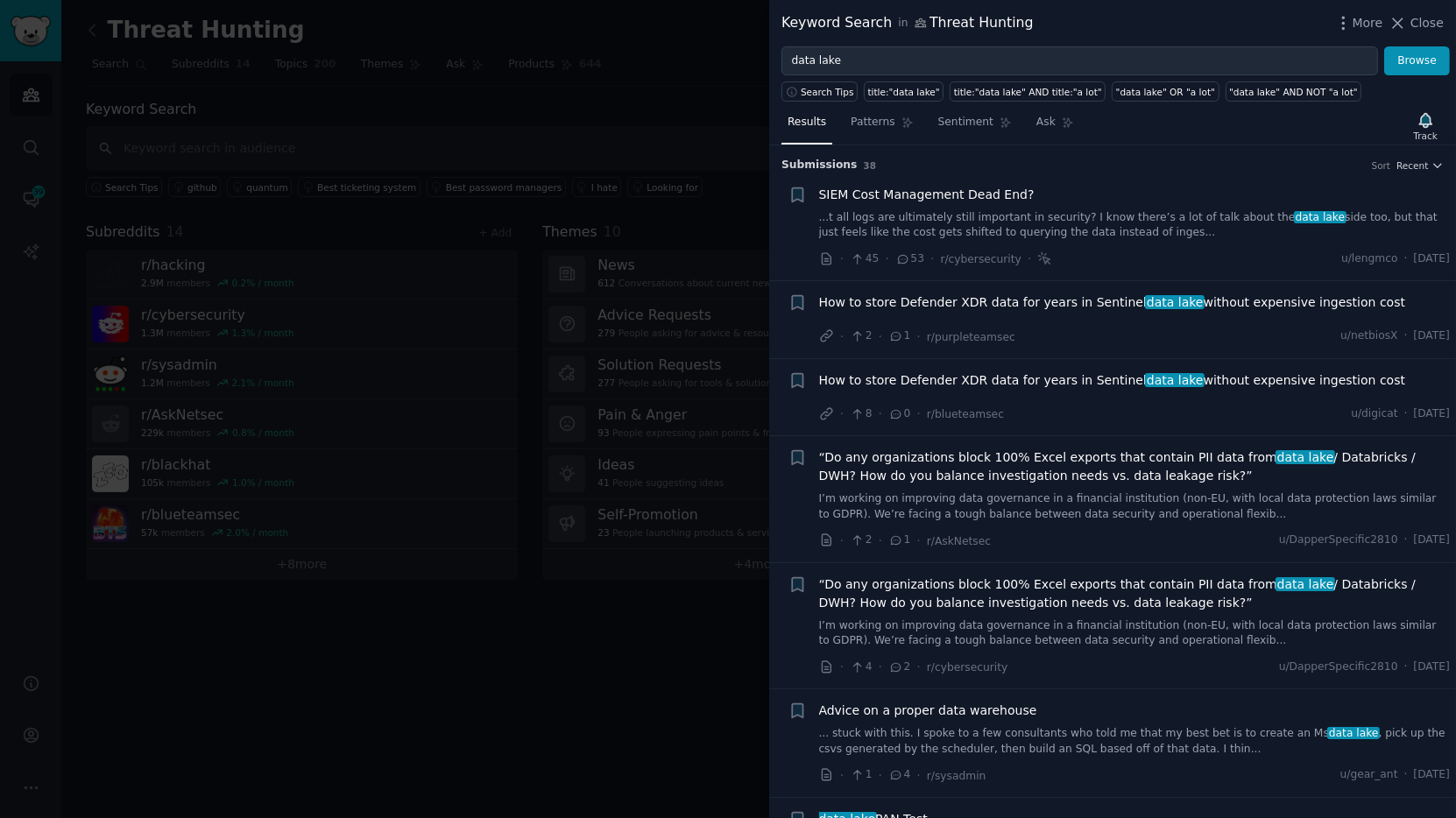
click at [1212, 213] on link "...t all logs are ultimately still important in security? I know there’s a lot …" at bounding box center [1134, 225] width 632 height 30
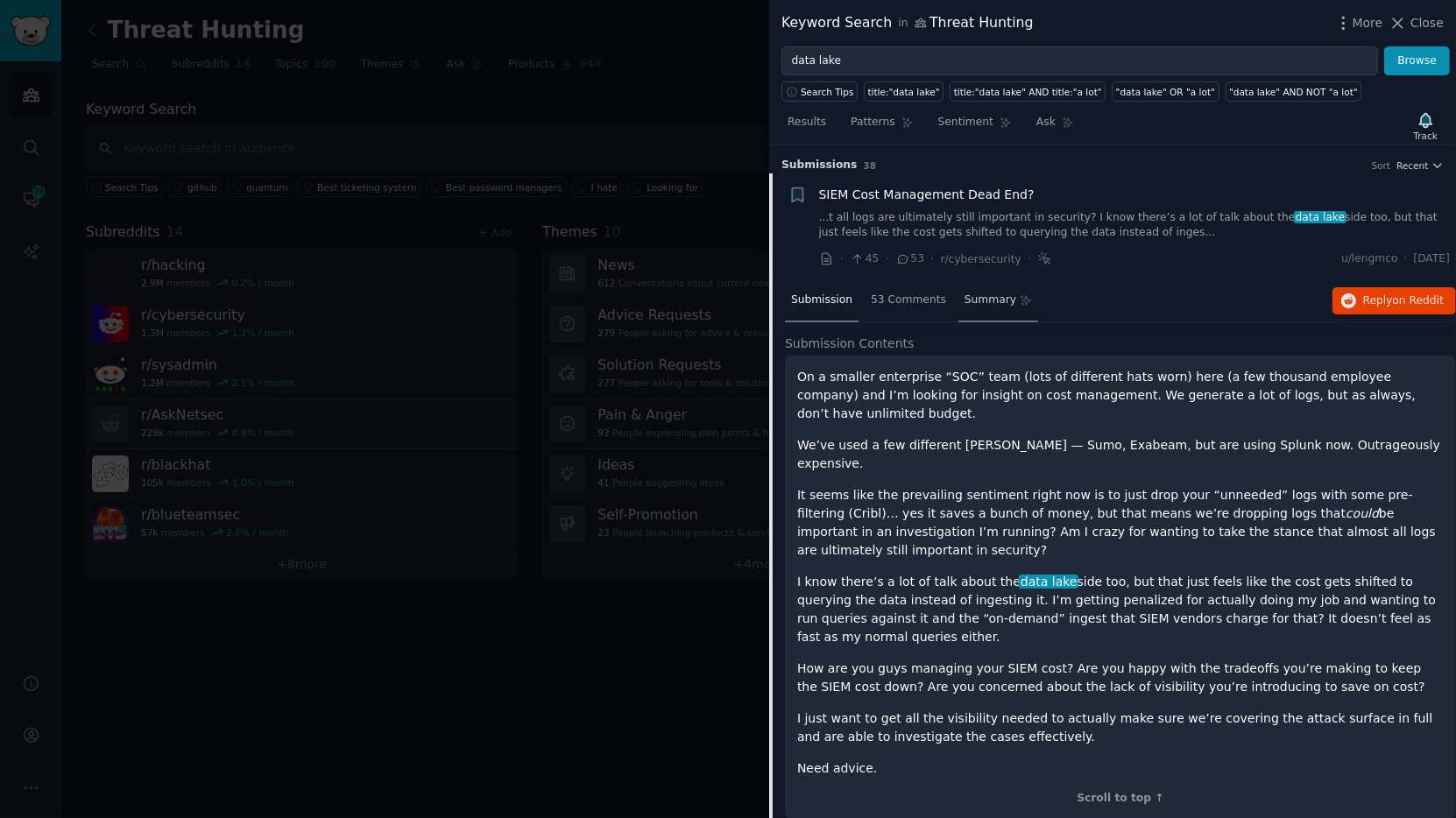
scroll to position [28, 0]
